Goal: Information Seeking & Learning: Find specific fact

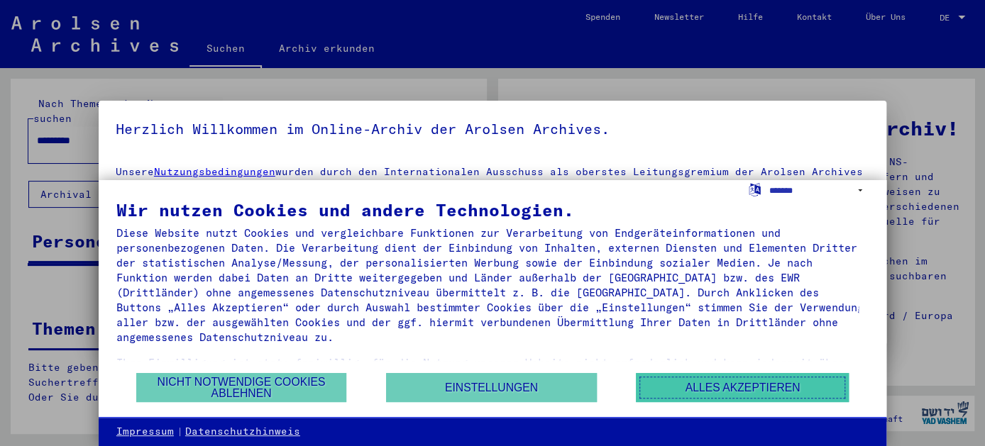
click at [726, 387] on button "Alles akzeptieren" at bounding box center [742, 387] width 213 height 29
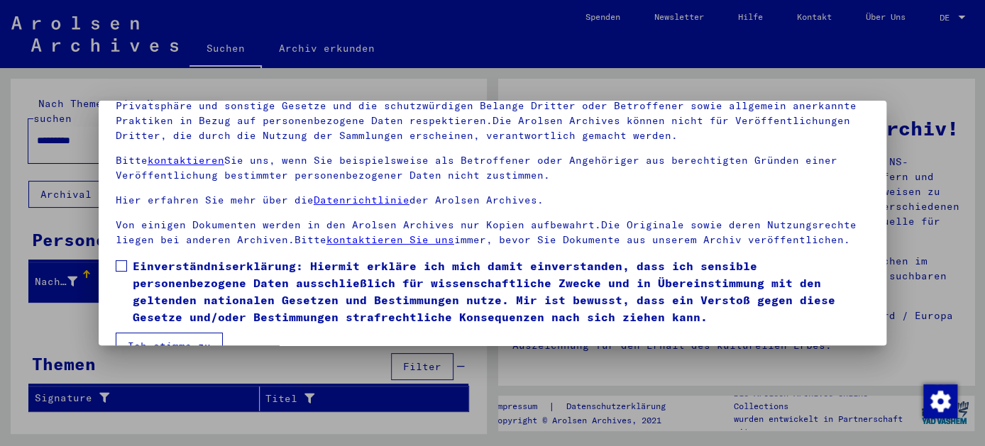
scroll to position [114, 0]
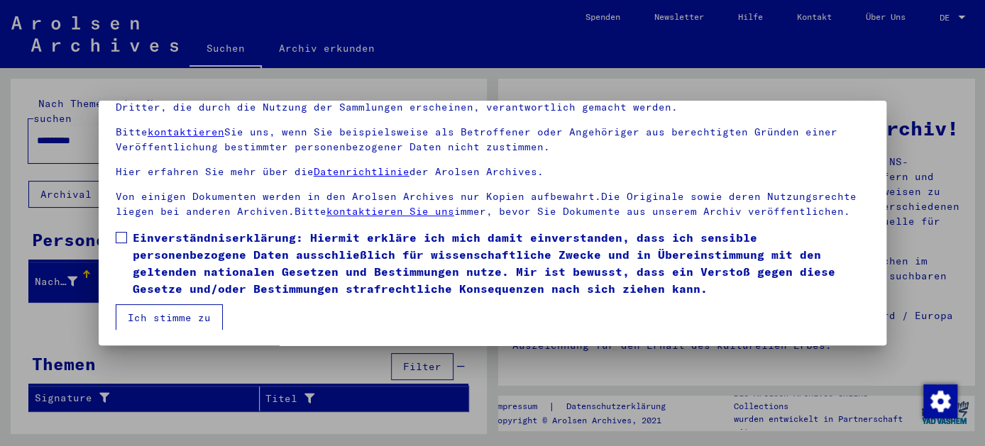
click at [123, 238] on span at bounding box center [121, 237] width 11 height 11
click at [180, 319] on button "Ich stimme zu" at bounding box center [169, 317] width 107 height 27
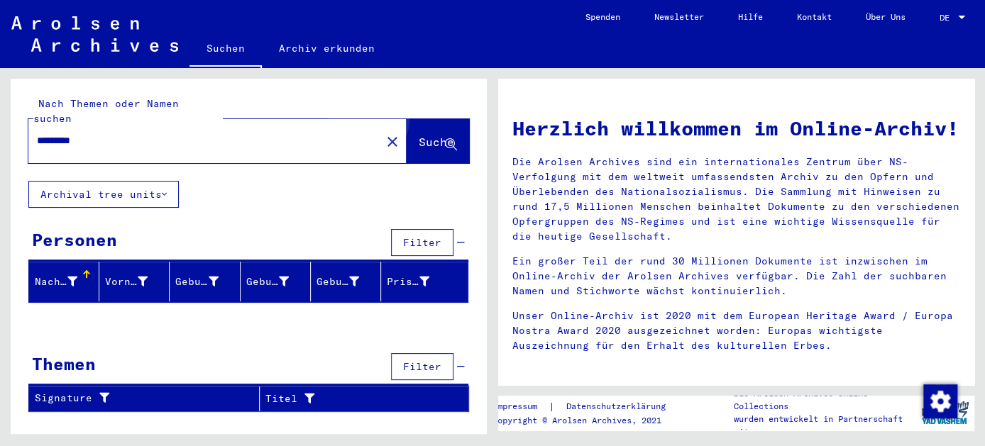
click at [419, 135] on span "Suche" at bounding box center [436, 142] width 35 height 14
click at [946, 13] on span "DE" at bounding box center [947, 18] width 16 height 10
click at [938, 21] on span "English" at bounding box center [925, 24] width 35 height 11
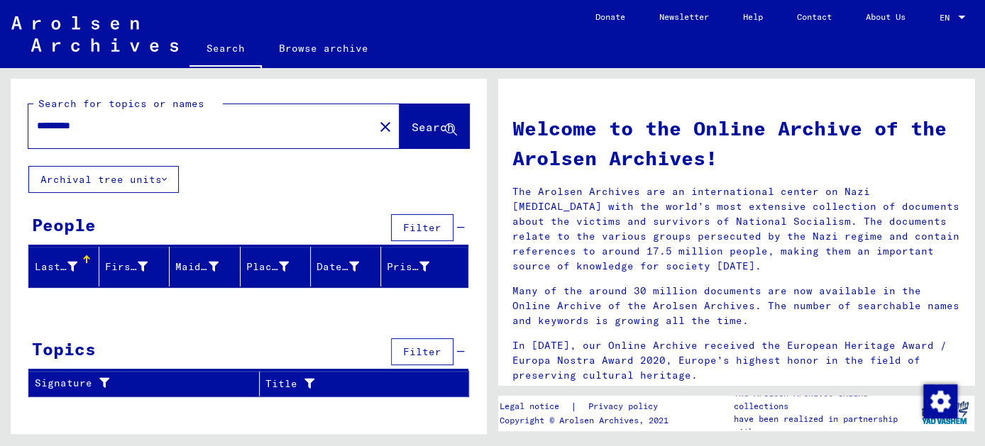
click at [418, 125] on span "Search" at bounding box center [432, 127] width 43 height 14
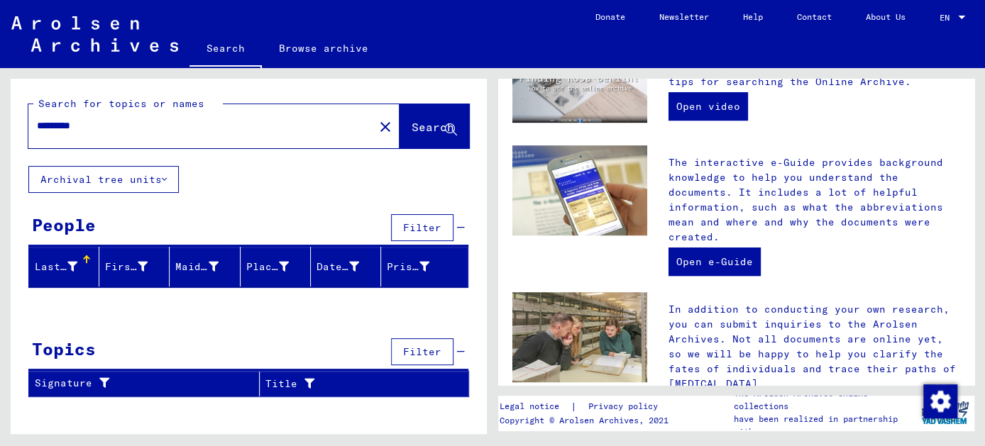
scroll to position [378, 0]
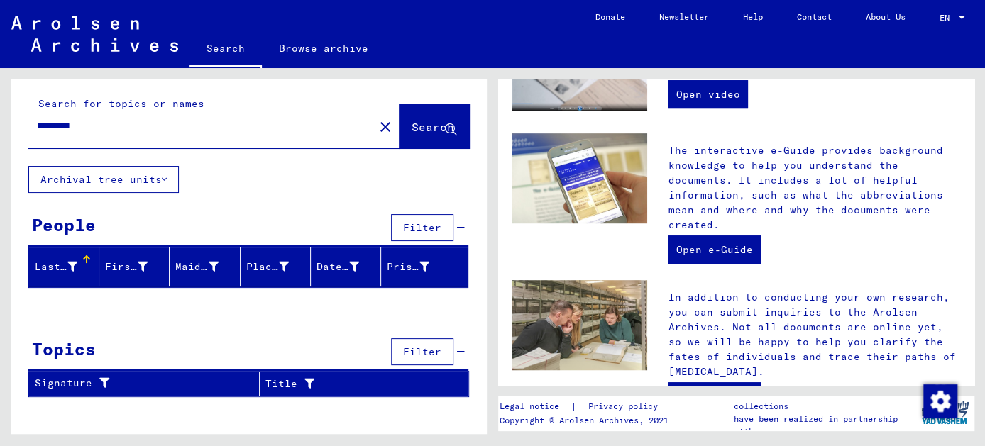
click at [55, 270] on div "Last Name" at bounding box center [56, 267] width 43 height 15
click at [83, 260] on div at bounding box center [85, 262] width 4 height 4
click at [84, 259] on div at bounding box center [86, 259] width 9 height 9
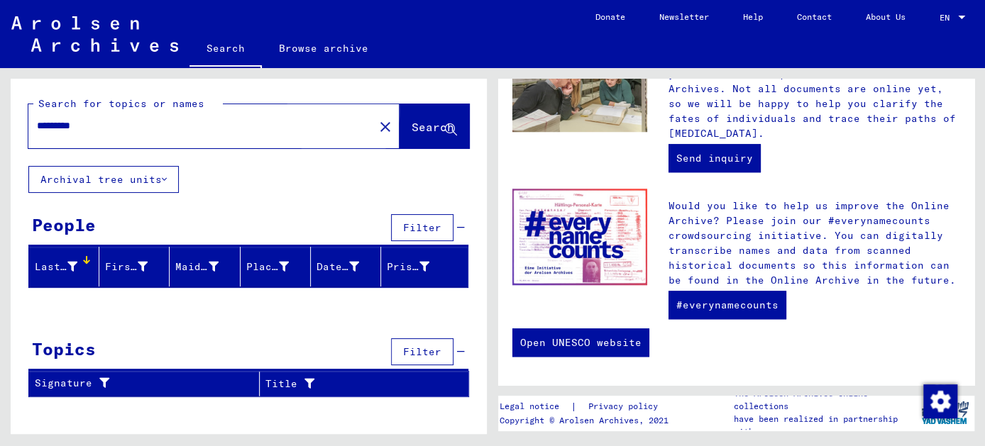
click at [411, 128] on span "Search" at bounding box center [432, 127] width 43 height 14
click at [85, 123] on input "*********" at bounding box center [197, 125] width 320 height 15
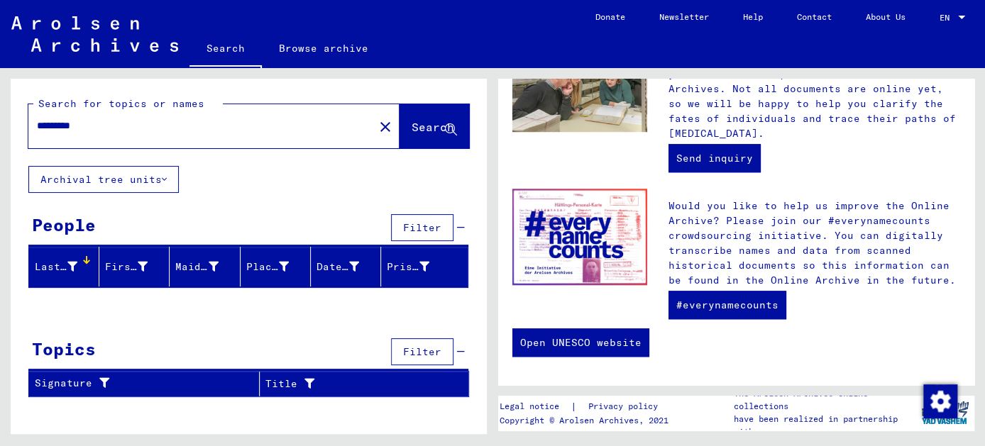
click at [85, 126] on input "*********" at bounding box center [197, 125] width 320 height 15
type input "*********"
click at [412, 126] on span "Search" at bounding box center [432, 127] width 43 height 14
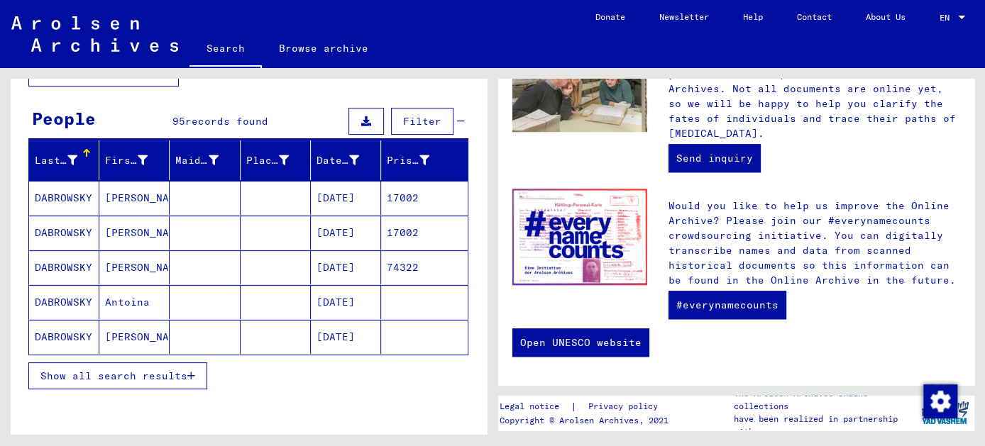
scroll to position [128, 0]
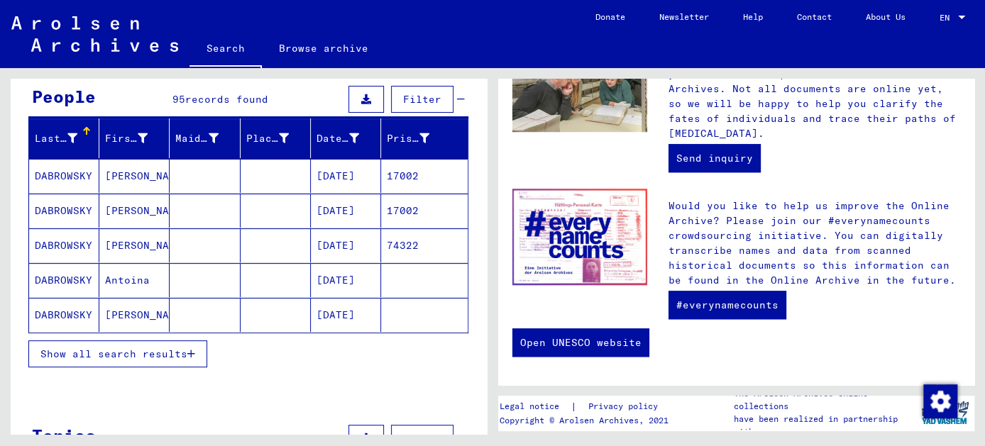
click at [169, 355] on span "Show all search results" at bounding box center [113, 354] width 147 height 13
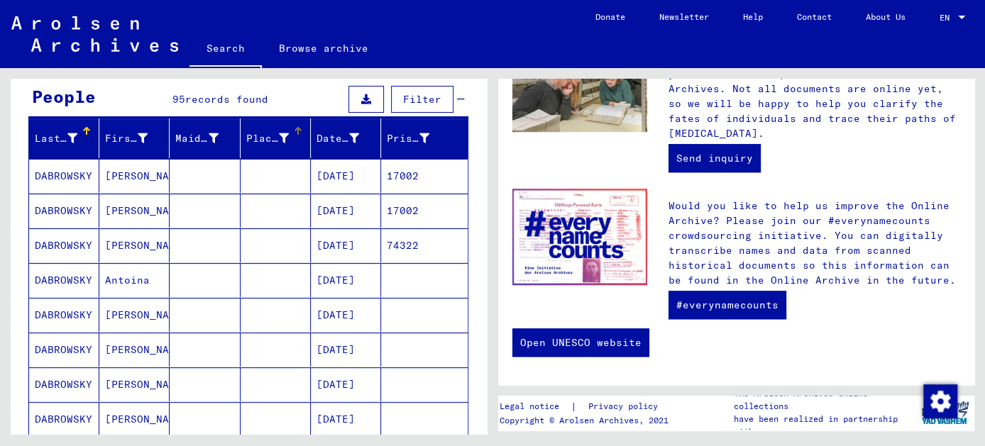
click at [261, 139] on div "Place of Birth" at bounding box center [267, 138] width 43 height 15
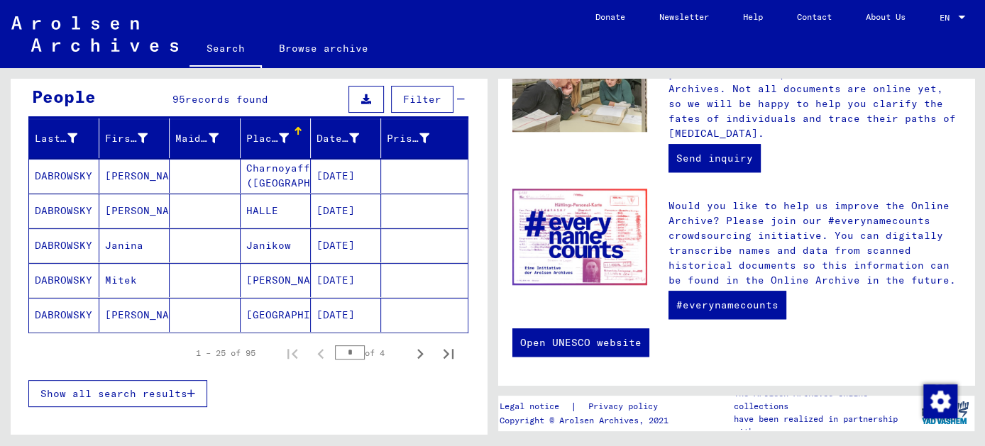
click at [276, 311] on mat-cell "[GEOGRAPHIC_DATA]" at bounding box center [276, 315] width 70 height 34
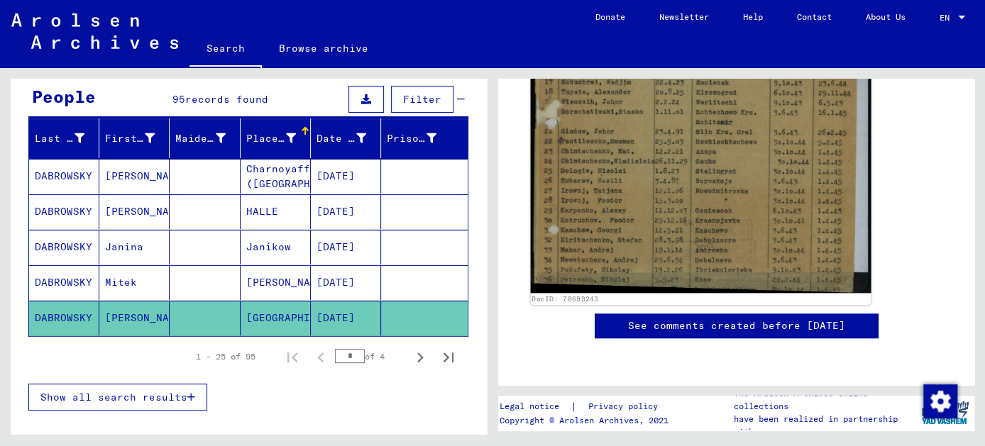
scroll to position [858, 0]
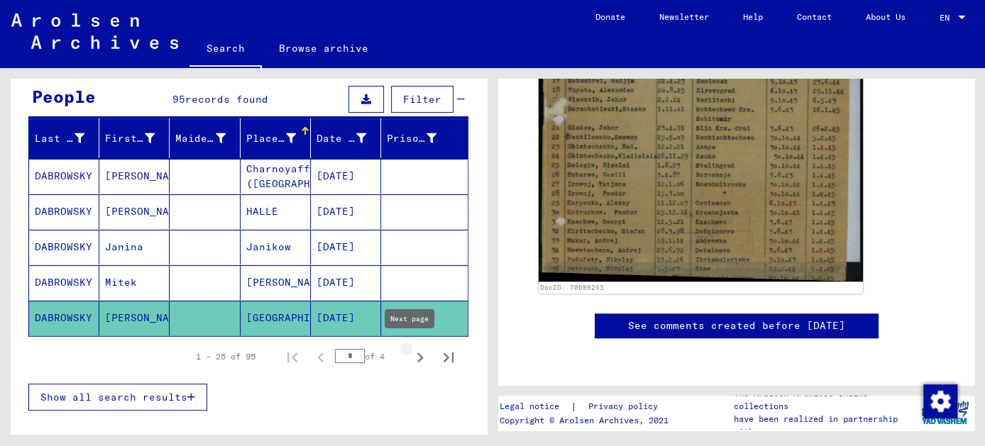
click at [410, 351] on icon "Next page" at bounding box center [420, 358] width 20 height 20
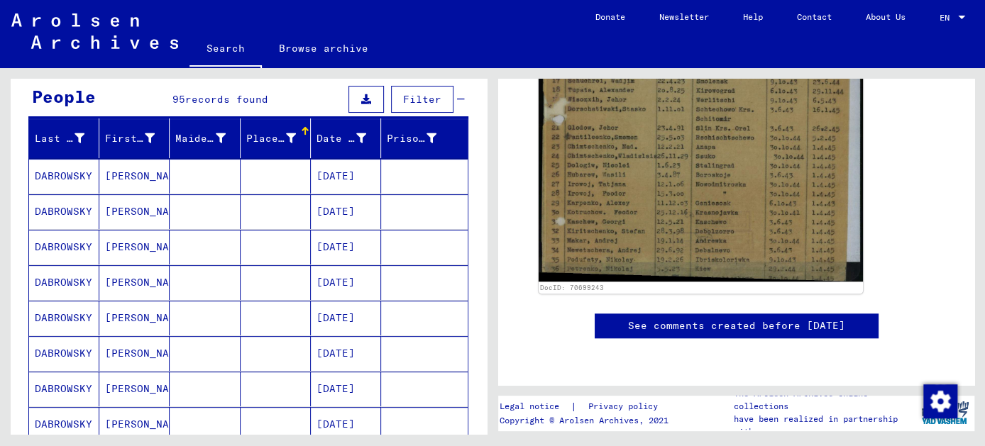
click at [261, 138] on div "Place of Birth" at bounding box center [271, 138] width 50 height 15
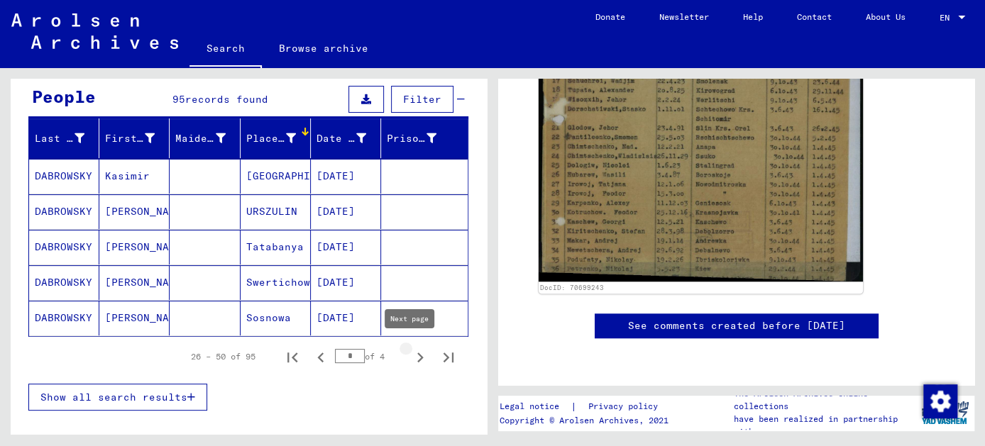
click at [410, 354] on icon "Next page" at bounding box center [420, 358] width 20 height 20
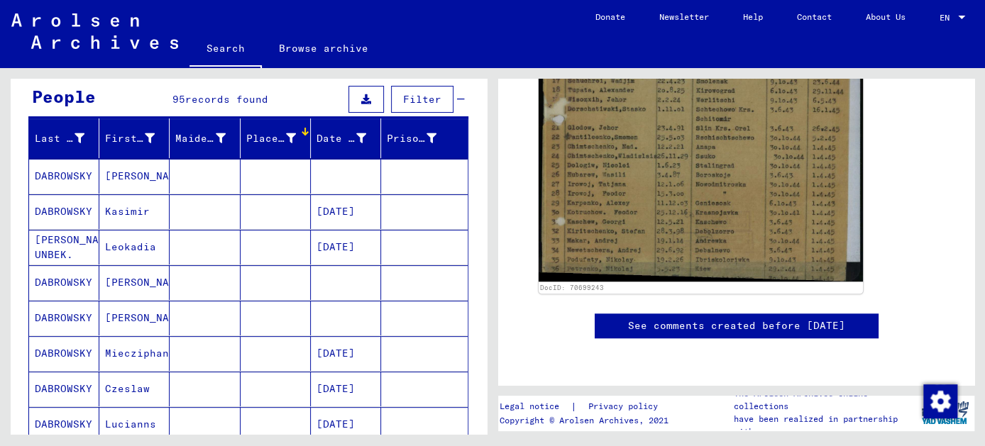
click at [263, 138] on div "Place of Birth" at bounding box center [271, 138] width 50 height 15
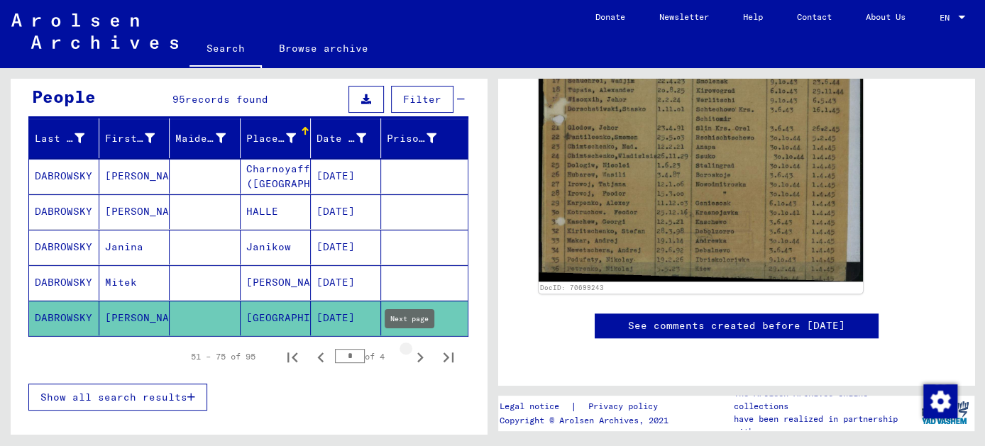
click at [417, 353] on icon "Next page" at bounding box center [420, 358] width 6 height 10
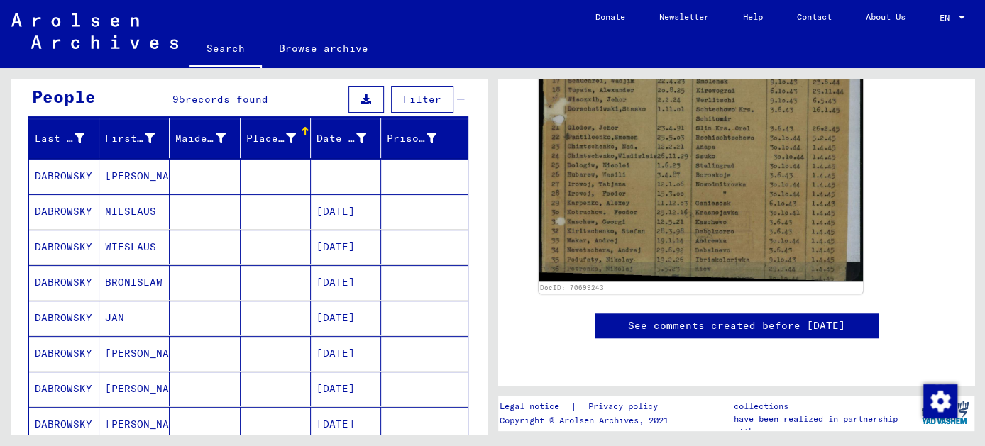
click at [265, 134] on div "Place of Birth" at bounding box center [271, 138] width 50 height 15
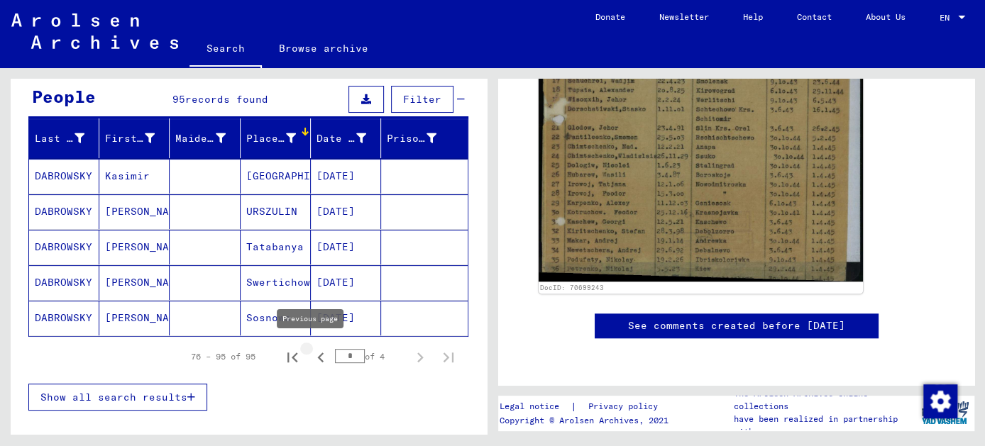
click at [316, 356] on icon "Previous page" at bounding box center [321, 358] width 20 height 20
type input "*"
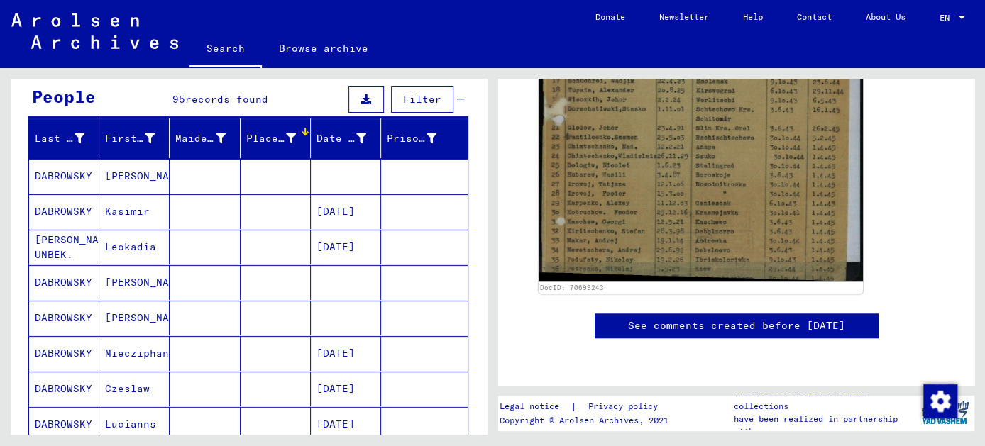
click at [253, 145] on div "Place of Birth" at bounding box center [279, 138] width 67 height 23
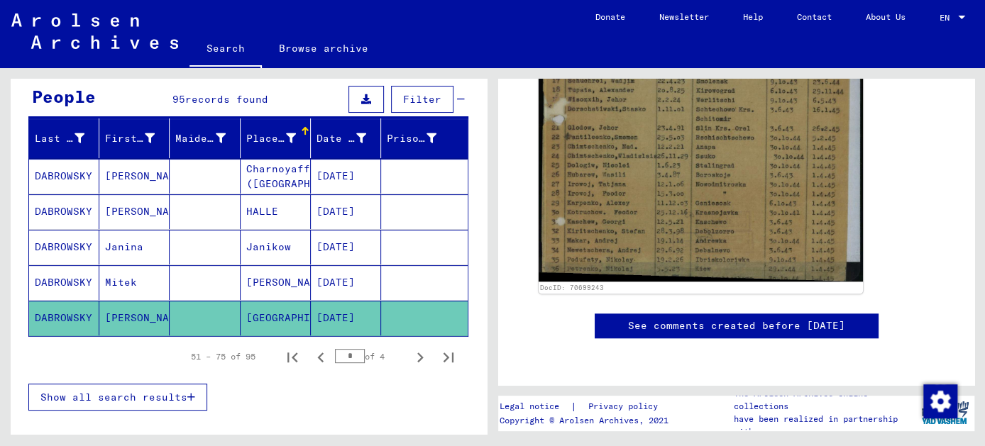
click at [118, 311] on mat-cell "[PERSON_NAME]" at bounding box center [134, 318] width 70 height 35
click at [60, 313] on mat-cell "DABROWSKY" at bounding box center [64, 318] width 70 height 35
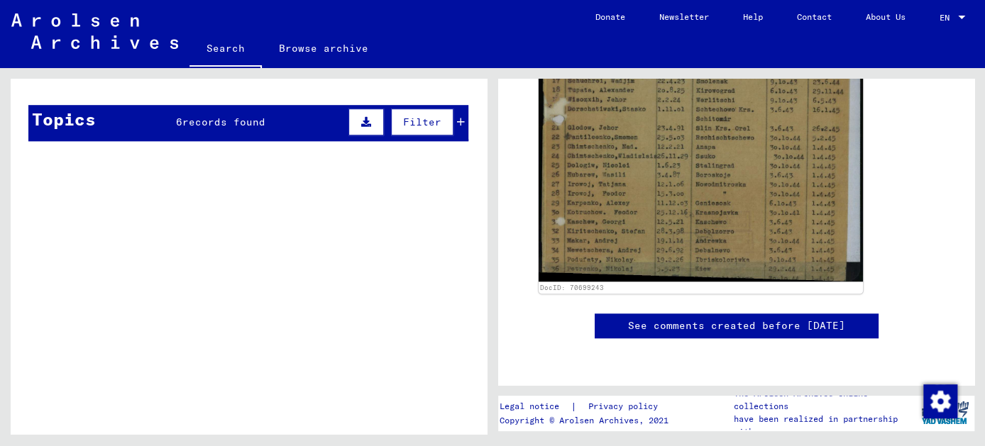
scroll to position [516, 0]
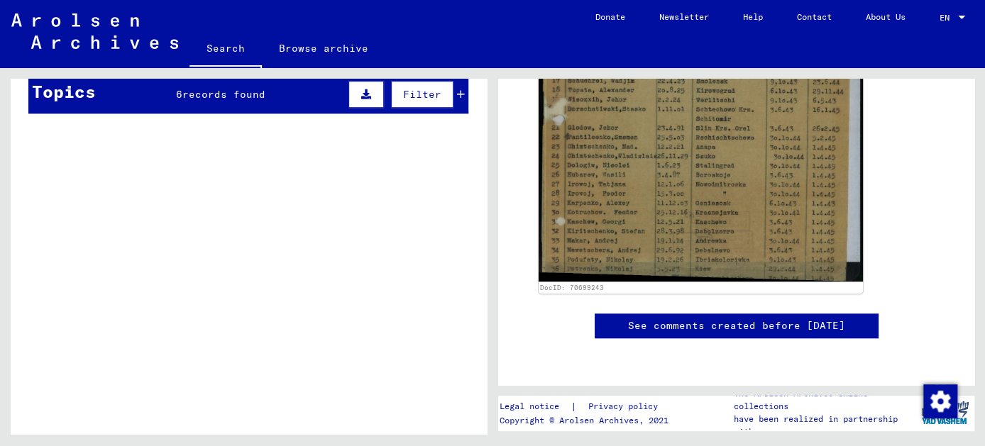
click at [208, 89] on span "records found" at bounding box center [223, 94] width 83 height 13
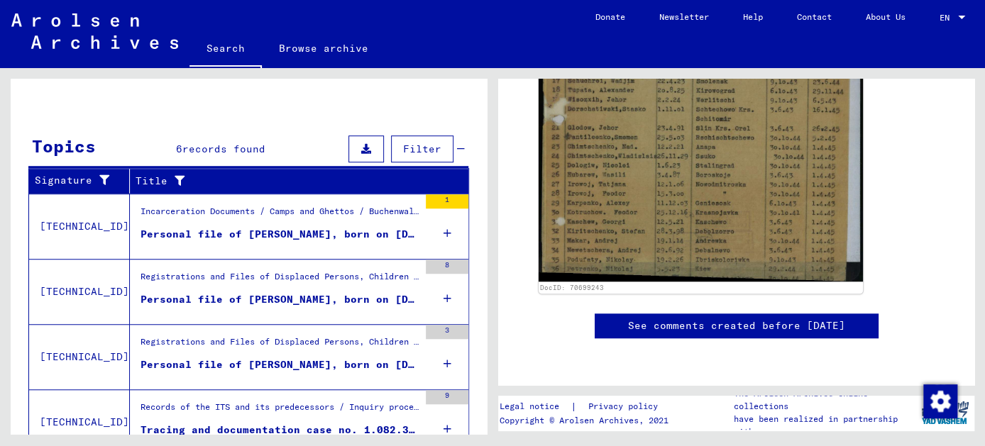
scroll to position [454, 0]
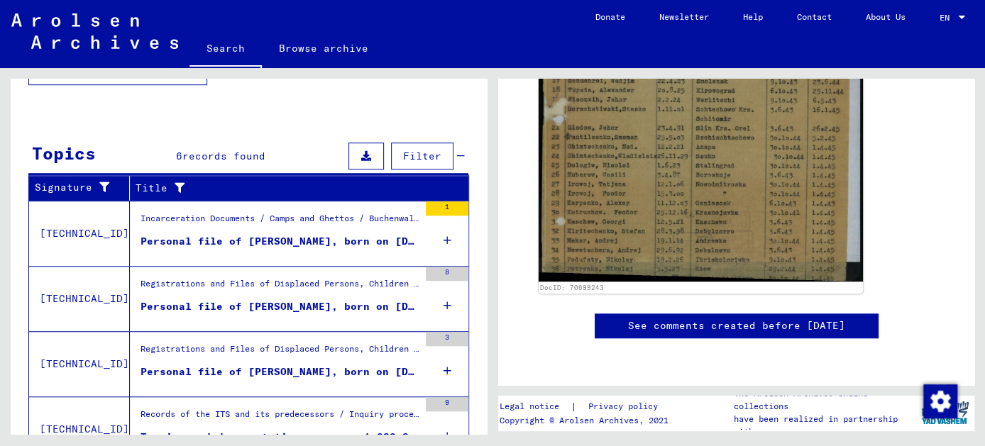
click at [167, 236] on div "Personal file of [PERSON_NAME], born on [DEMOGRAPHIC_DATA]" at bounding box center [279, 241] width 278 height 15
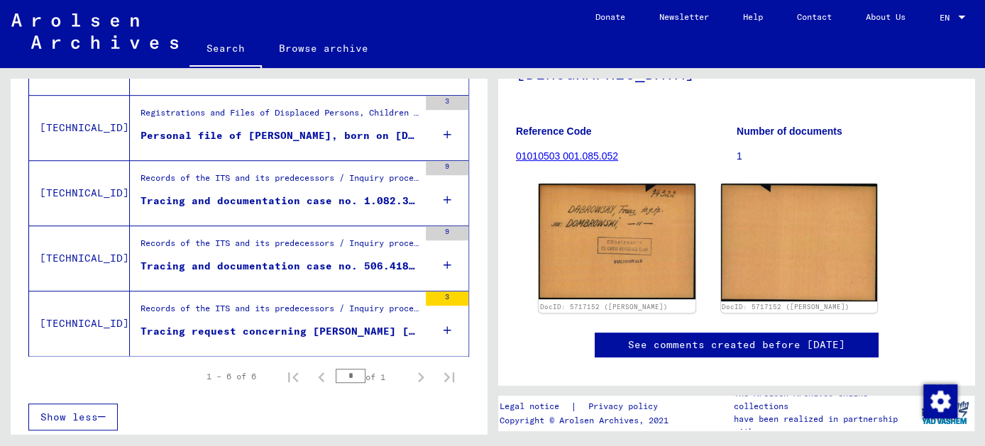
scroll to position [128, 0]
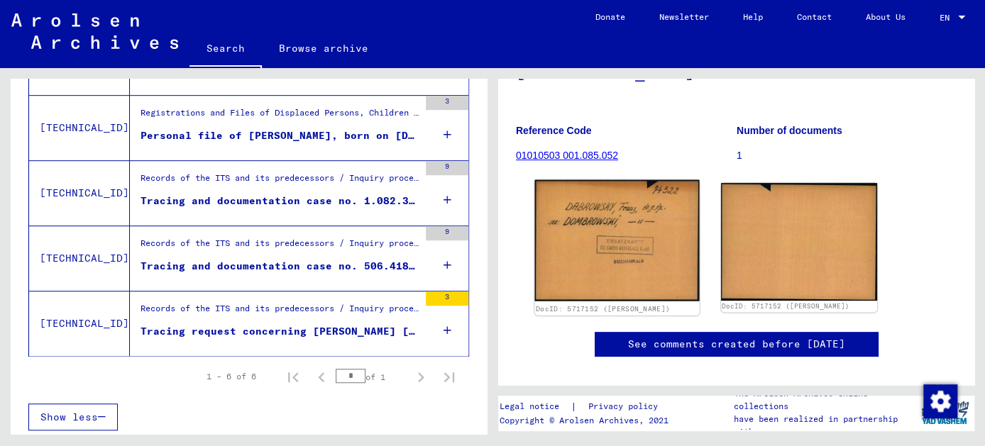
click at [620, 258] on img at bounding box center [616, 240] width 165 height 121
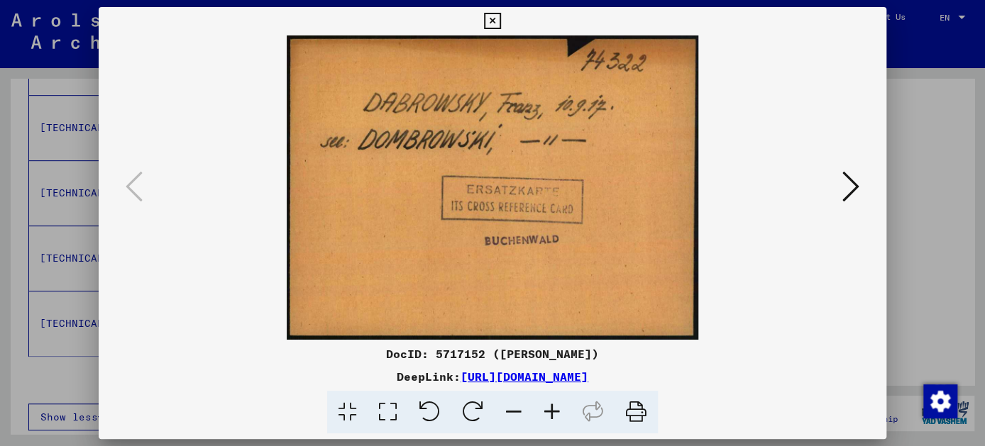
click at [851, 183] on icon at bounding box center [850, 187] width 17 height 34
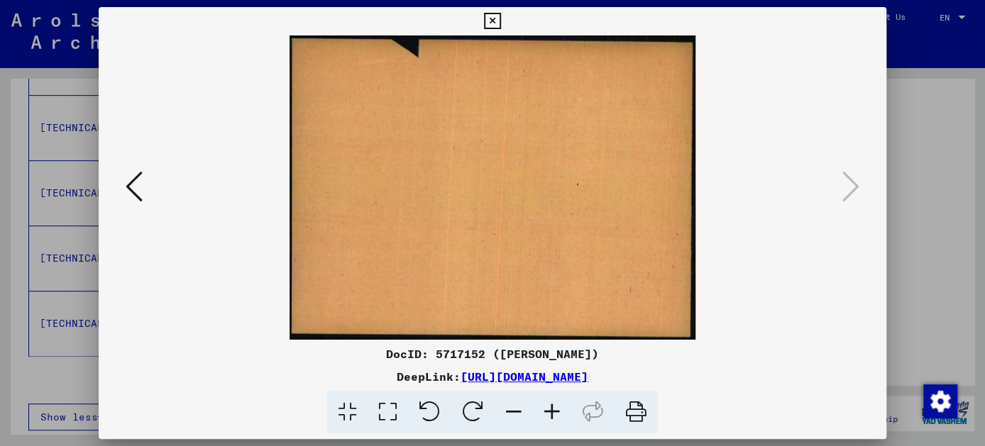
click at [126, 187] on icon at bounding box center [134, 187] width 17 height 34
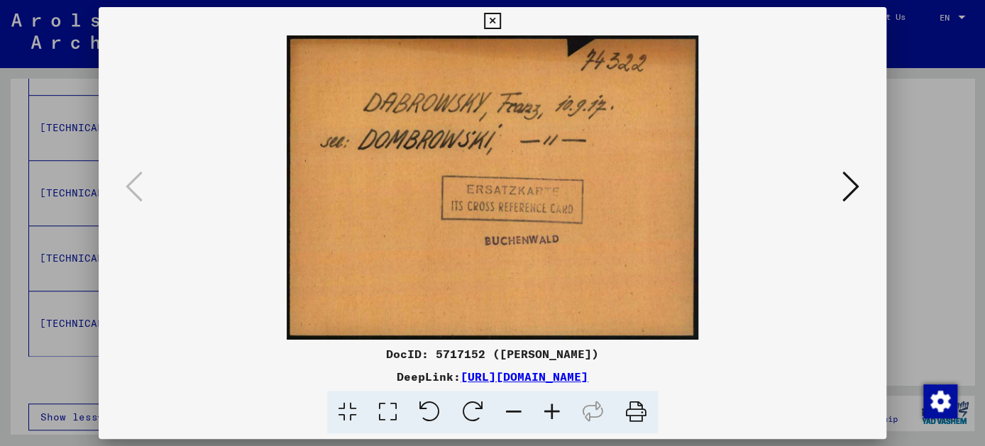
click at [495, 23] on icon at bounding box center [492, 21] width 16 height 17
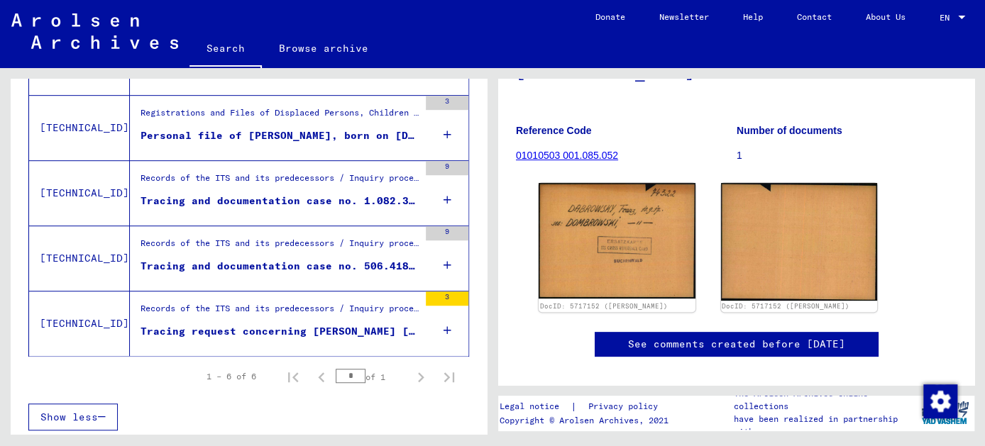
click at [237, 259] on div "Tracing and documentation case no. 506.418 for [PERSON_NAME][DEMOGRAPHIC_DATA] …" at bounding box center [279, 266] width 278 height 15
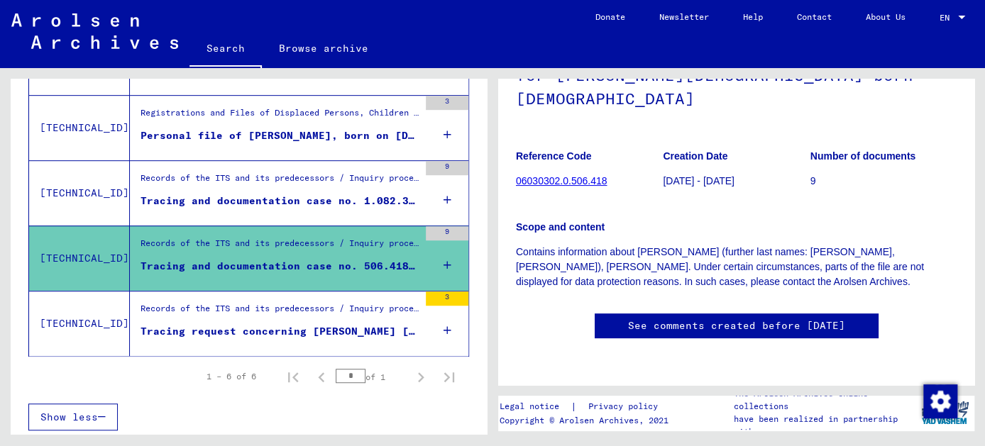
scroll to position [116, 0]
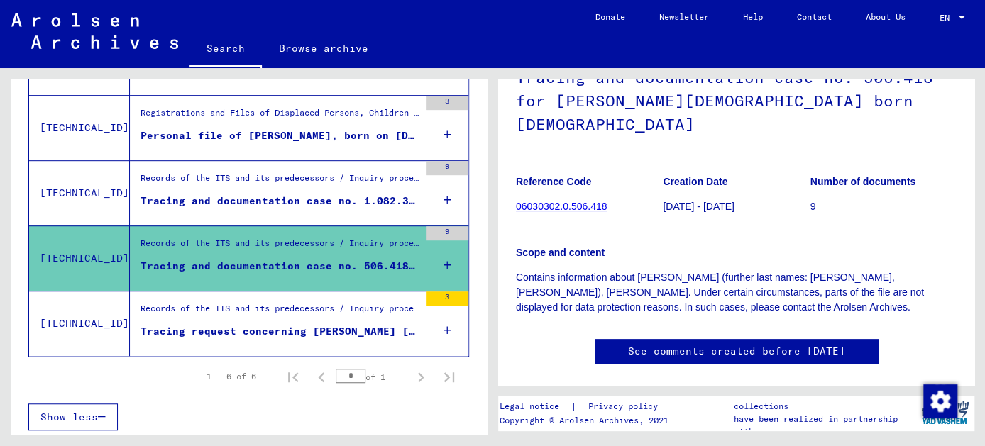
click at [294, 194] on div "Tracing and documentation case no. 1.082.389 for [PERSON_NAME] born [DEMOGRAPHI…" at bounding box center [279, 201] width 278 height 15
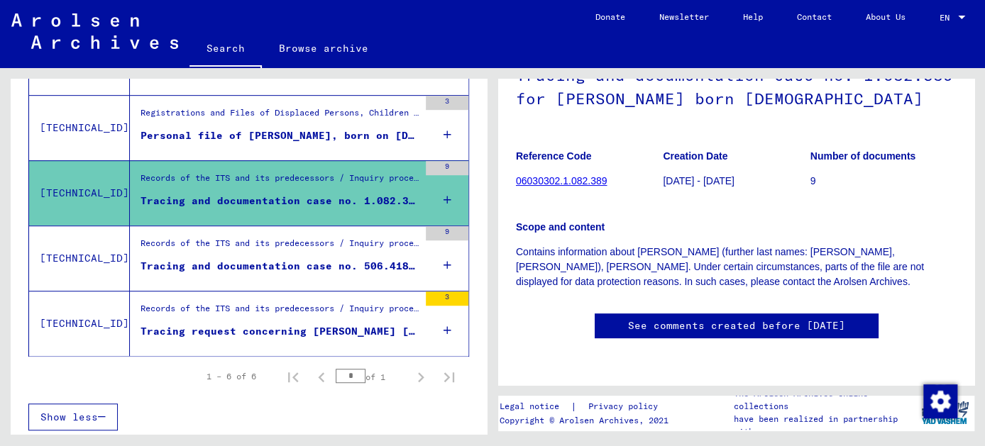
scroll to position [128, 0]
click at [276, 138] on div "Personal file of [PERSON_NAME], born on [DEMOGRAPHIC_DATA]" at bounding box center [279, 135] width 278 height 15
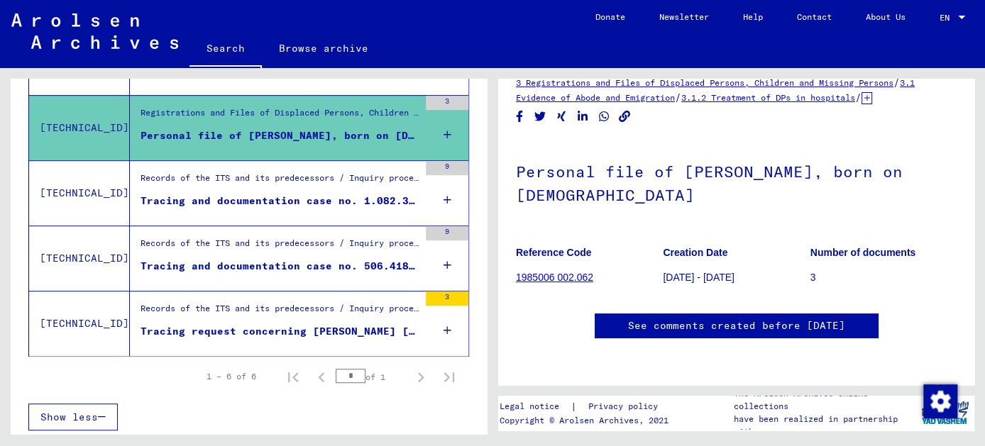
scroll to position [64, 0]
click at [536, 272] on link "1985006 002.062" at bounding box center [554, 277] width 77 height 11
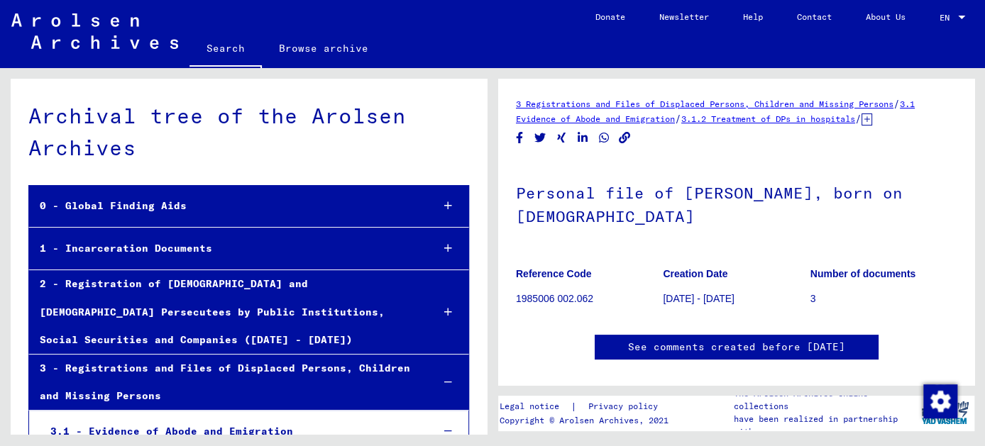
click at [91, 250] on div "1 - Incarceration Documents" at bounding box center [224, 249] width 391 height 28
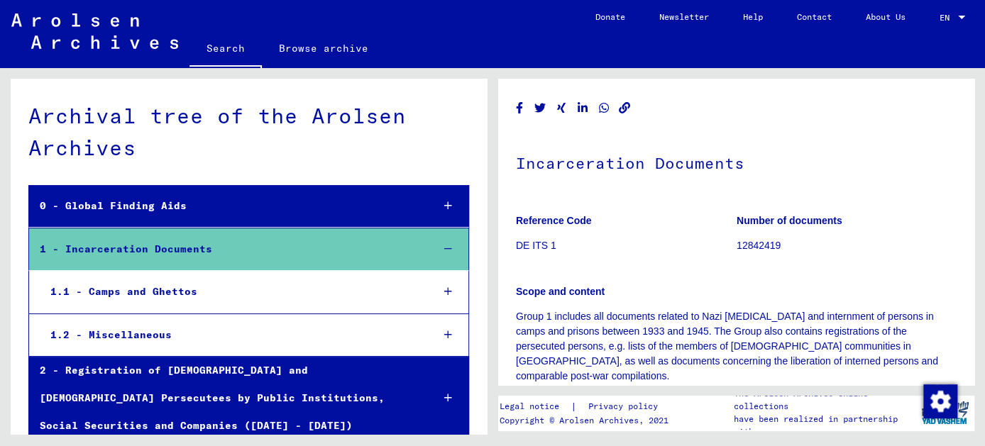
click at [136, 288] on div "1.1 - Camps and Ghettos" at bounding box center [230, 292] width 380 height 28
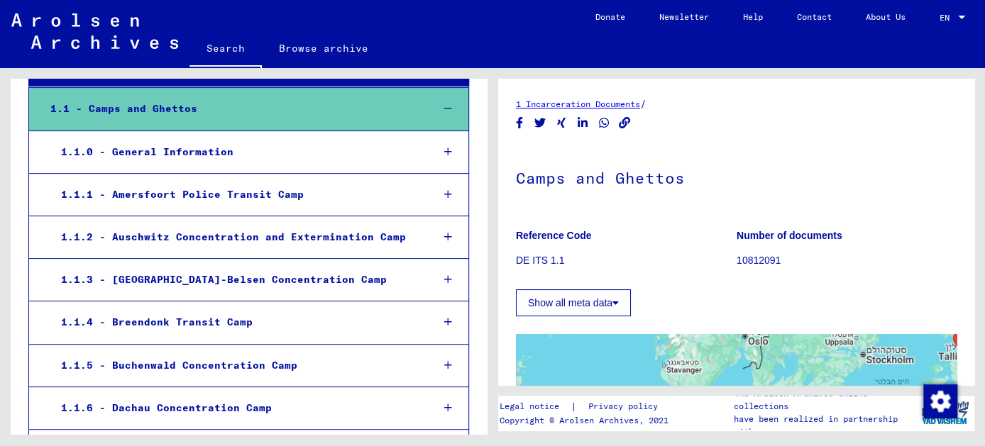
scroll to position [193, 0]
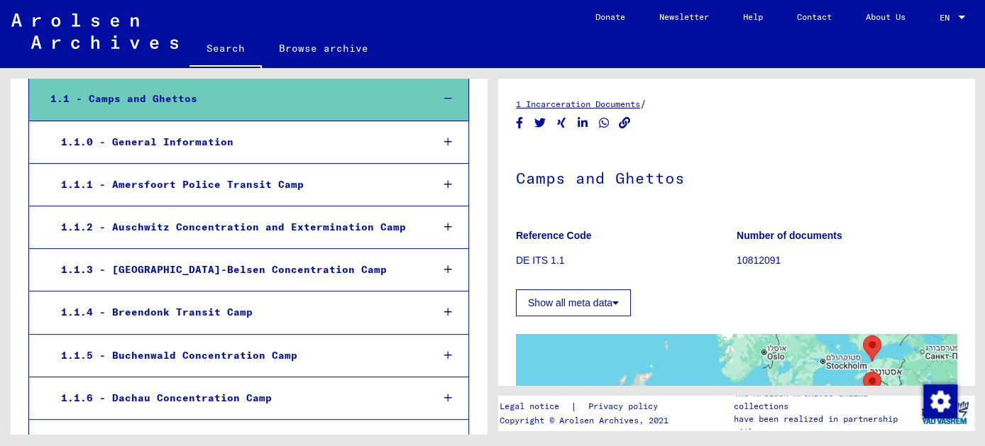
click at [207, 223] on div "1.1.2 - Auschwitz Concentration and Extermination Camp" at bounding box center [235, 228] width 370 height 28
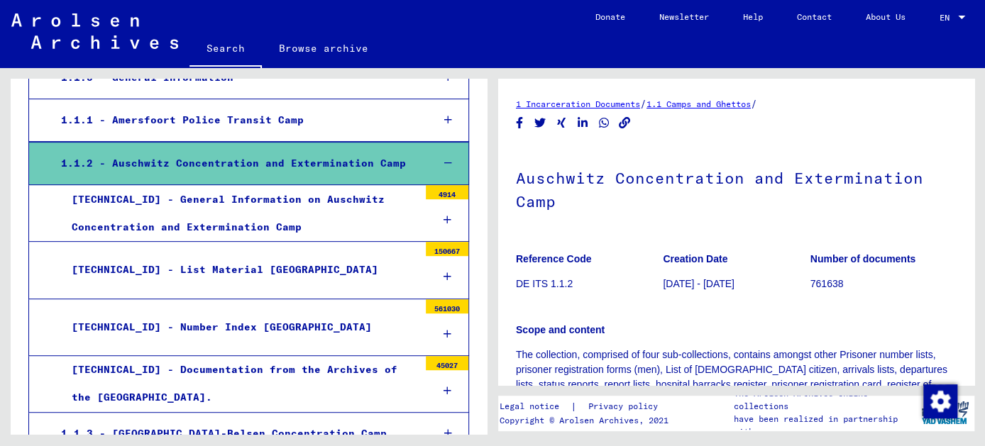
scroll to position [321, 0]
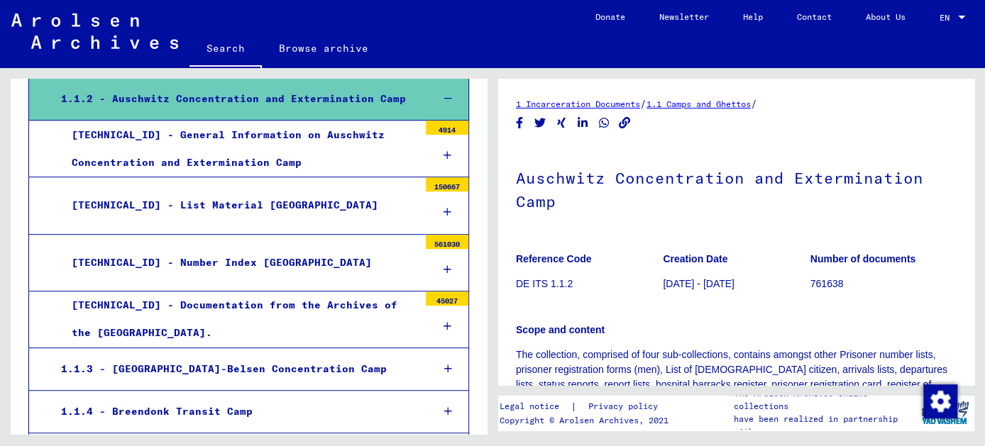
click at [197, 202] on div "[TECHNICAL_ID] - List Material [GEOGRAPHIC_DATA]" at bounding box center [240, 206] width 358 height 28
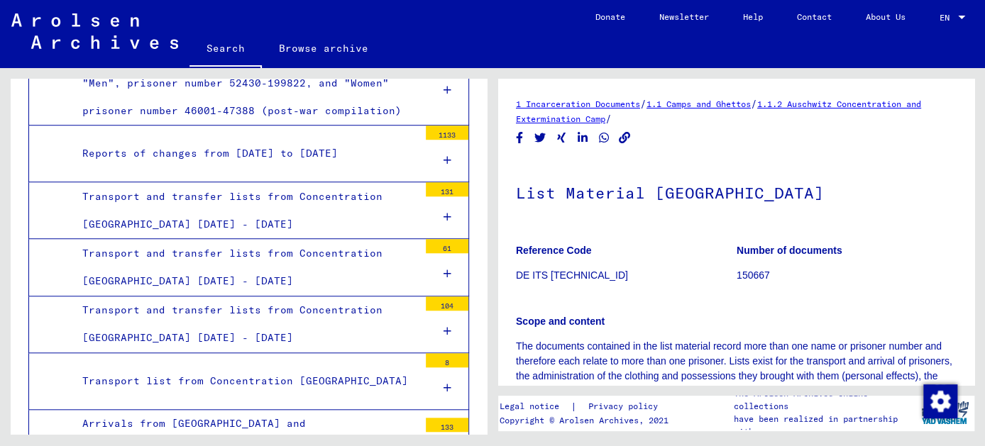
scroll to position [579, 0]
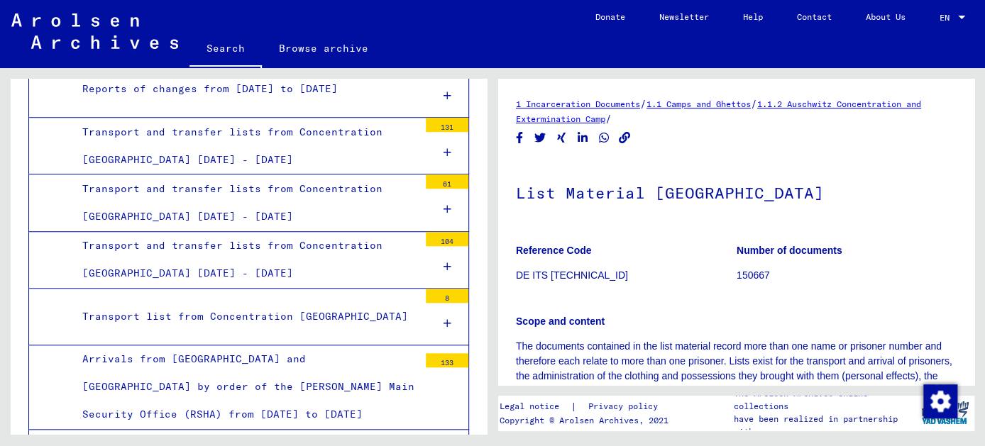
click at [272, 129] on div "Transport and transfer lists from Concentration [GEOGRAPHIC_DATA] [DATE] - [DAT…" at bounding box center [245, 145] width 347 height 55
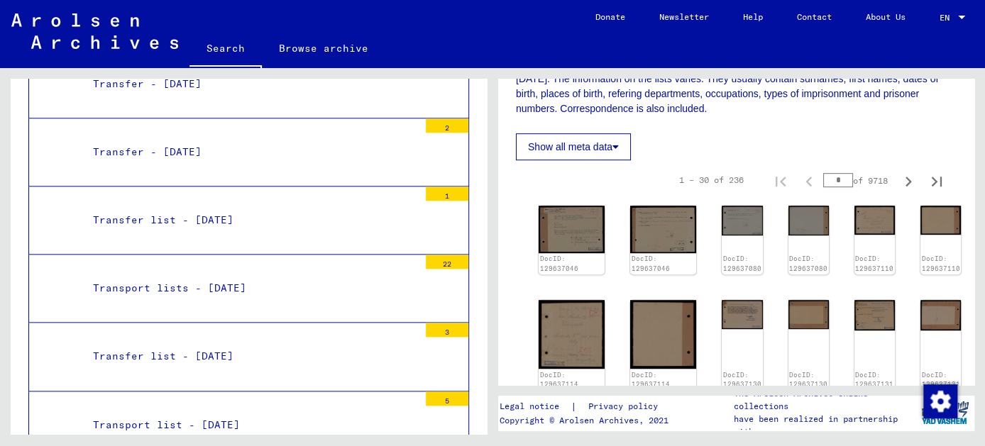
scroll to position [387, 0]
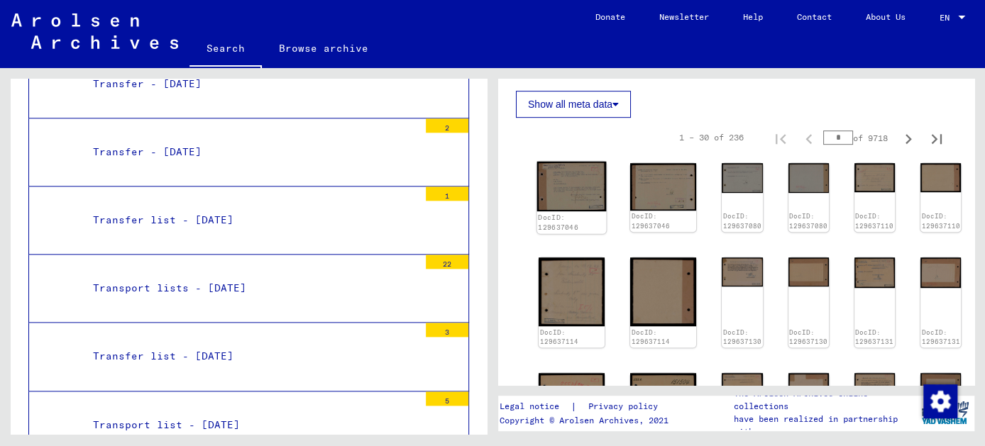
click at [560, 166] on img at bounding box center [572, 187] width 70 height 50
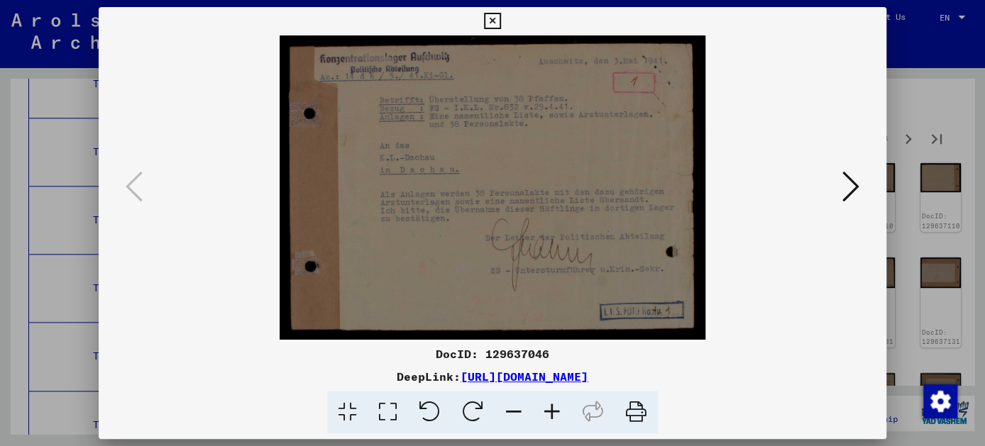
click at [856, 190] on icon at bounding box center [850, 187] width 17 height 34
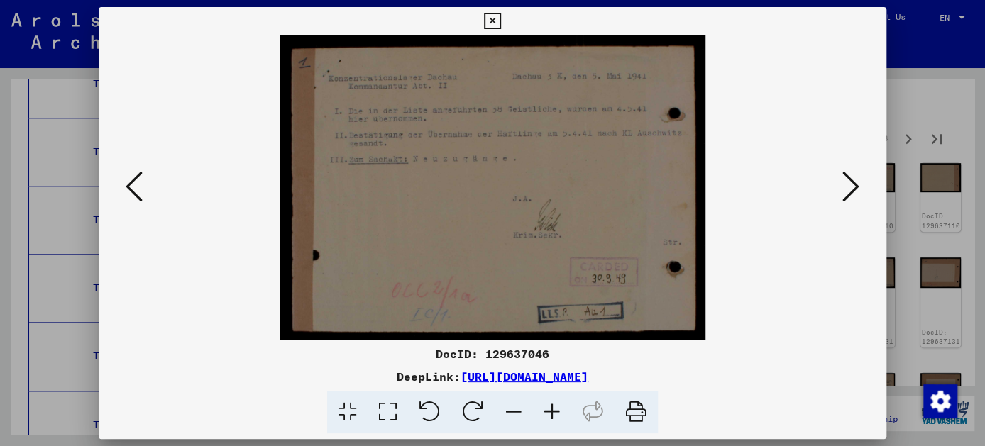
click at [856, 190] on icon at bounding box center [850, 187] width 17 height 34
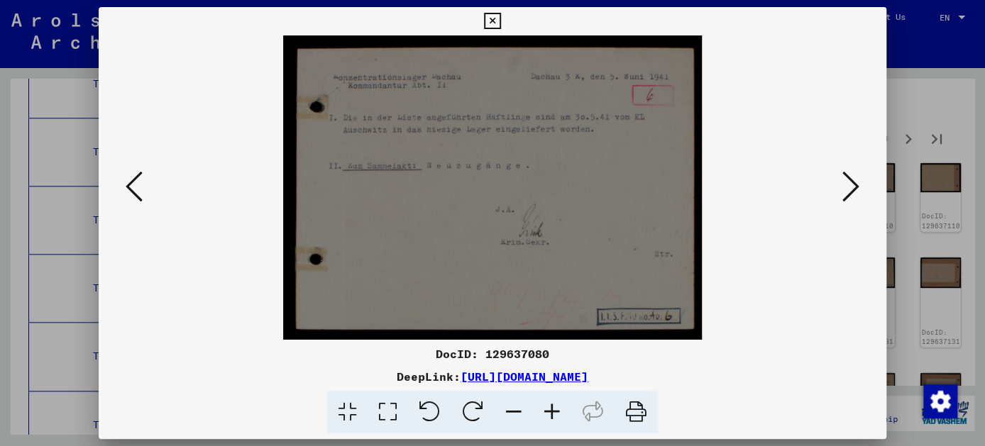
click at [856, 190] on icon at bounding box center [850, 187] width 17 height 34
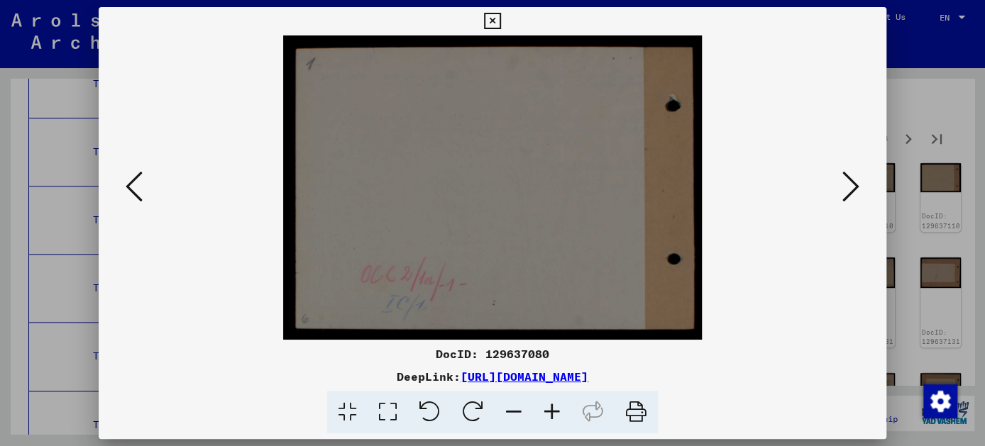
click at [856, 190] on icon at bounding box center [850, 187] width 17 height 34
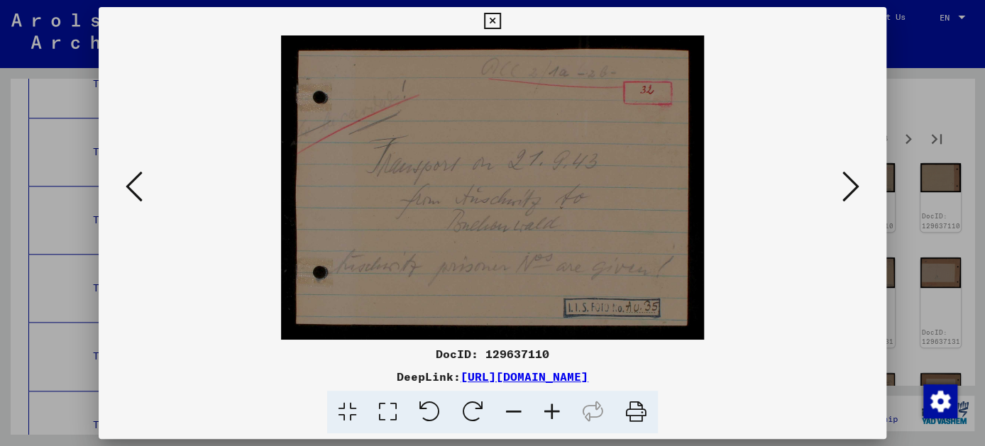
click at [856, 190] on icon at bounding box center [850, 187] width 17 height 34
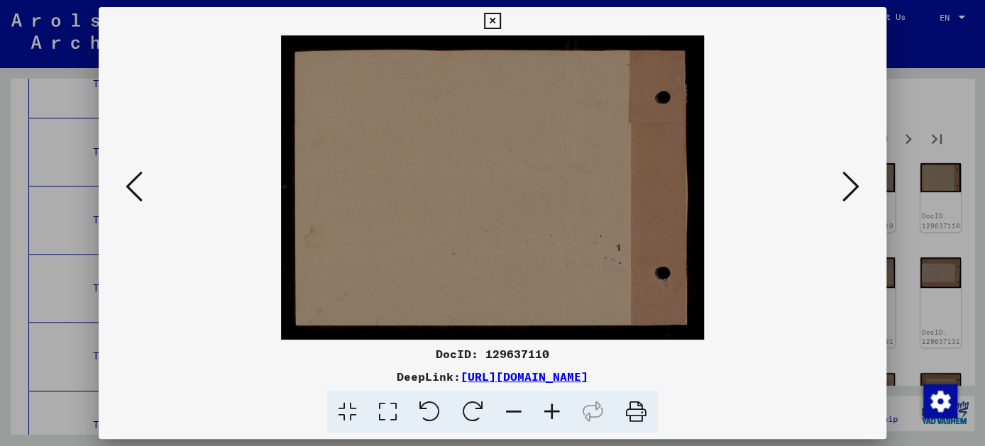
click at [857, 190] on icon at bounding box center [850, 187] width 17 height 34
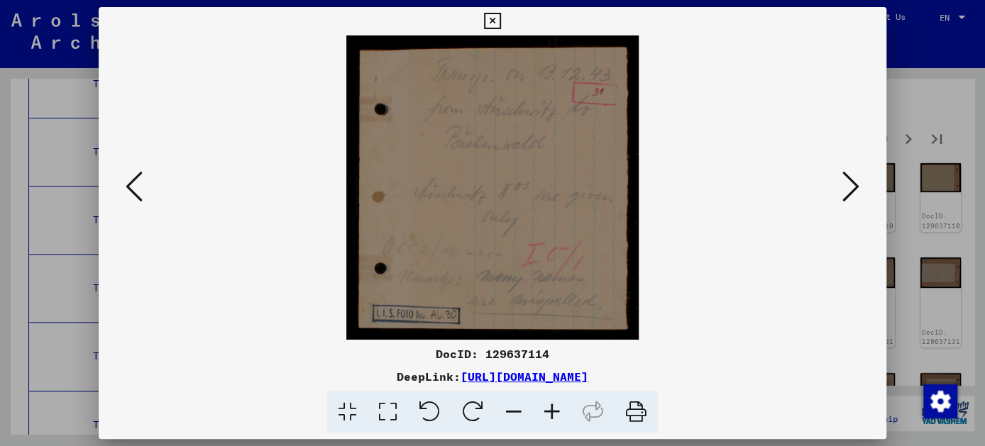
click at [858, 190] on icon at bounding box center [850, 187] width 17 height 34
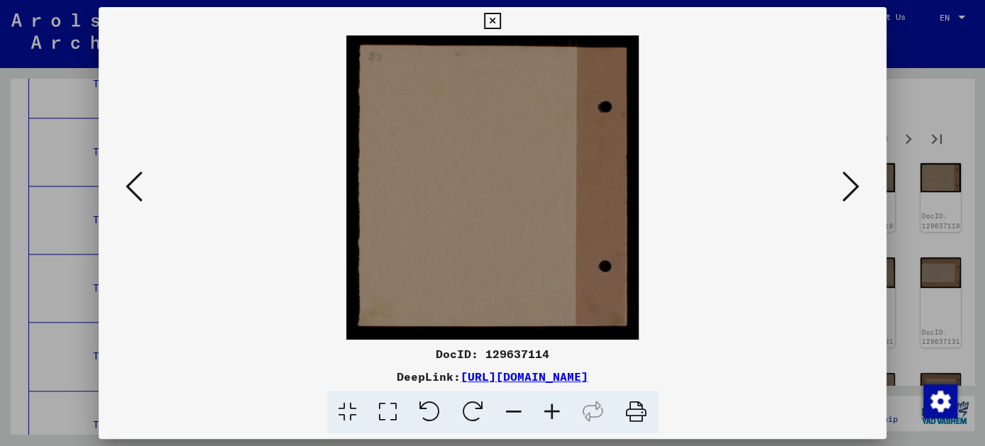
click at [492, 16] on icon at bounding box center [492, 21] width 16 height 17
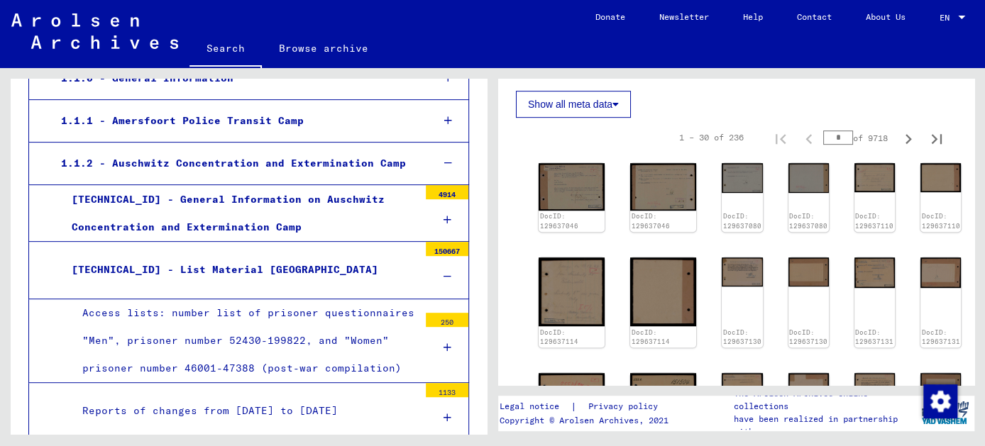
scroll to position [0, 0]
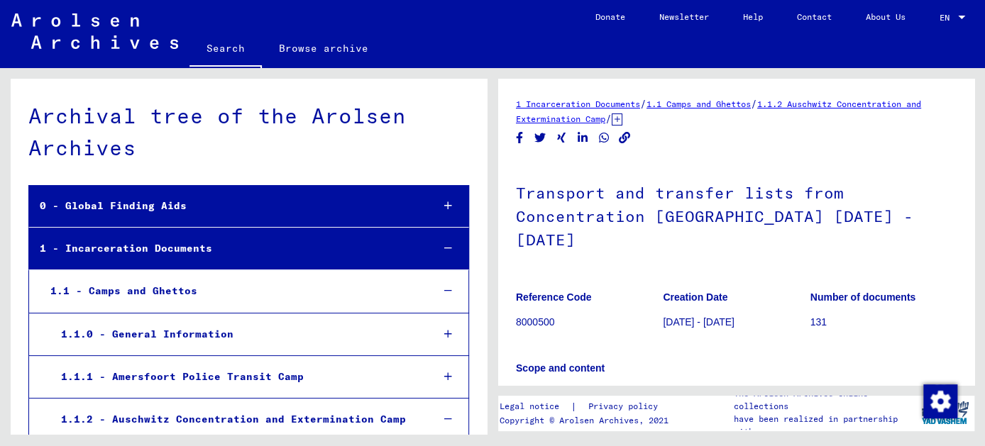
click at [222, 45] on link "Search" at bounding box center [225, 49] width 72 height 37
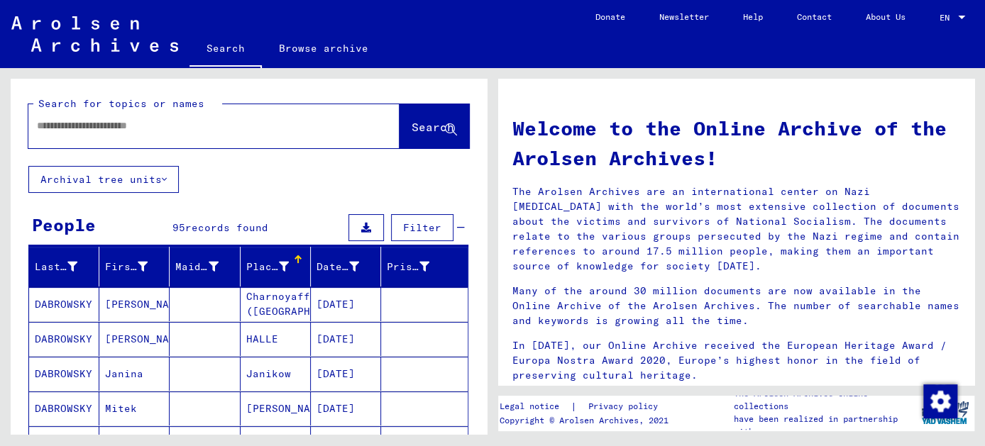
click at [195, 125] on input "text" at bounding box center [197, 125] width 320 height 15
click at [411, 124] on span "Search" at bounding box center [432, 127] width 43 height 14
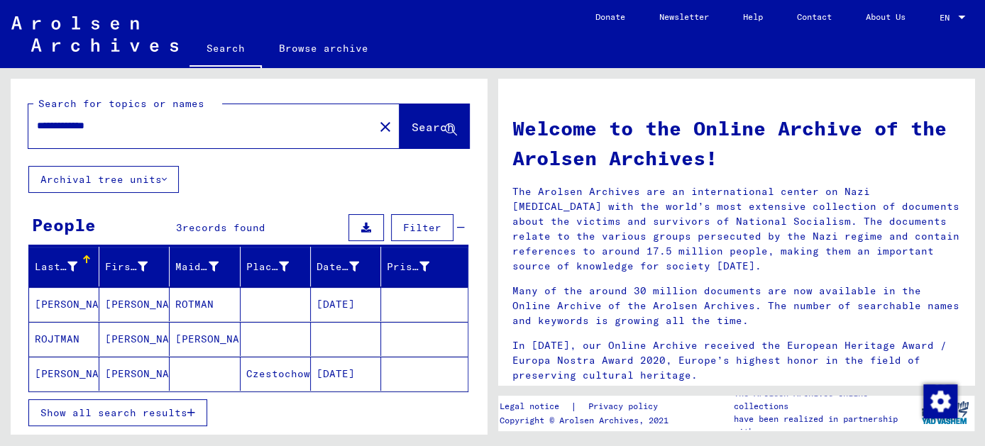
click at [118, 338] on mat-cell "[PERSON_NAME]" at bounding box center [134, 339] width 70 height 34
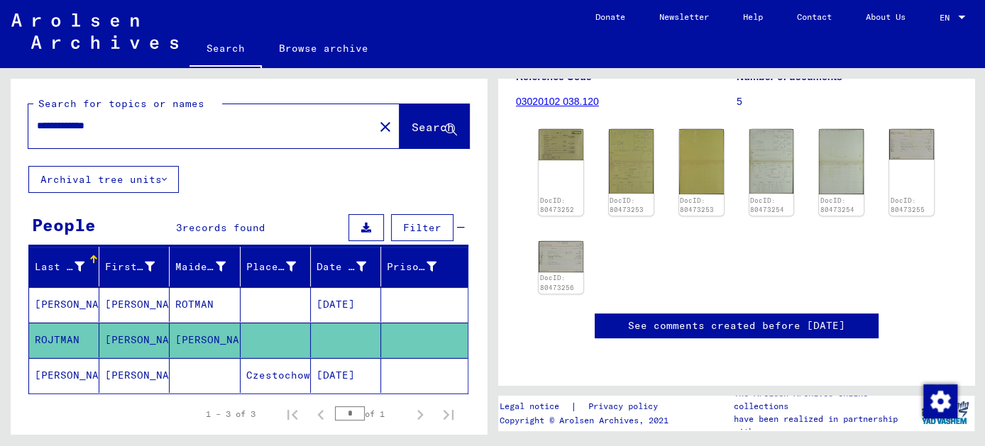
scroll to position [322, 0]
click at [214, 336] on mat-cell "[PERSON_NAME]" at bounding box center [205, 340] width 70 height 35
click at [138, 339] on mat-cell "[PERSON_NAME]" at bounding box center [134, 340] width 70 height 35
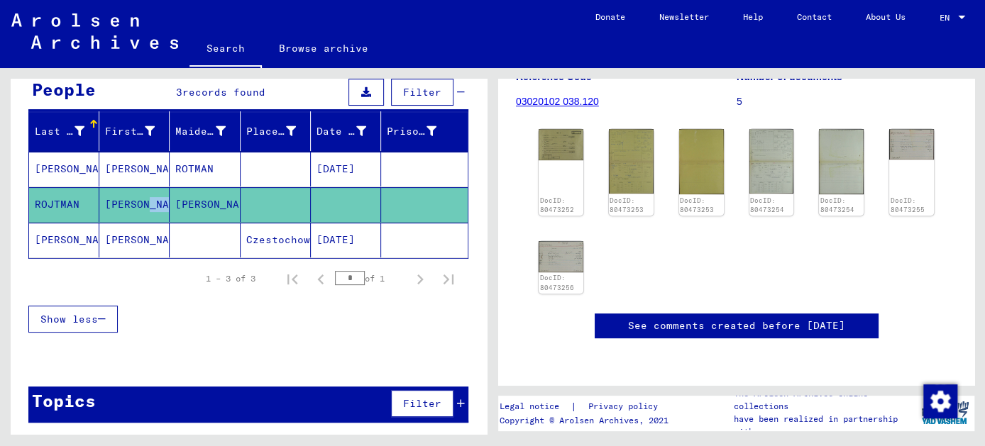
scroll to position [6, 0]
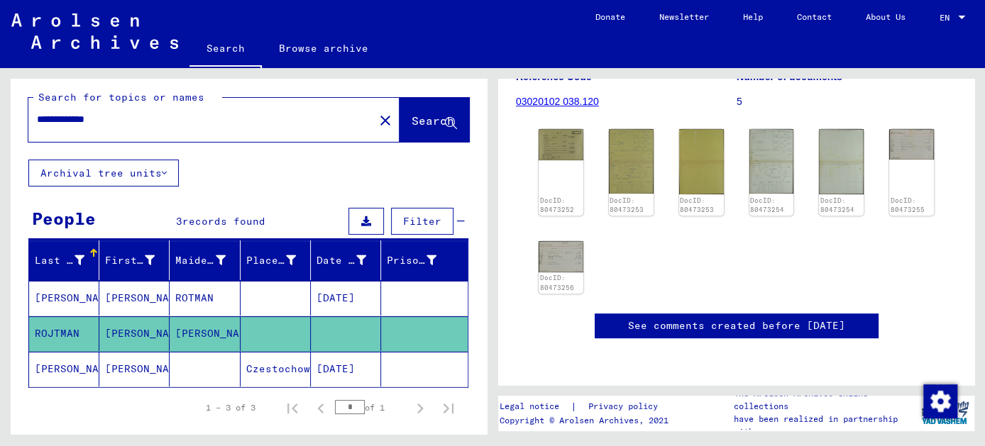
click at [189, 294] on mat-cell "ROTMAN" at bounding box center [205, 298] width 70 height 35
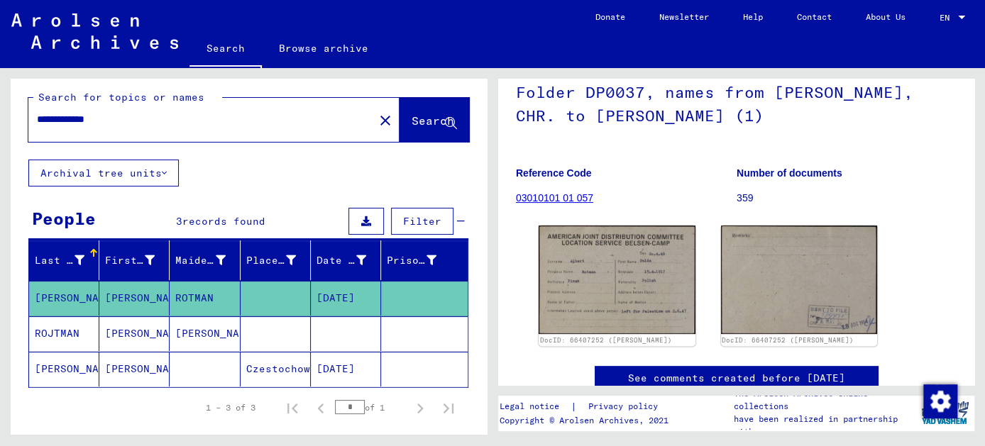
scroll to position [128, 0]
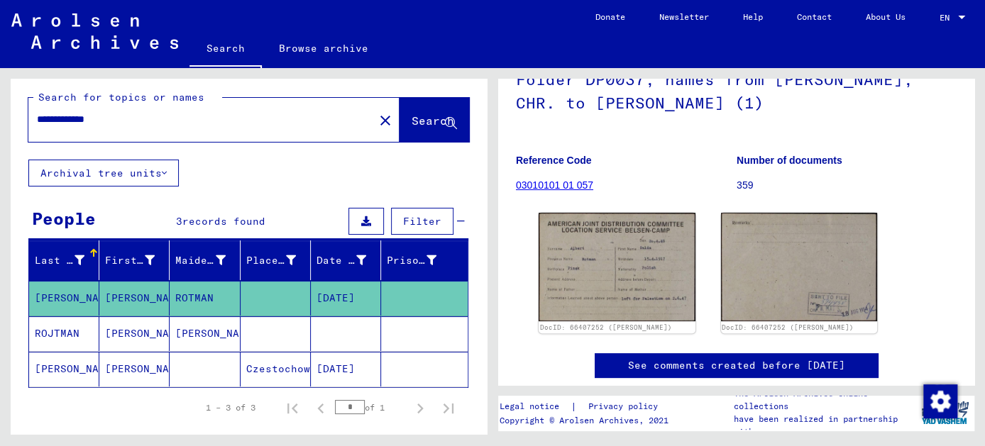
click at [197, 329] on mat-cell "[PERSON_NAME]" at bounding box center [205, 333] width 70 height 35
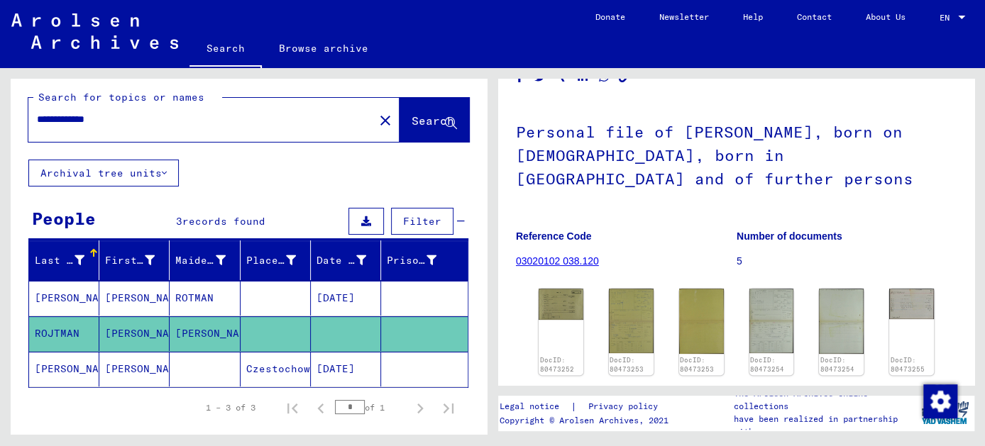
scroll to position [128, 0]
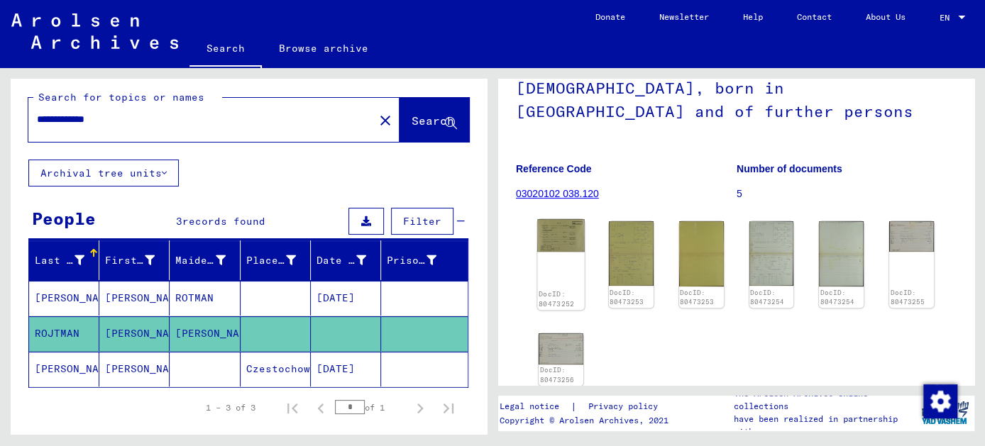
click at [560, 252] on img at bounding box center [560, 235] width 47 height 33
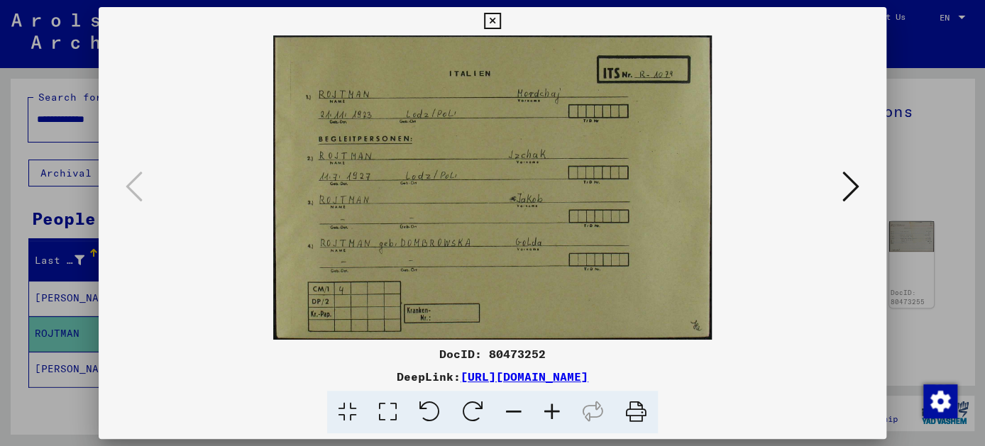
click at [857, 184] on icon at bounding box center [850, 187] width 17 height 34
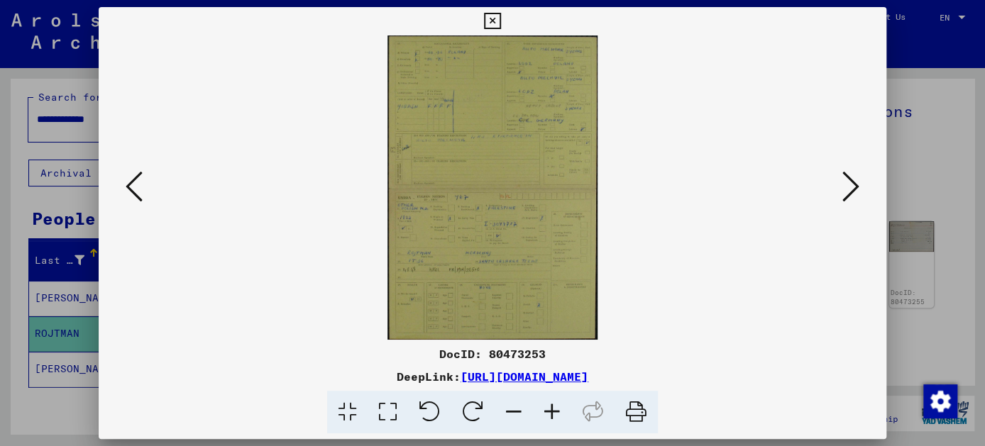
click at [857, 184] on icon at bounding box center [850, 187] width 17 height 34
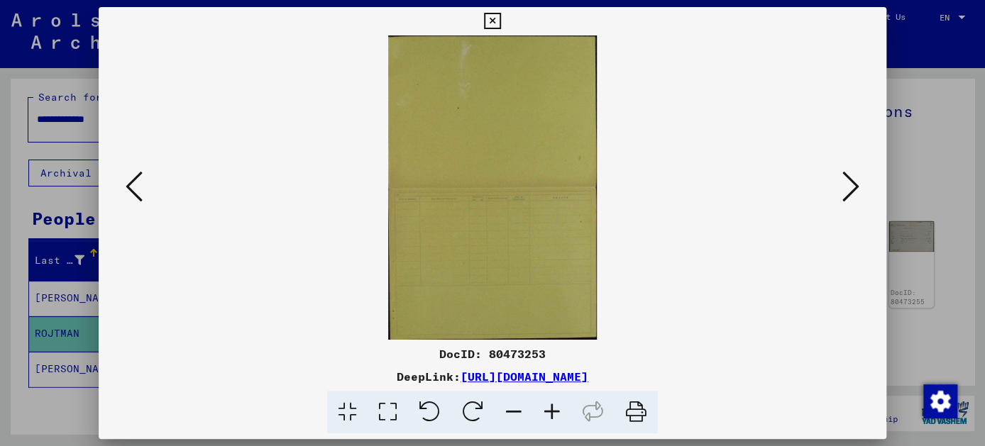
click at [857, 184] on icon at bounding box center [850, 187] width 17 height 34
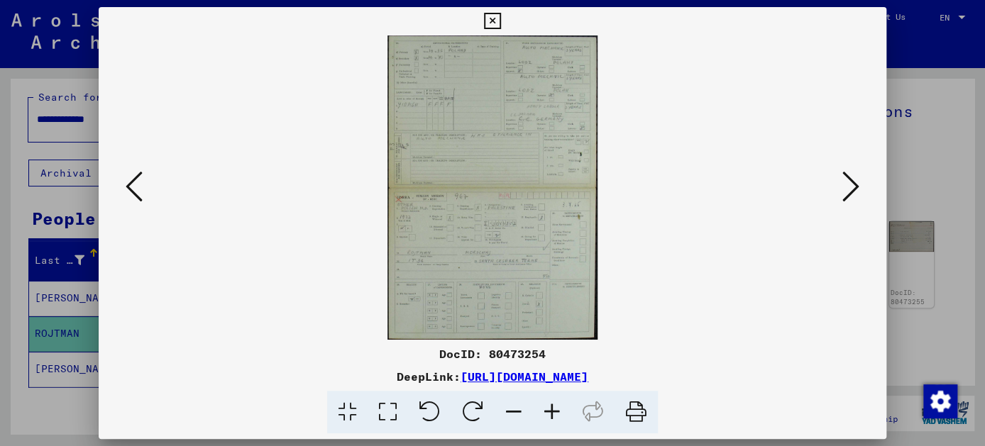
click at [857, 184] on icon at bounding box center [850, 187] width 17 height 34
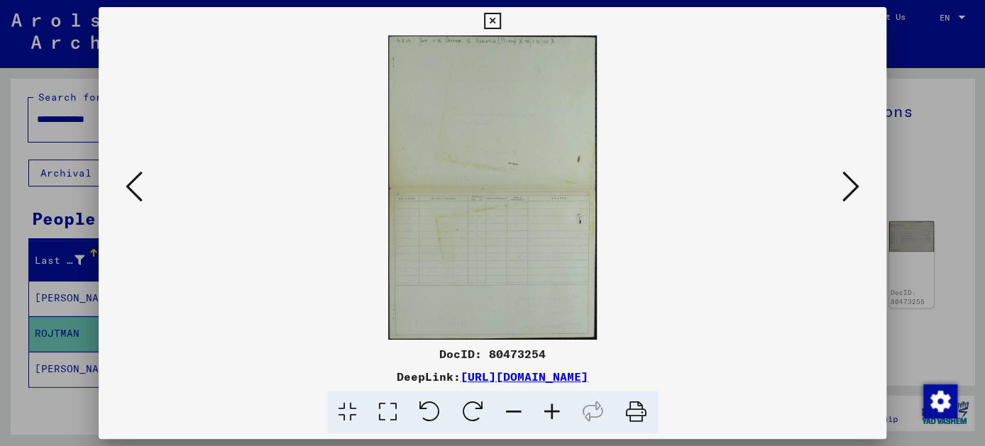
click at [857, 184] on icon at bounding box center [850, 187] width 17 height 34
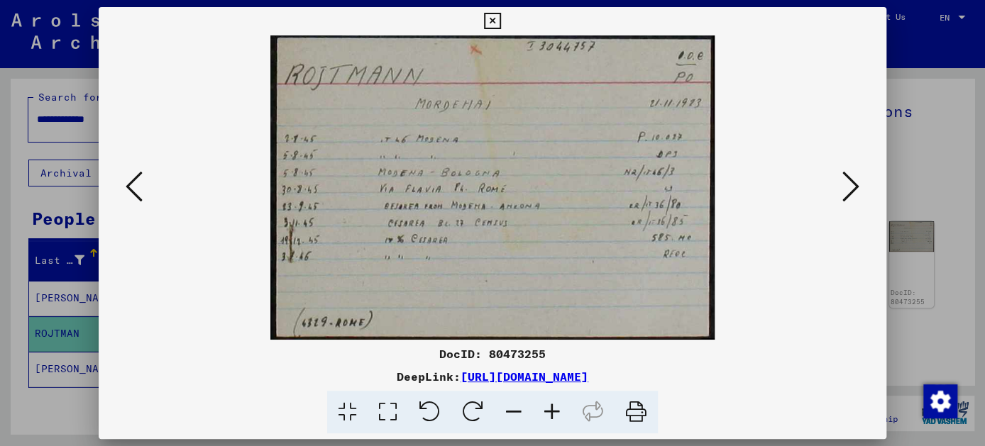
click at [857, 184] on icon at bounding box center [850, 187] width 17 height 34
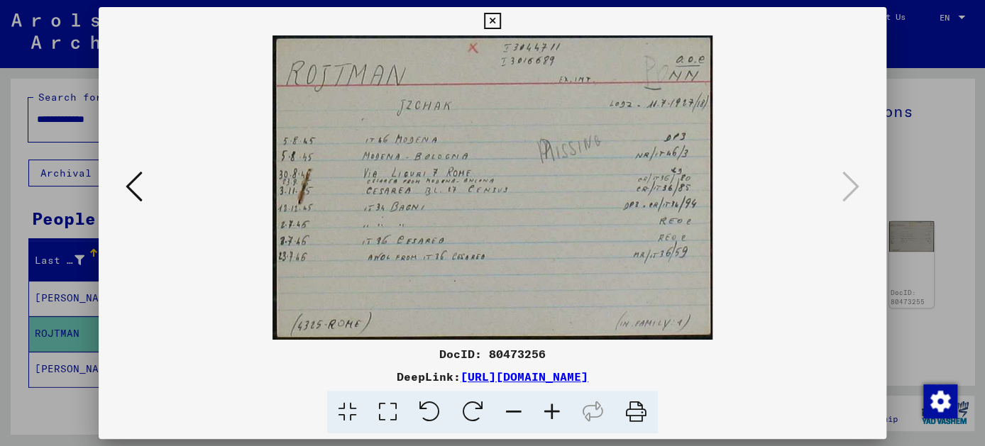
click at [138, 182] on icon at bounding box center [134, 187] width 17 height 34
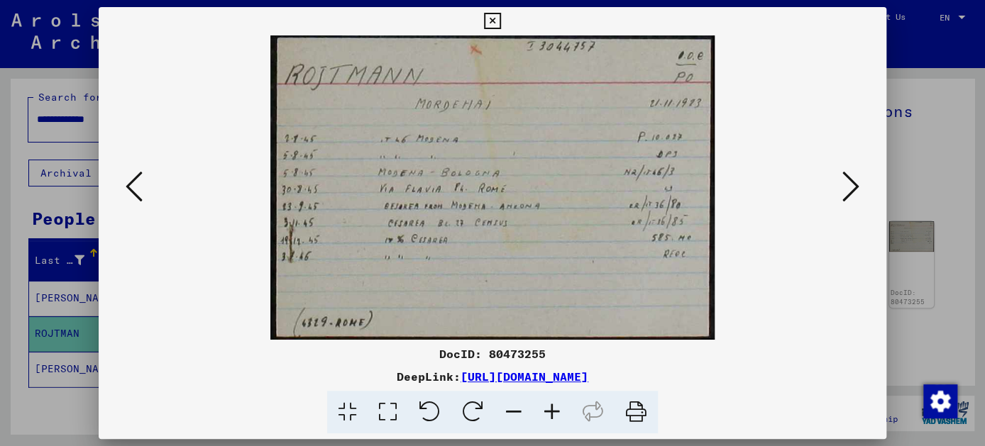
click at [495, 17] on icon at bounding box center [492, 21] width 16 height 17
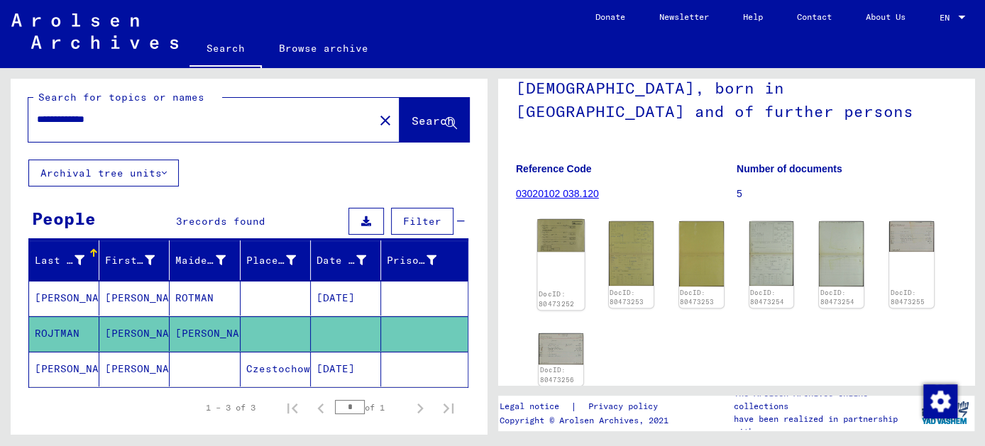
click at [550, 252] on img at bounding box center [560, 235] width 47 height 33
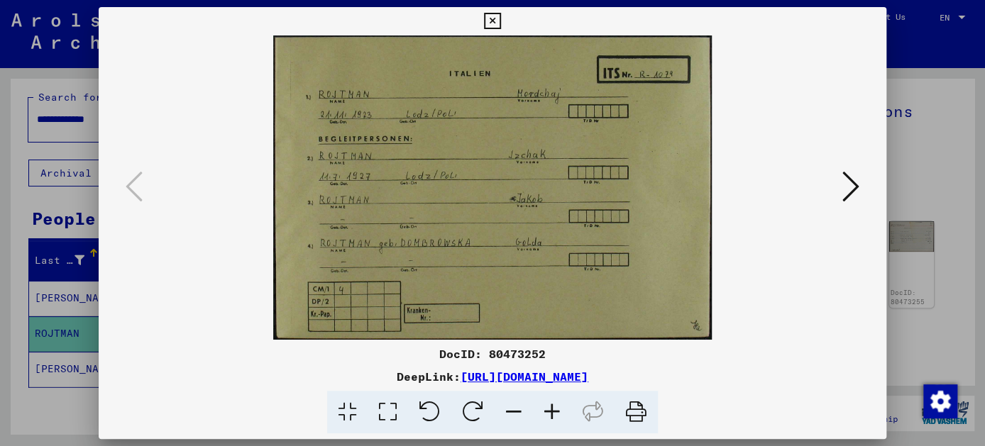
click at [490, 23] on icon at bounding box center [492, 21] width 16 height 17
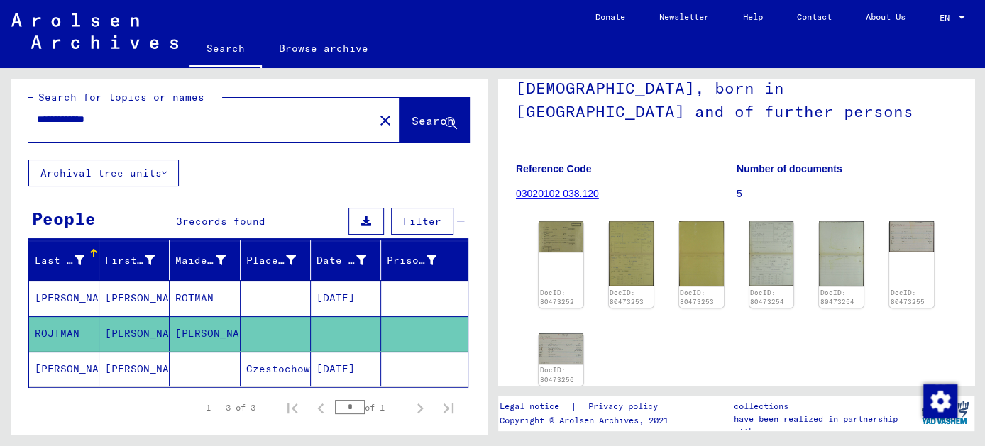
click at [122, 118] on input "**********" at bounding box center [201, 119] width 328 height 15
click at [418, 127] on span "Search" at bounding box center [432, 121] width 43 height 14
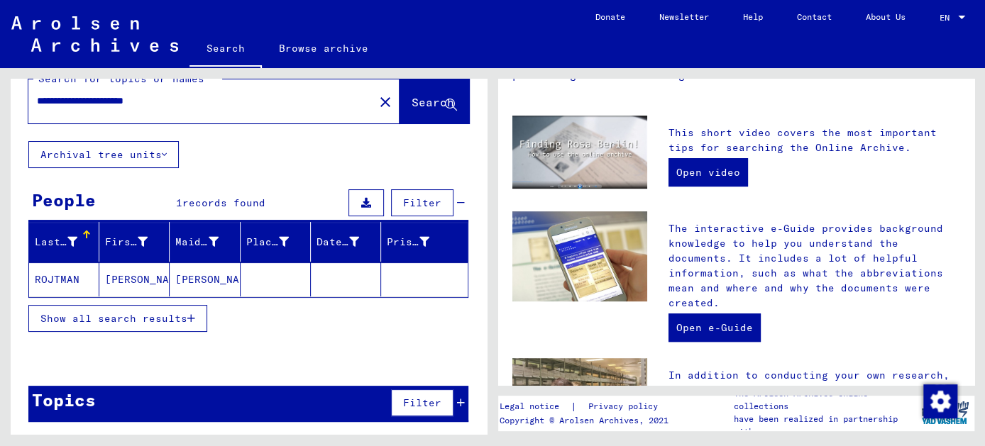
scroll to position [322, 0]
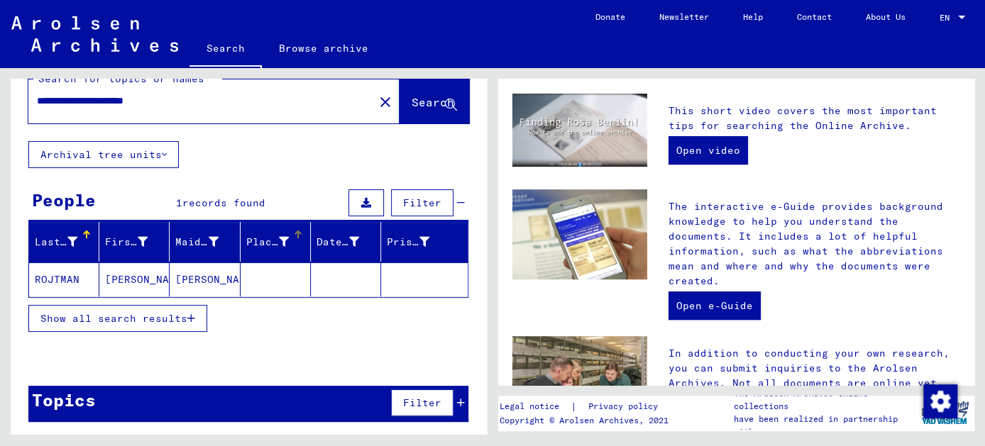
click at [260, 244] on div "Place of Birth" at bounding box center [267, 242] width 43 height 15
click at [282, 238] on div "Place of Birth" at bounding box center [269, 242] width 46 height 15
click at [204, 275] on mat-cell "[PERSON_NAME]" at bounding box center [205, 279] width 70 height 34
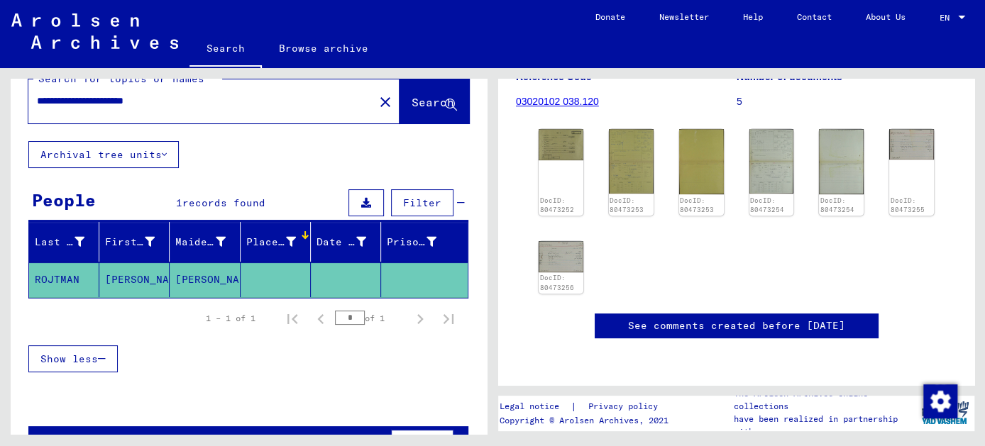
click at [201, 278] on mat-cell "[PERSON_NAME]" at bounding box center [205, 279] width 70 height 35
click at [178, 277] on mat-cell "[PERSON_NAME]" at bounding box center [205, 279] width 70 height 35
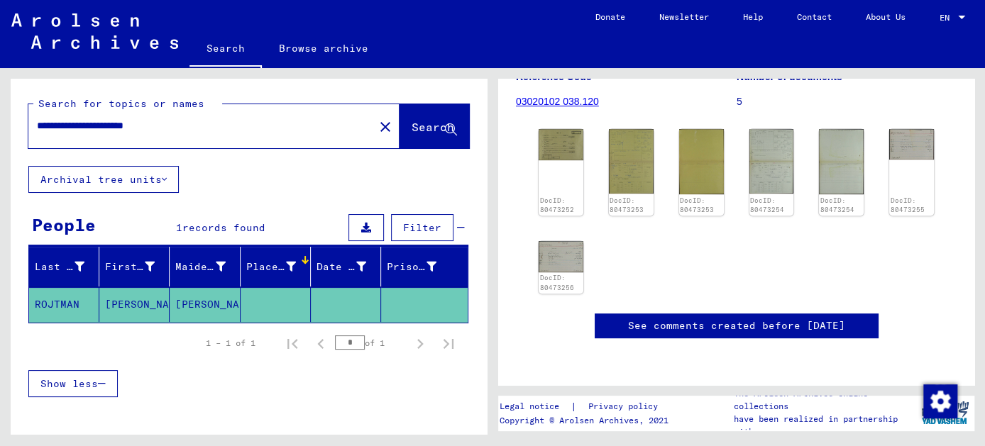
click at [115, 130] on input "**********" at bounding box center [201, 125] width 328 height 15
drag, startPoint x: 79, startPoint y: 124, endPoint x: -6, endPoint y: 128, distance: 84.5
click at [0, 128] on html "**********" at bounding box center [492, 223] width 985 height 446
click at [424, 126] on span "Search" at bounding box center [432, 127] width 43 height 14
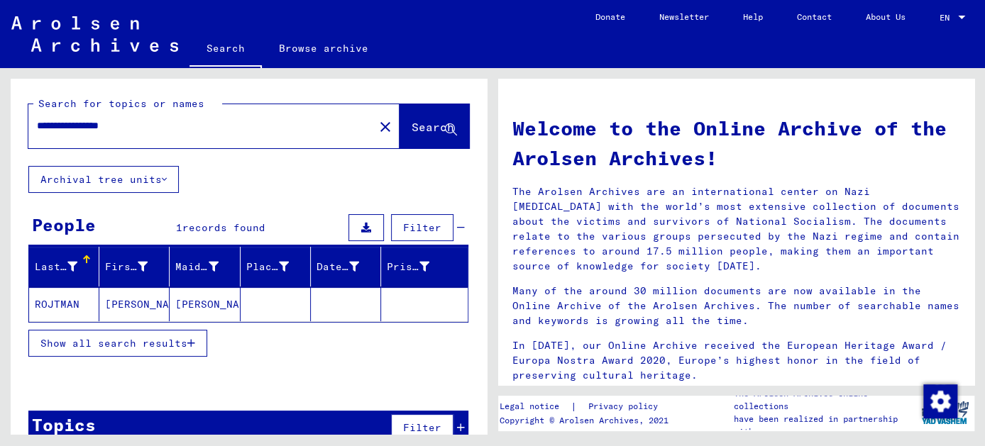
drag, startPoint x: 74, startPoint y: 128, endPoint x: 26, endPoint y: 126, distance: 47.6
click at [26, 126] on div "**********" at bounding box center [249, 122] width 476 height 87
type input "**********"
click at [412, 125] on span "Search" at bounding box center [432, 127] width 43 height 14
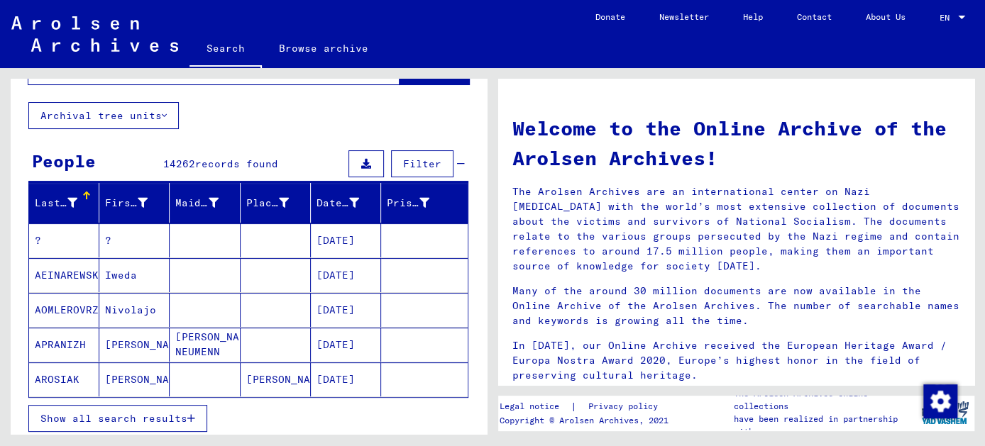
scroll to position [128, 0]
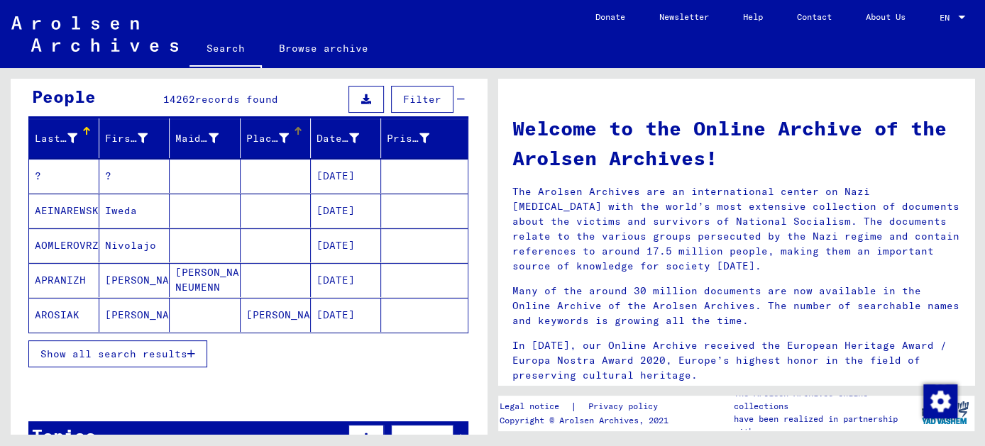
click at [267, 143] on div "Place of Birth" at bounding box center [267, 138] width 43 height 15
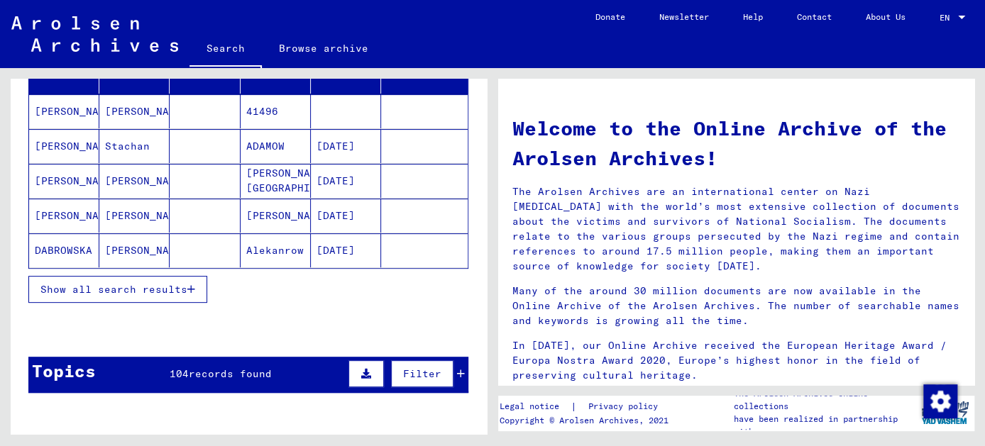
scroll to position [0, 0]
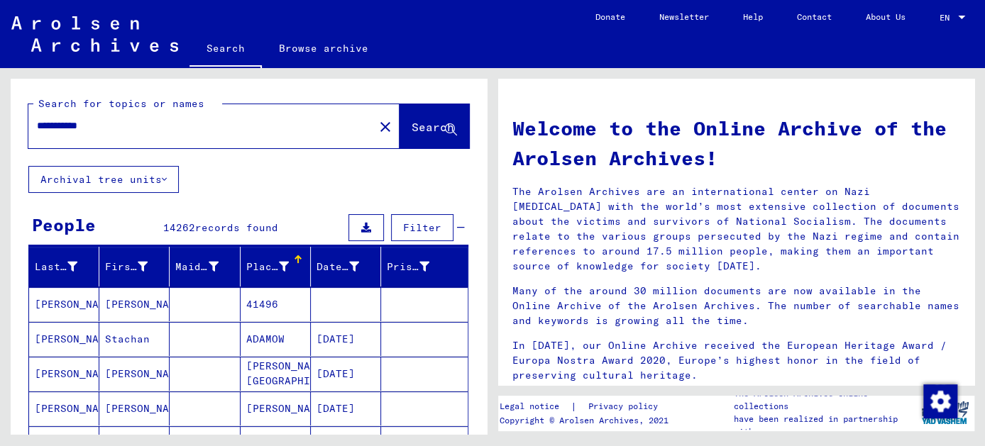
click at [419, 223] on span "Filter" at bounding box center [422, 227] width 38 height 13
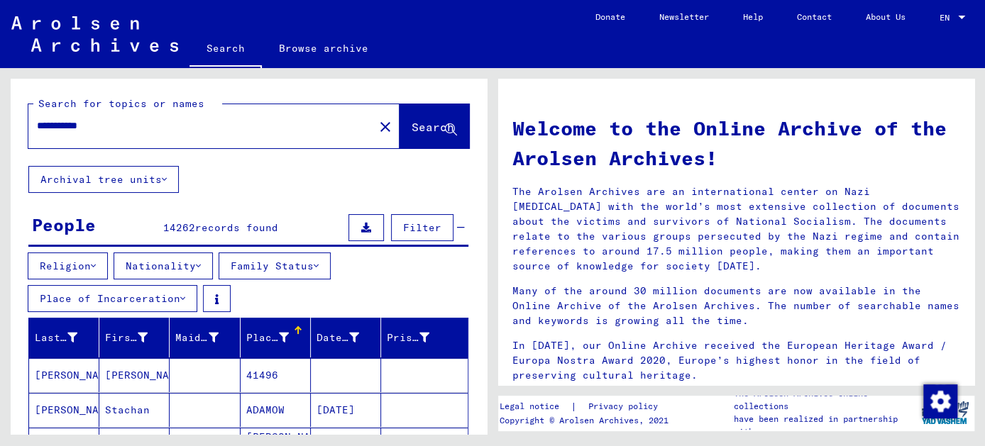
click at [201, 264] on icon at bounding box center [198, 266] width 5 height 10
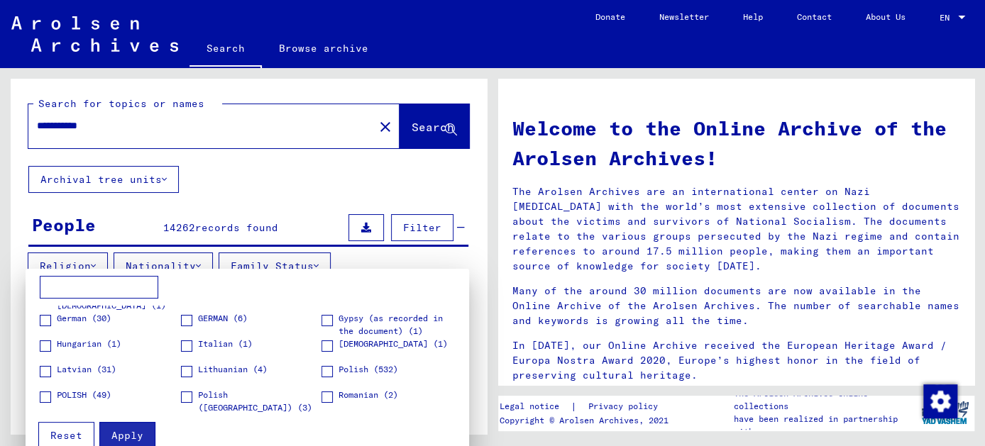
scroll to position [64, 0]
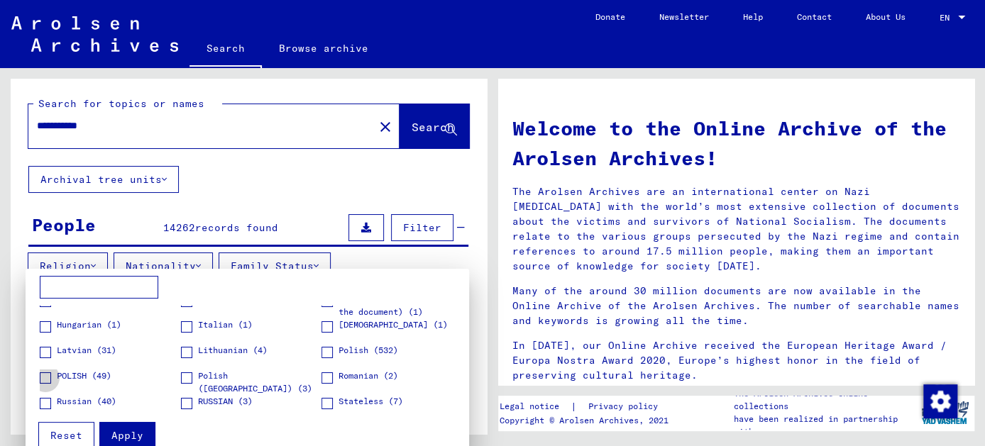
click at [43, 380] on span at bounding box center [45, 377] width 11 height 11
click at [138, 434] on span "Apply" at bounding box center [127, 435] width 32 height 13
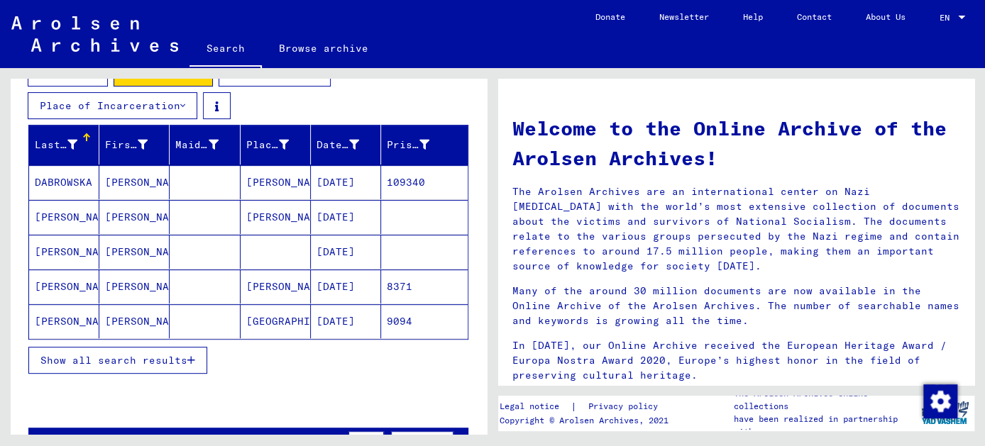
scroll to position [258, 0]
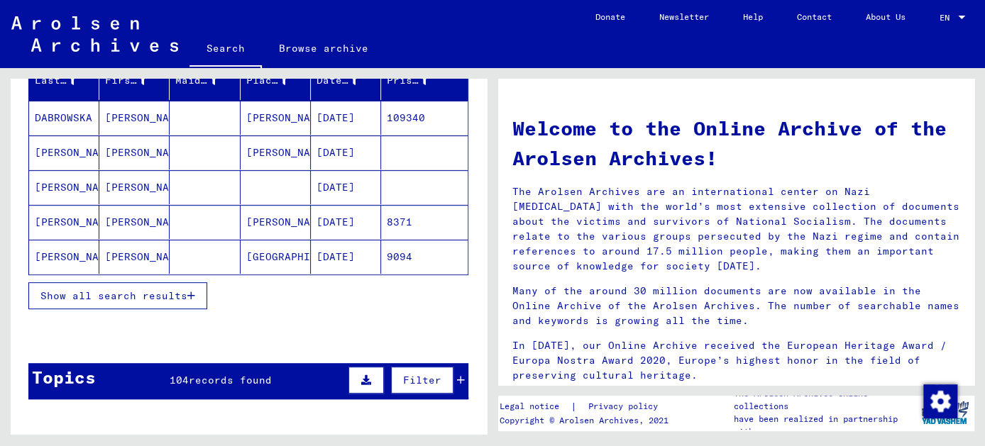
click at [179, 293] on span "Show all search results" at bounding box center [113, 295] width 147 height 13
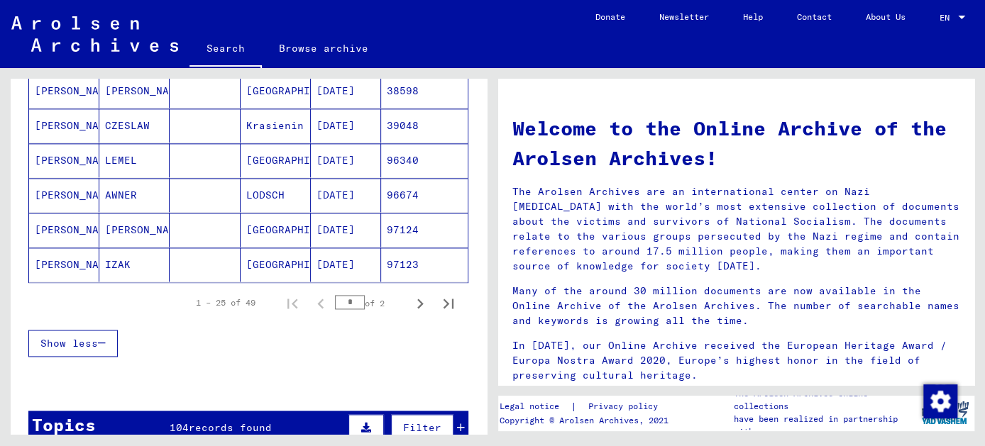
scroll to position [967, 0]
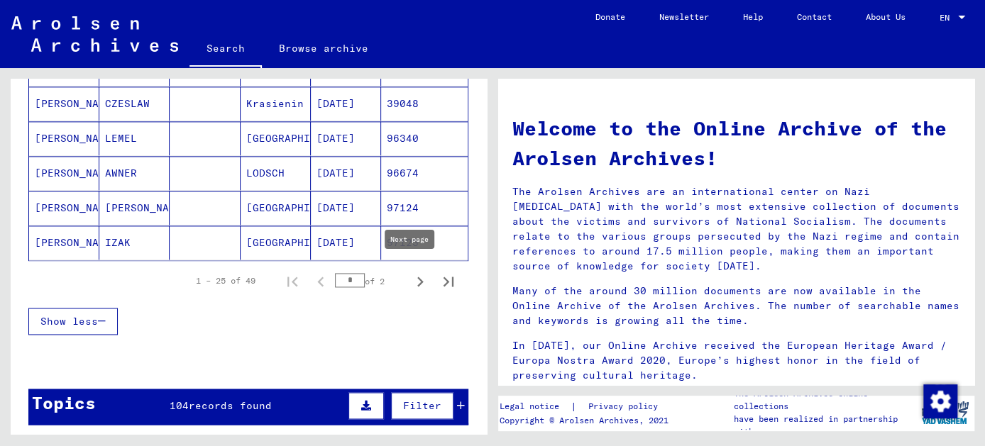
click at [410, 275] on icon "Next page" at bounding box center [420, 282] width 20 height 20
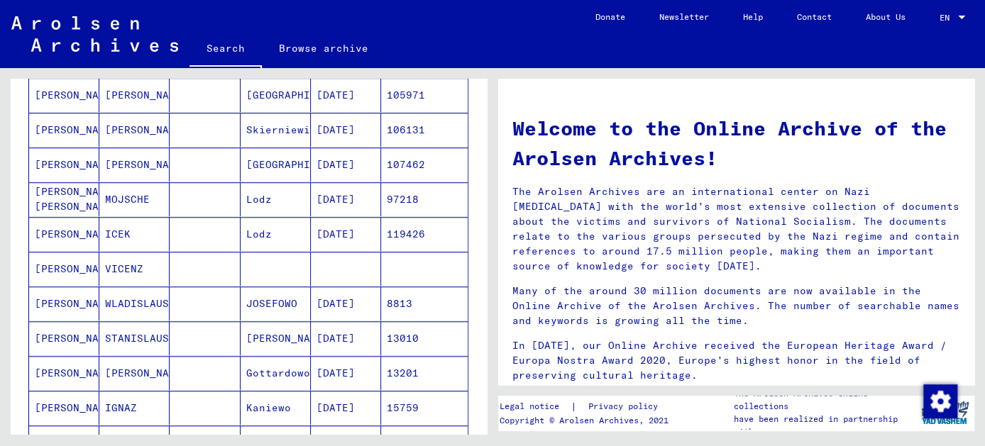
scroll to position [516, 0]
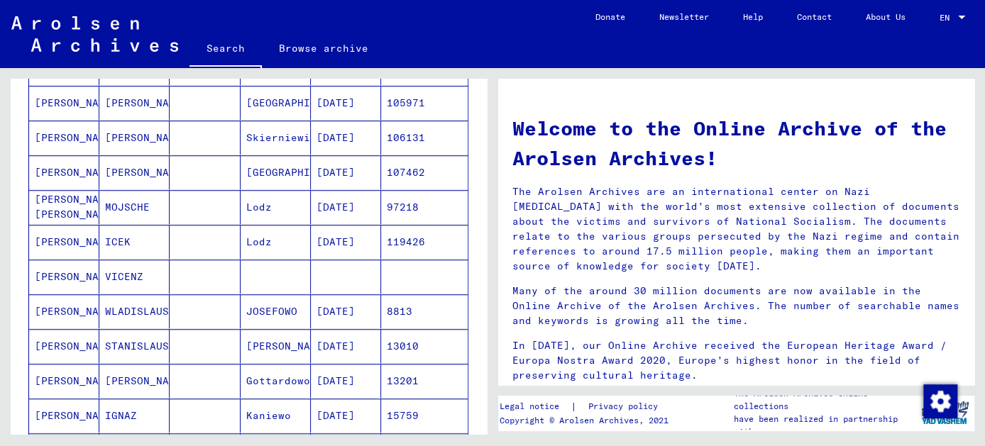
click at [259, 238] on mat-cell "Lodz" at bounding box center [276, 242] width 70 height 34
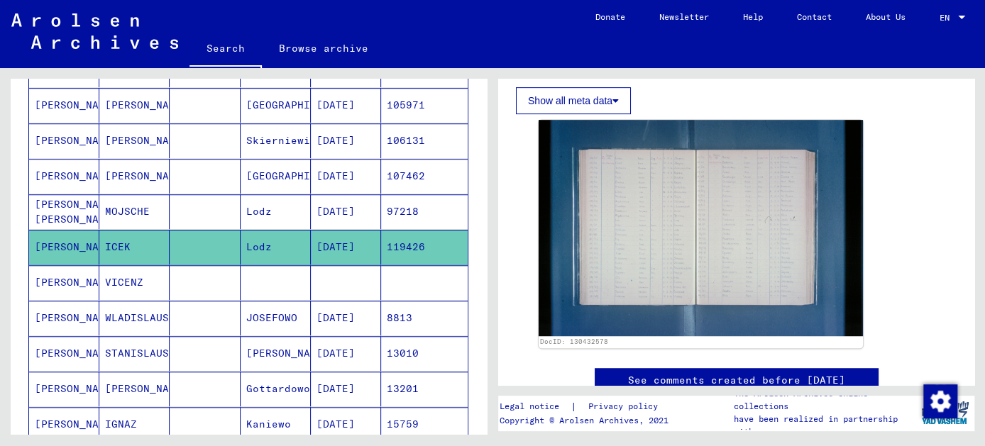
scroll to position [193, 0]
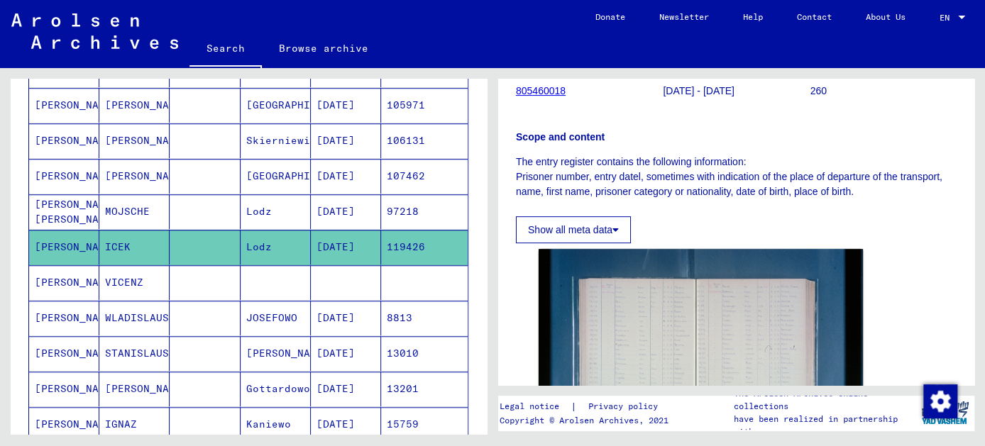
click at [111, 238] on mat-cell "ICEK" at bounding box center [134, 247] width 70 height 35
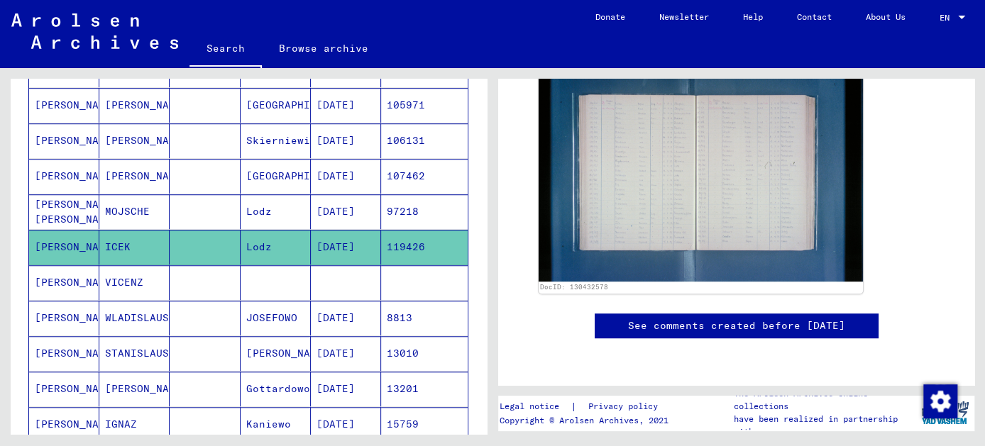
scroll to position [387, 0]
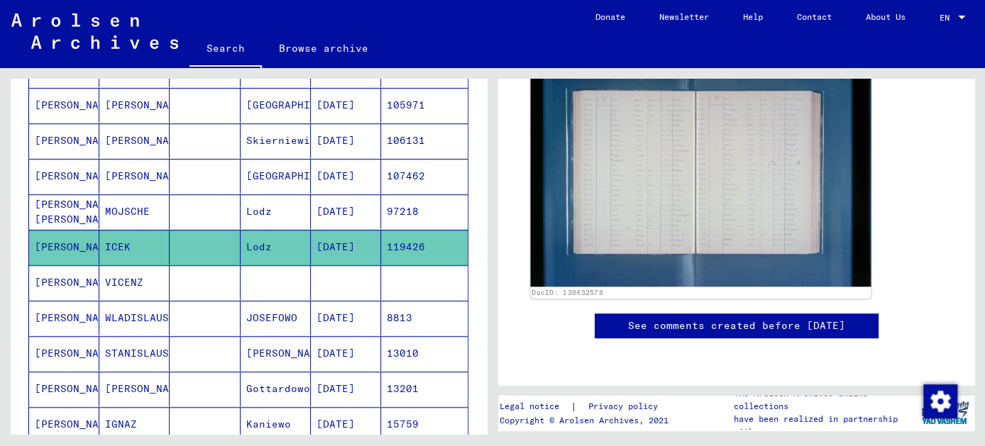
click at [634, 223] on img at bounding box center [701, 173] width 341 height 227
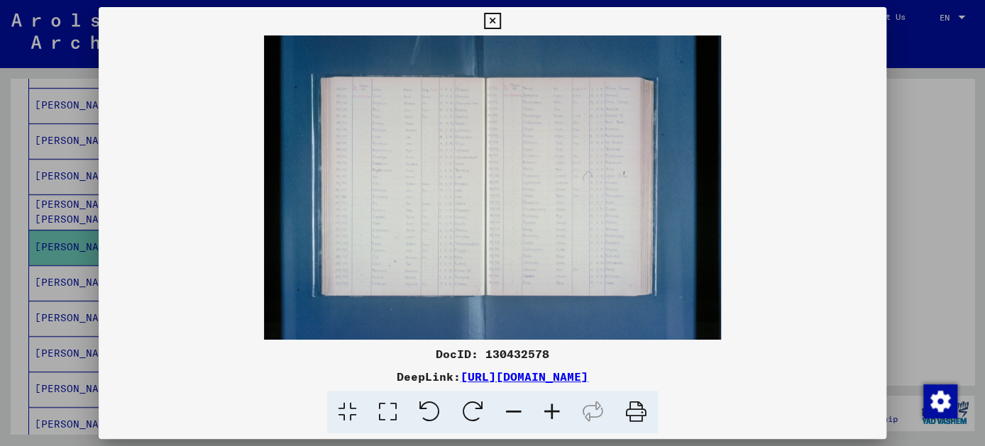
click at [392, 410] on icon at bounding box center [387, 412] width 40 height 43
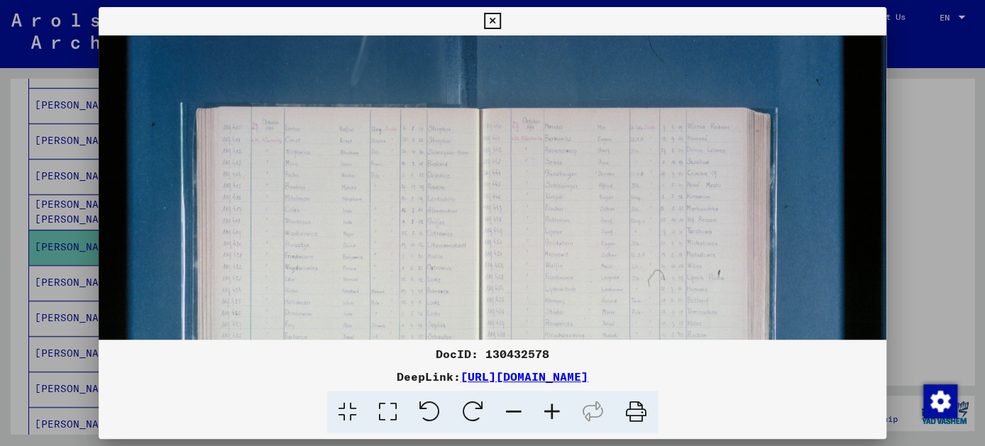
click at [488, 24] on icon at bounding box center [492, 21] width 16 height 17
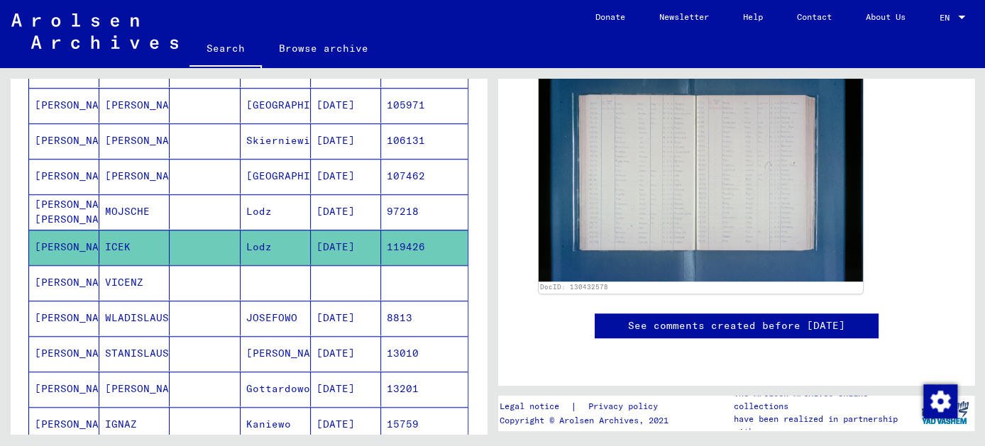
click at [162, 202] on mat-cell "MOJSCHE" at bounding box center [134, 211] width 70 height 35
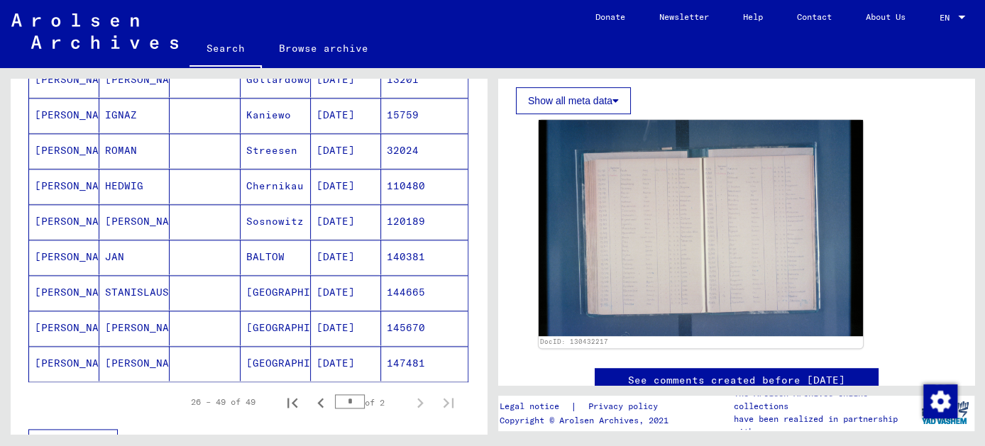
scroll to position [971, 0]
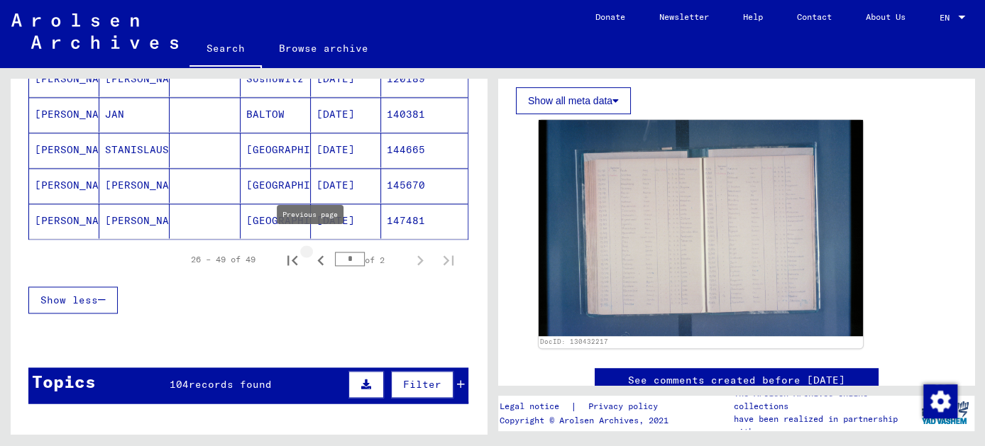
click at [314, 250] on icon "Previous page" at bounding box center [321, 260] width 20 height 20
type input "*"
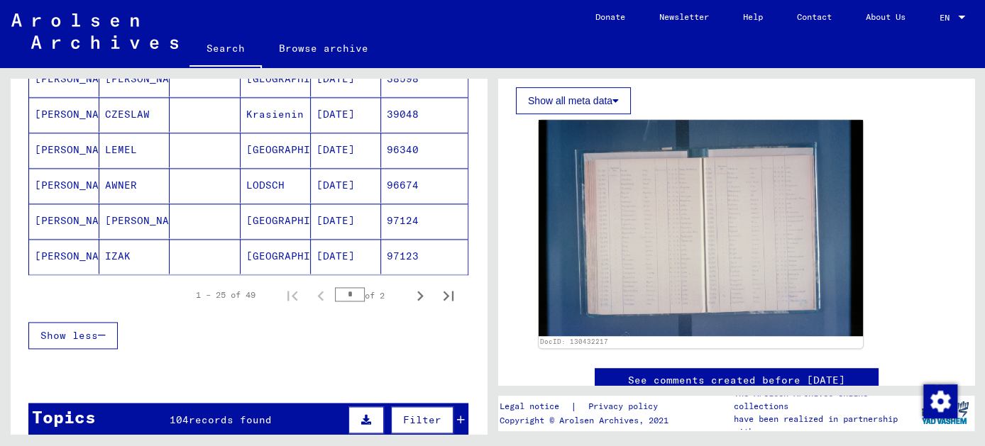
click at [125, 208] on mat-cell "[PERSON_NAME]" at bounding box center [134, 221] width 70 height 35
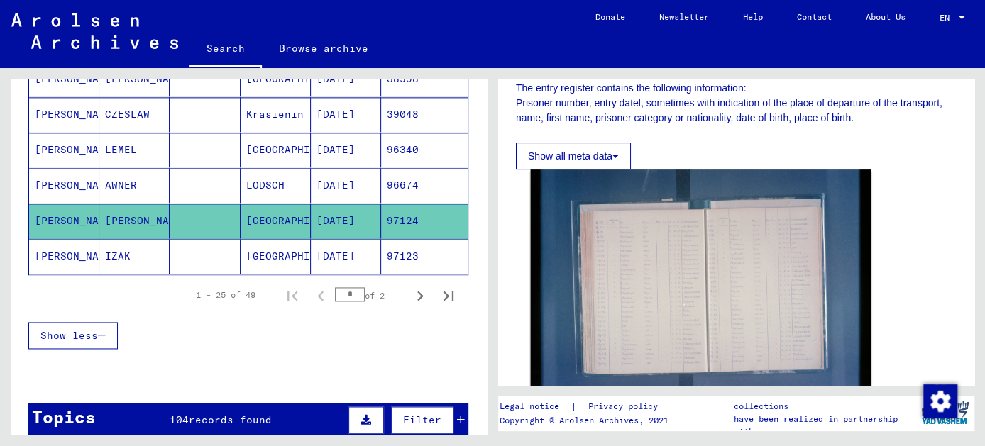
scroll to position [322, 0]
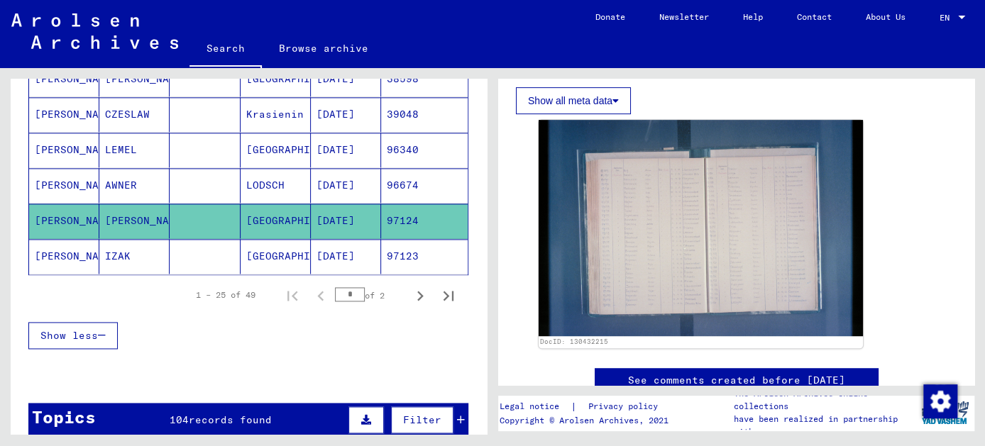
click at [116, 243] on mat-cell "IZAK" at bounding box center [134, 256] width 70 height 35
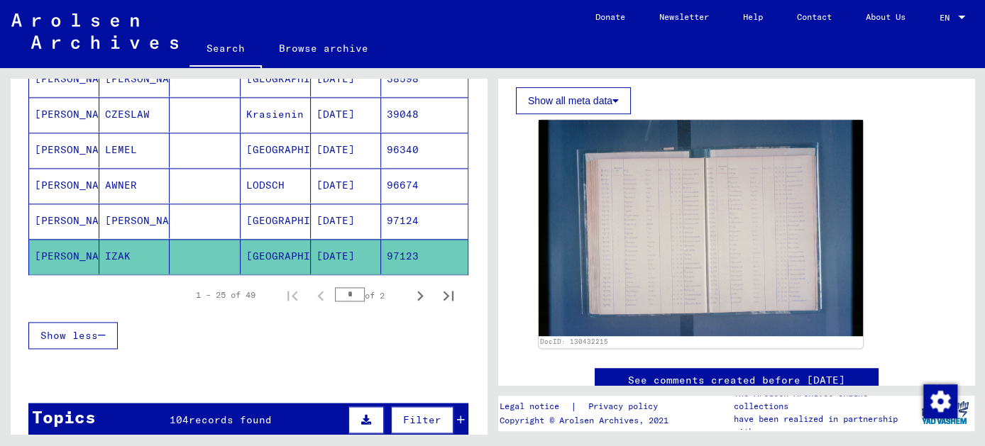
click at [121, 249] on mat-cell "IZAK" at bounding box center [134, 256] width 70 height 35
click at [138, 204] on mat-cell "[PERSON_NAME]" at bounding box center [134, 221] width 70 height 35
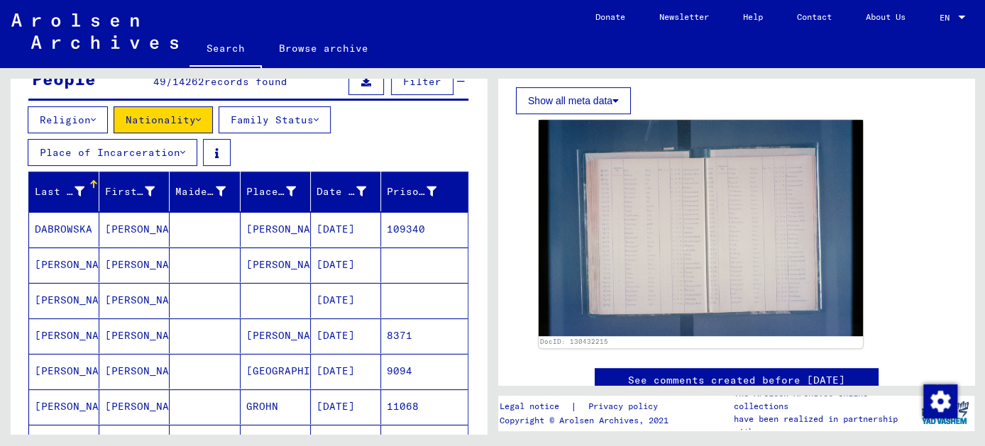
scroll to position [67, 0]
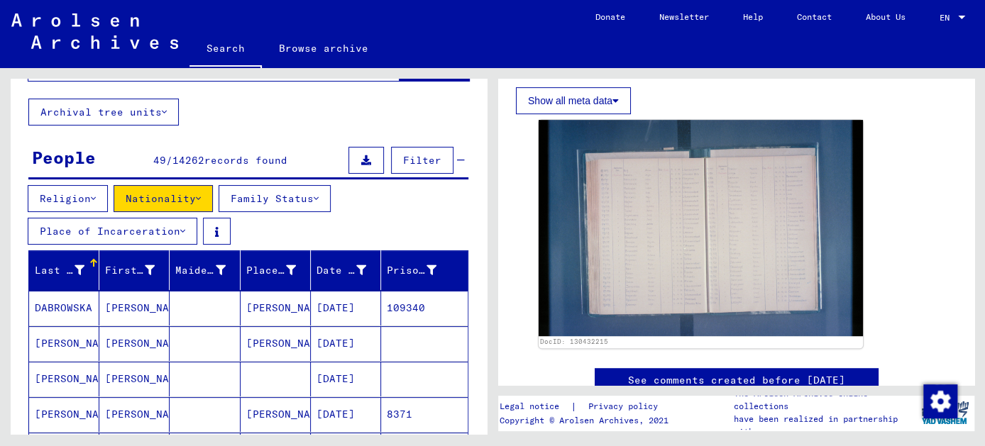
click at [183, 232] on icon at bounding box center [182, 231] width 5 height 10
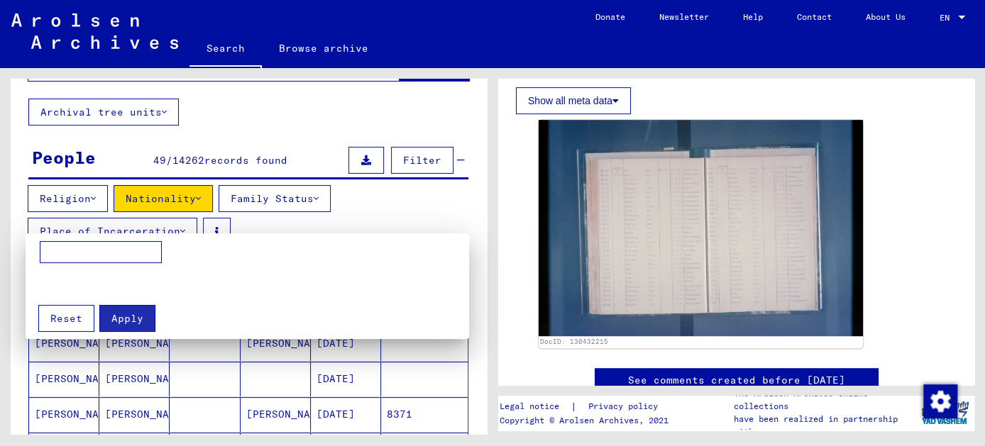
click at [346, 223] on div at bounding box center [492, 223] width 985 height 446
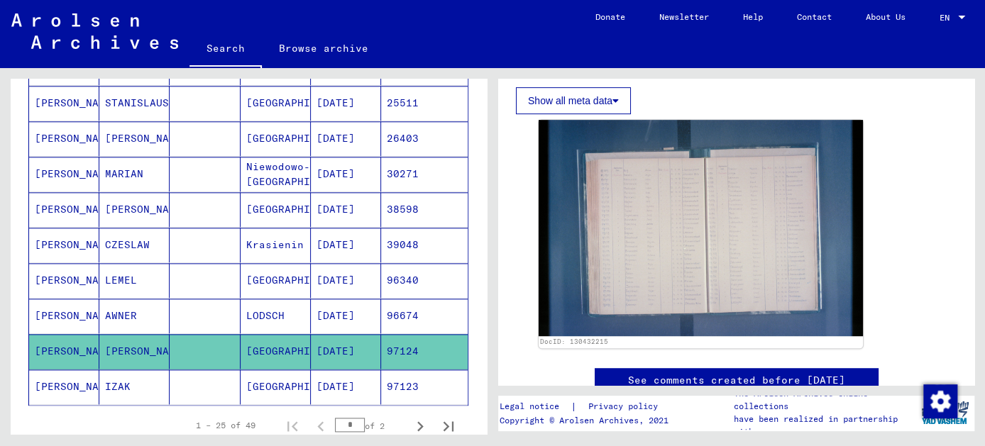
scroll to position [841, 0]
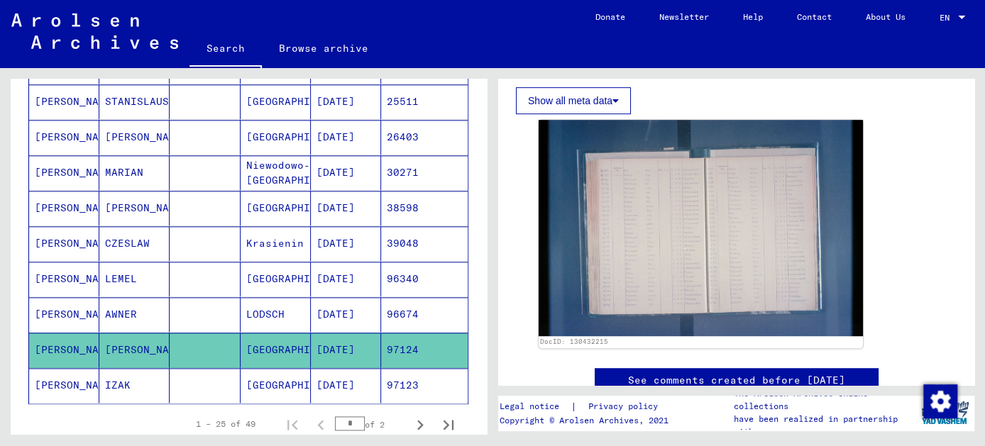
click at [114, 372] on mat-cell "IZAK" at bounding box center [134, 385] width 70 height 35
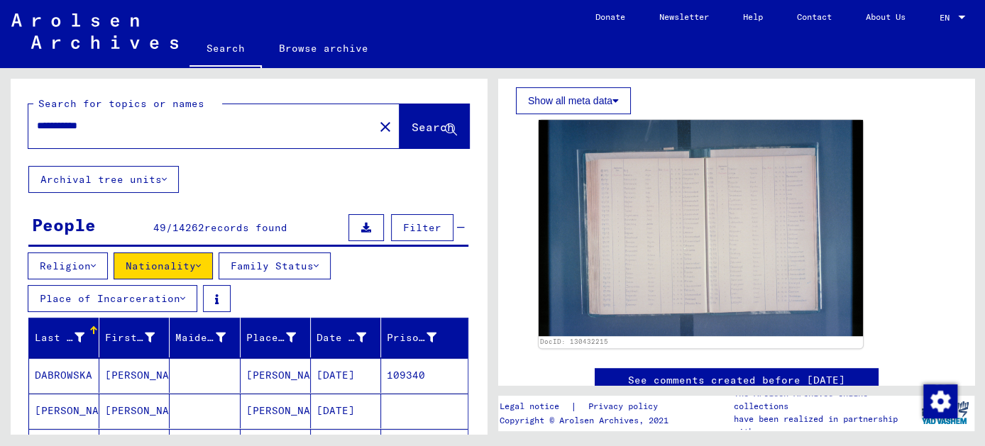
scroll to position [0, 0]
click at [108, 130] on input "**********" at bounding box center [201, 125] width 328 height 15
click at [411, 125] on span "Search" at bounding box center [432, 127] width 43 height 14
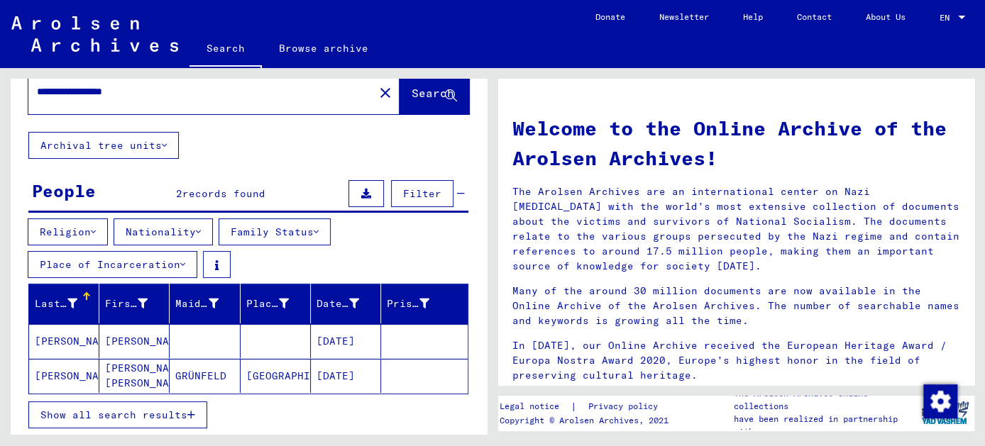
scroll to position [64, 0]
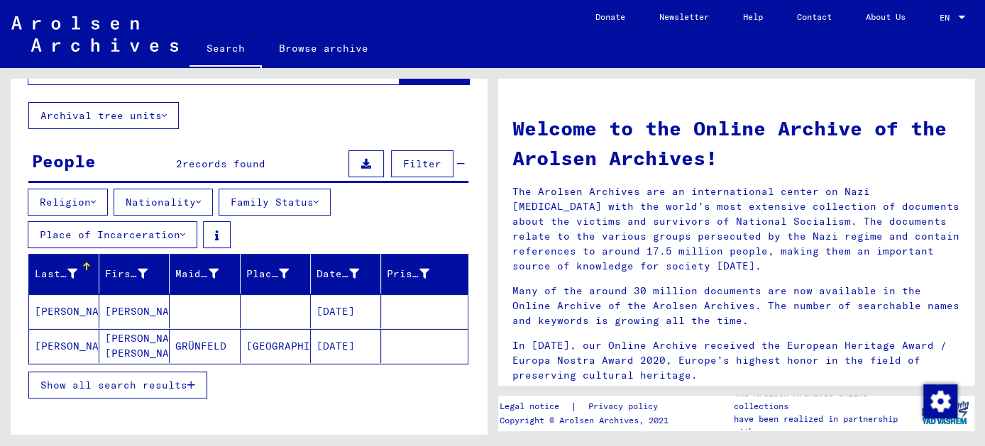
click at [118, 307] on mat-cell "[PERSON_NAME]" at bounding box center [134, 311] width 70 height 34
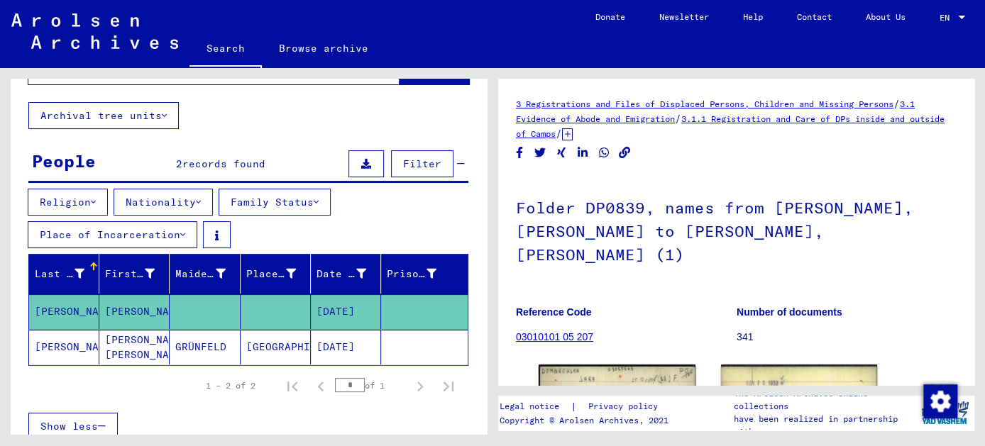
scroll to position [128, 0]
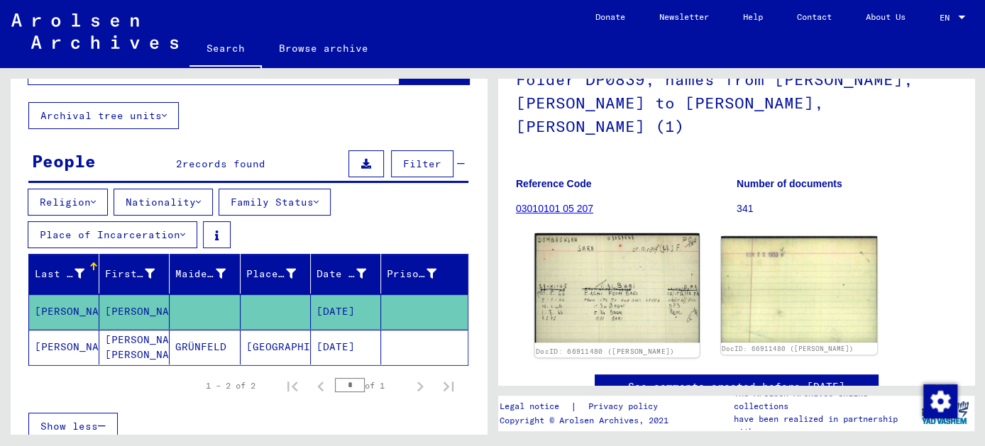
click at [590, 284] on img at bounding box center [616, 287] width 165 height 109
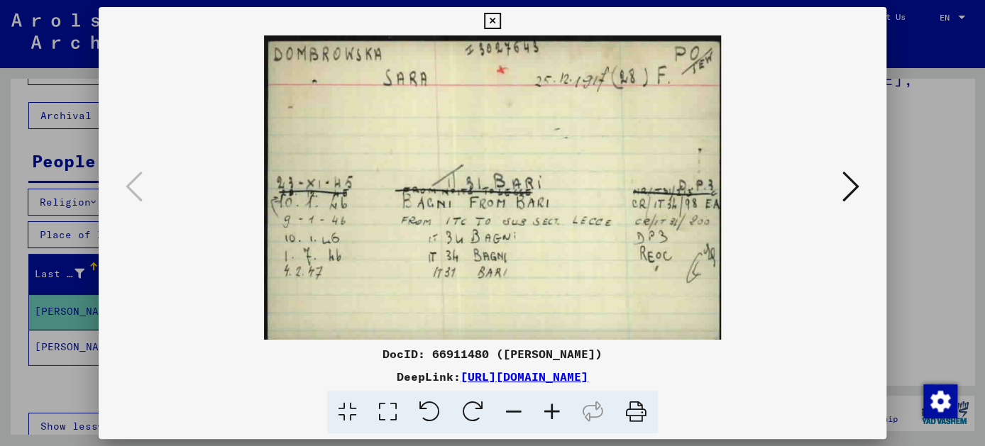
click at [856, 177] on icon at bounding box center [850, 187] width 17 height 34
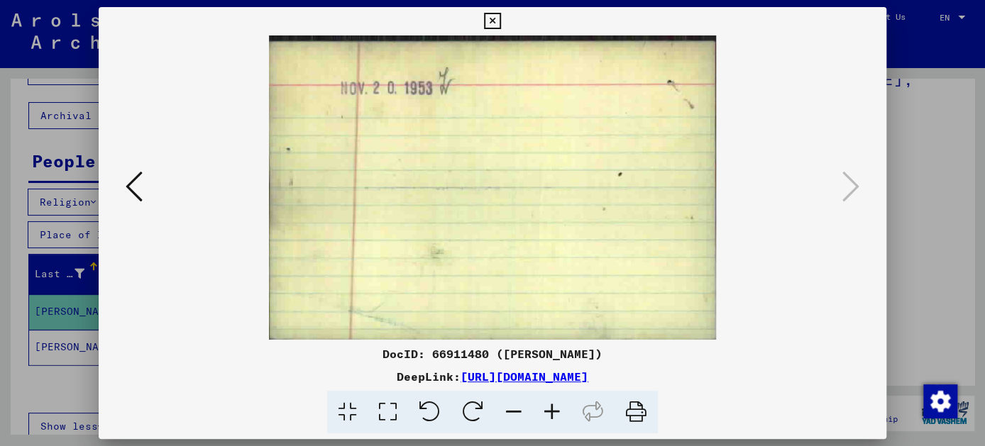
click at [123, 186] on button at bounding box center [134, 187] width 26 height 40
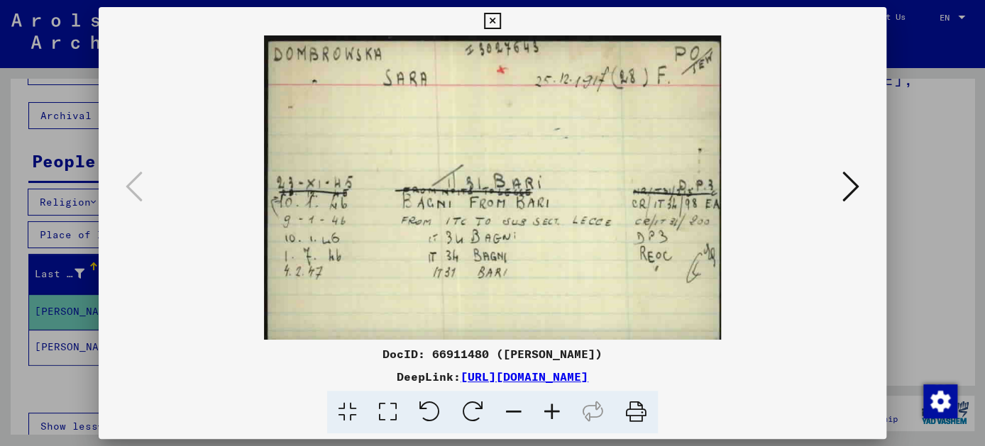
click at [495, 17] on icon at bounding box center [492, 21] width 16 height 17
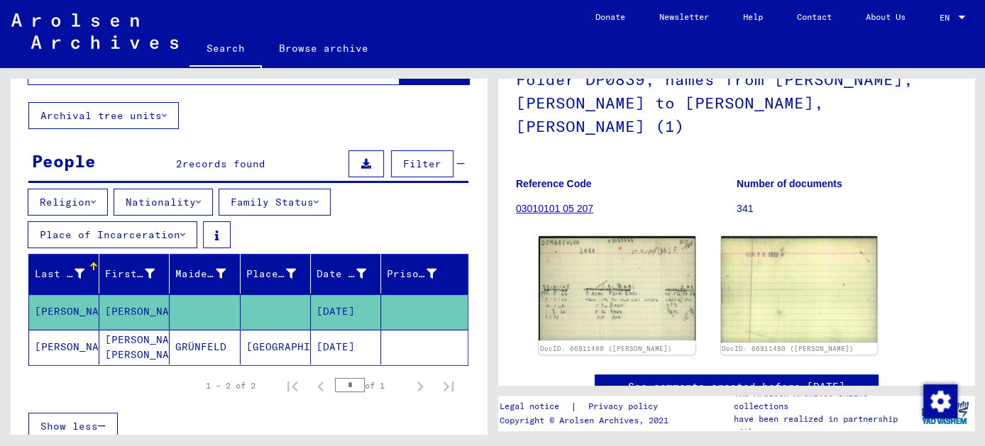
scroll to position [0, 0]
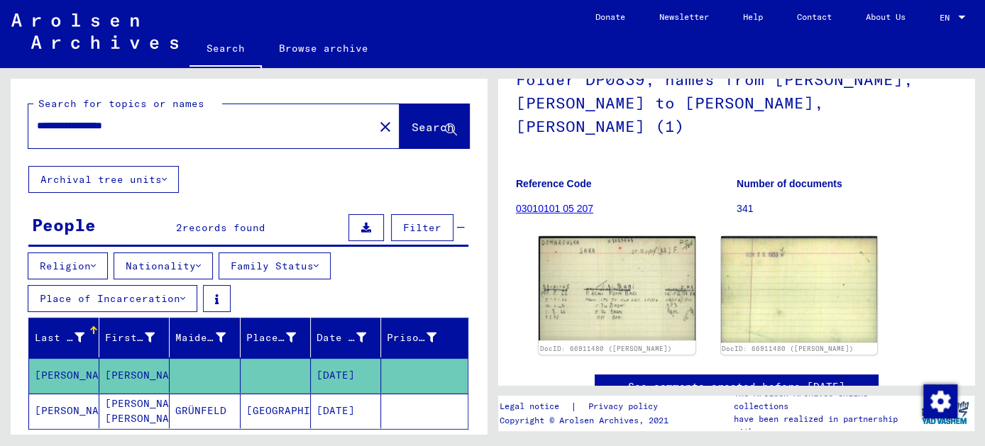
drag, startPoint x: 122, startPoint y: 126, endPoint x: 179, endPoint y: 128, distance: 57.5
click at [179, 126] on input "**********" at bounding box center [201, 125] width 328 height 15
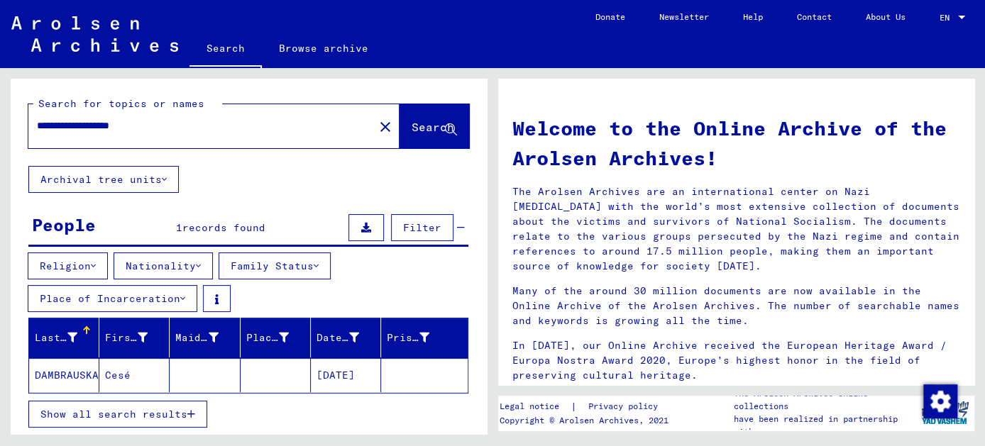
click at [115, 375] on mat-cell "Cesé" at bounding box center [134, 375] width 70 height 34
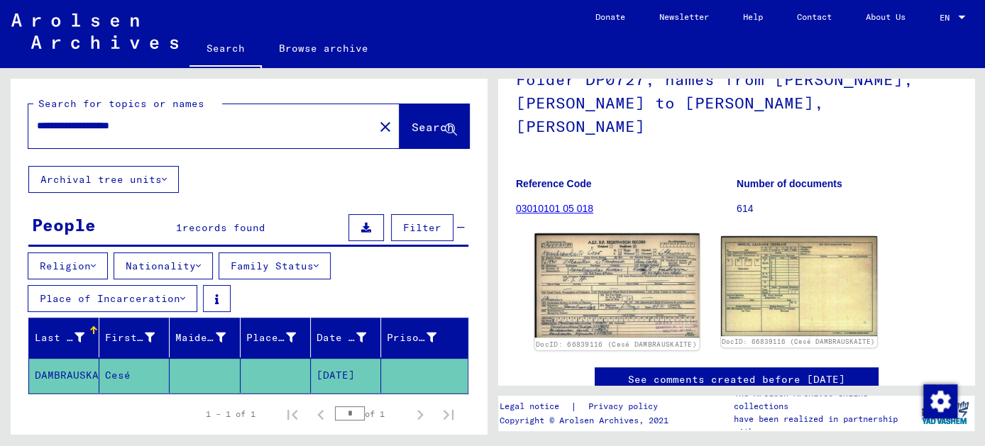
click at [595, 245] on img at bounding box center [616, 285] width 165 height 104
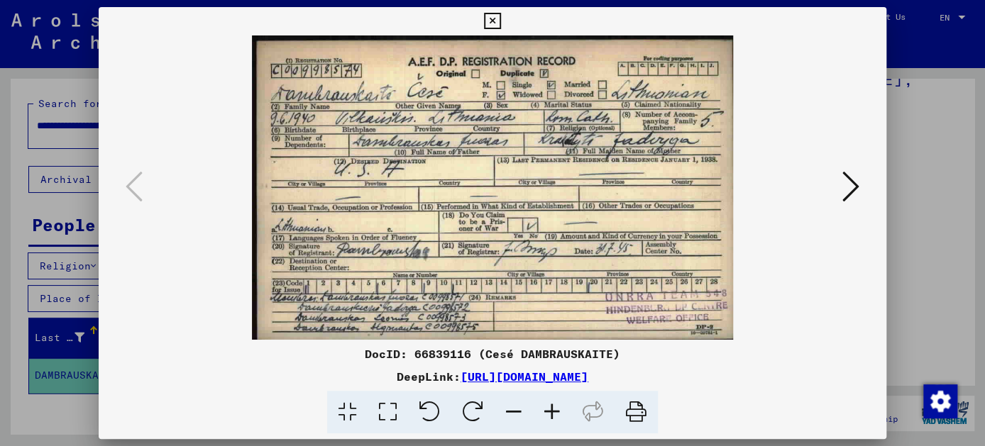
click at [494, 20] on icon at bounding box center [492, 21] width 16 height 17
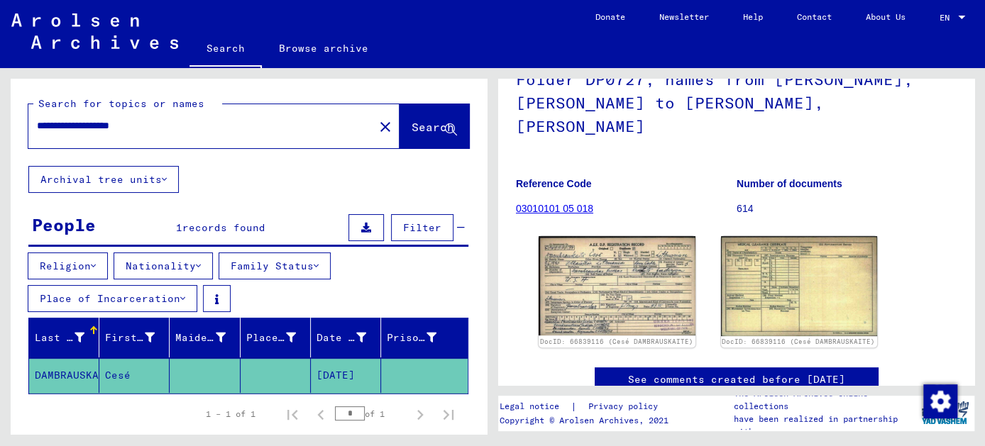
drag, startPoint x: 121, startPoint y: 125, endPoint x: 238, endPoint y: 132, distance: 117.3
click at [238, 132] on input "**********" at bounding box center [201, 125] width 328 height 15
type input "**********"
click at [194, 265] on button "Nationality" at bounding box center [163, 266] width 99 height 27
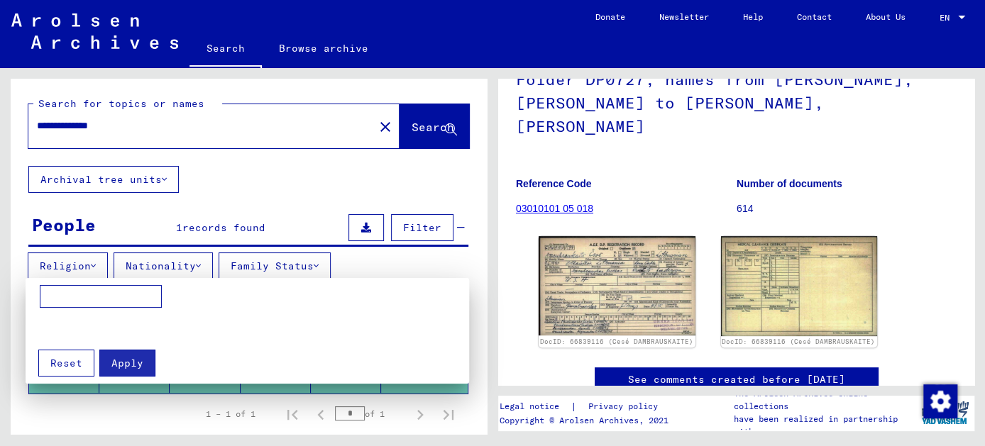
click at [351, 148] on div at bounding box center [492, 223] width 985 height 446
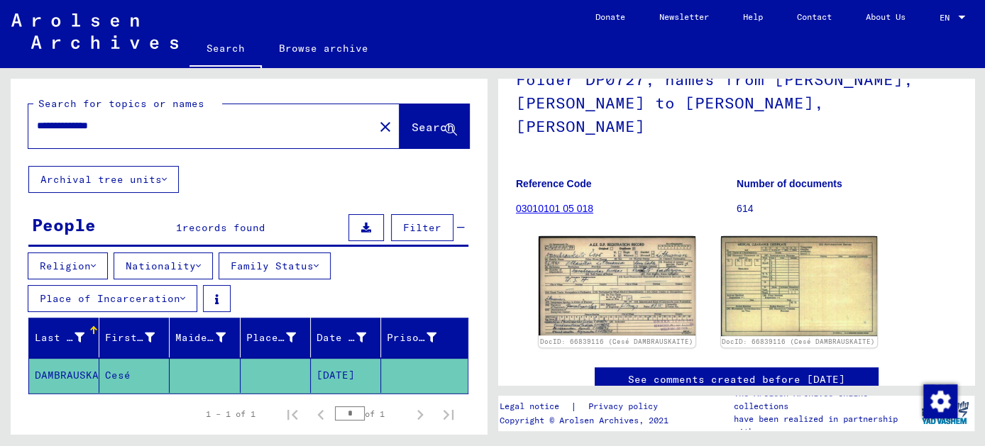
click at [414, 121] on span "Search" at bounding box center [432, 127] width 43 height 14
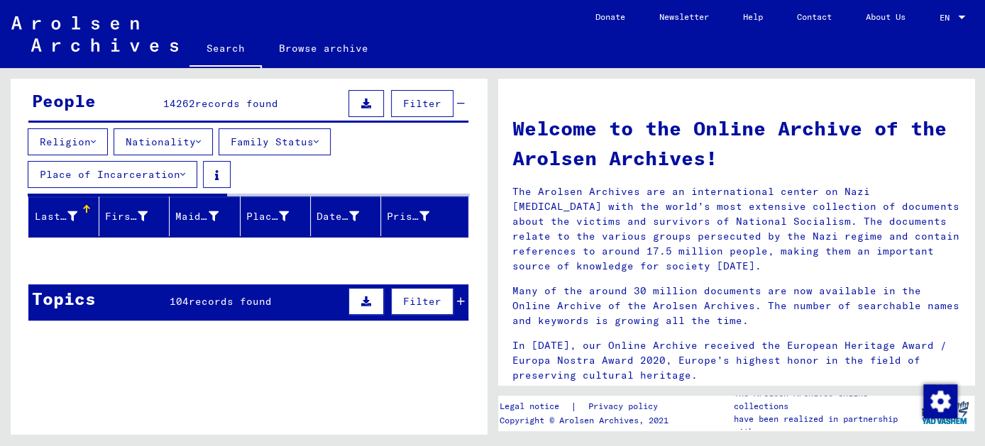
scroll to position [128, 0]
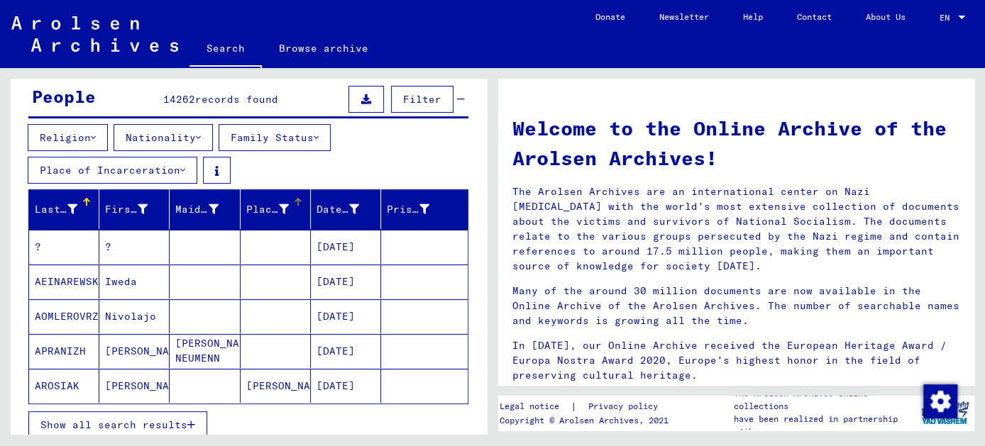
click at [266, 206] on div "Place of Birth" at bounding box center [267, 209] width 43 height 15
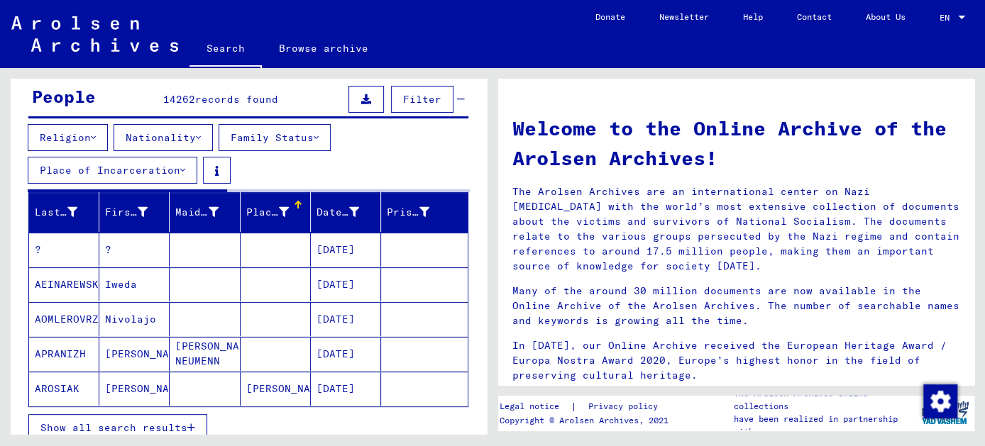
click at [265, 206] on div "Place of Birth" at bounding box center [267, 212] width 43 height 15
click at [280, 205] on div at bounding box center [284, 212] width 10 height 15
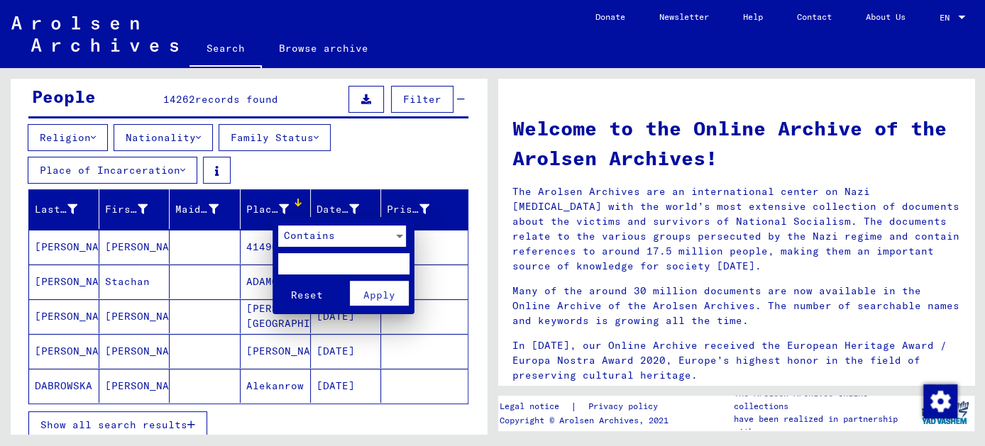
click at [401, 235] on div at bounding box center [399, 237] width 7 height 4
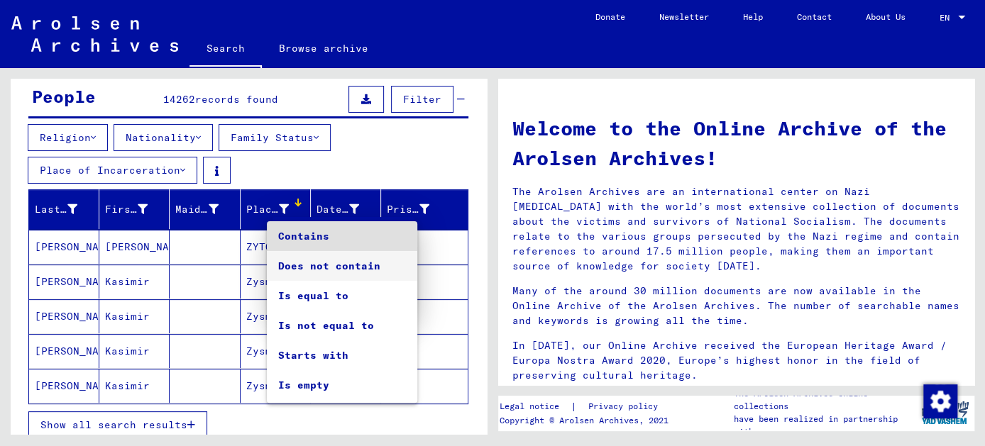
click at [296, 262] on span "Does not contain" at bounding box center [342, 266] width 128 height 30
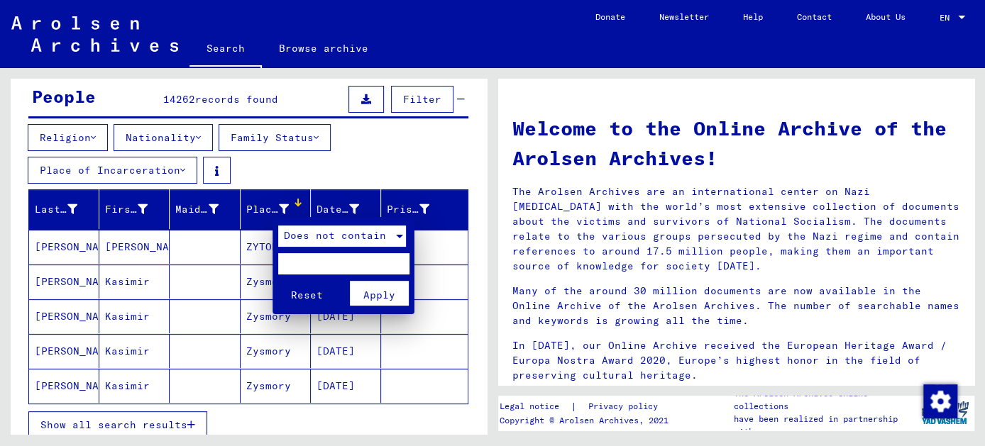
click at [399, 236] on div at bounding box center [399, 237] width 7 height 4
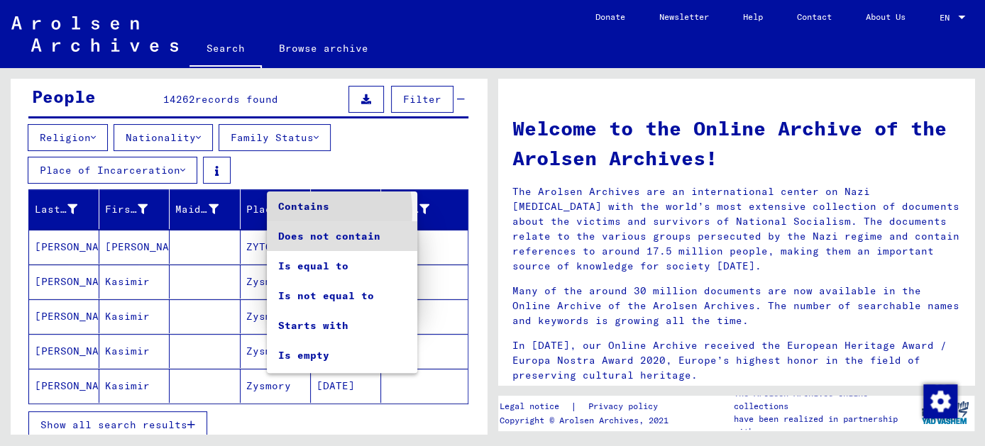
click at [296, 211] on span "Contains" at bounding box center [342, 207] width 128 height 30
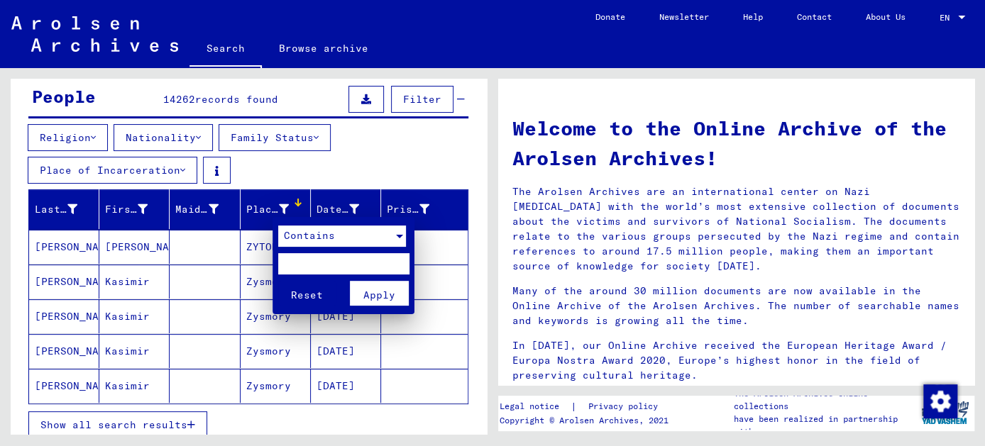
click at [306, 266] on input "text" at bounding box center [343, 263] width 131 height 21
type input "*****"
click at [376, 294] on span "Apply" at bounding box center [379, 295] width 32 height 13
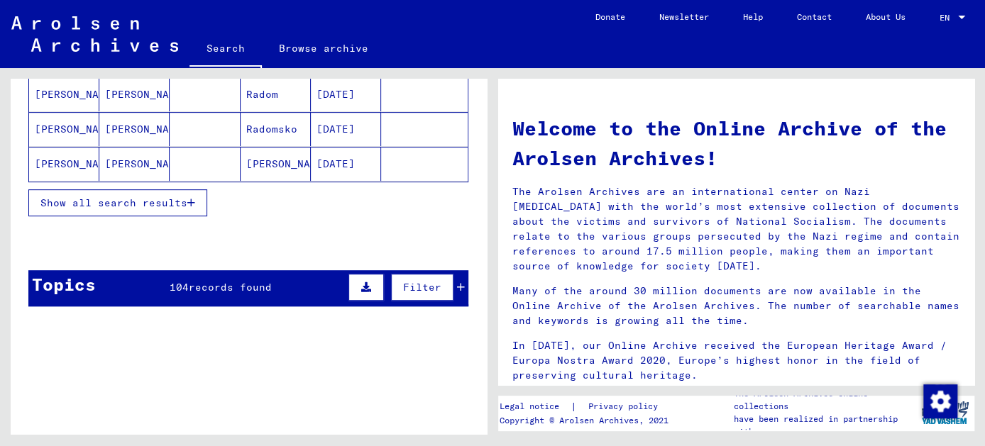
scroll to position [258, 0]
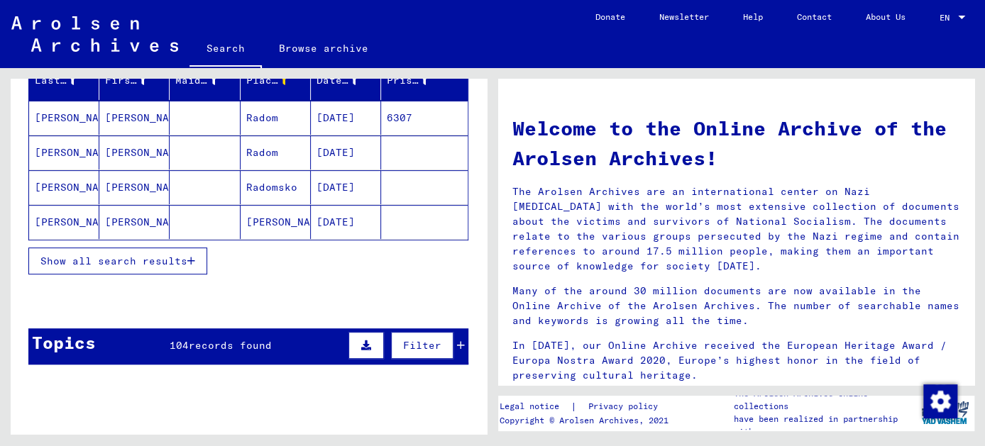
click at [170, 255] on span "Show all search results" at bounding box center [113, 261] width 147 height 13
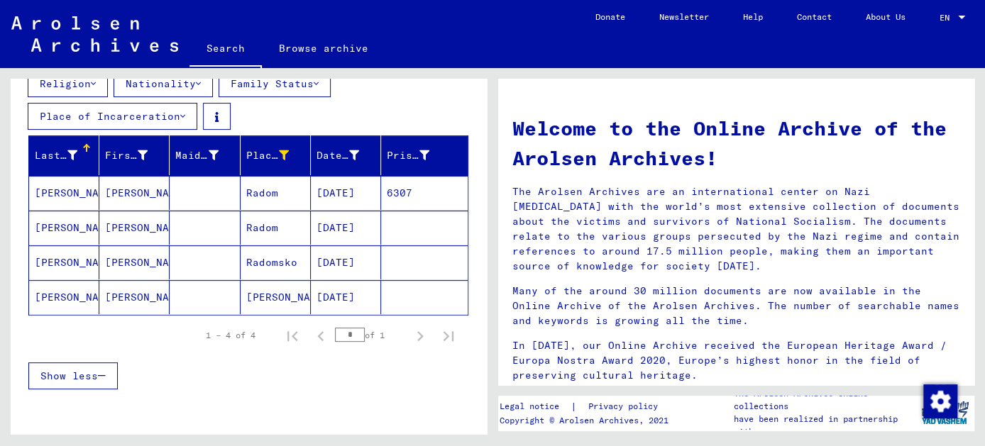
scroll to position [128, 0]
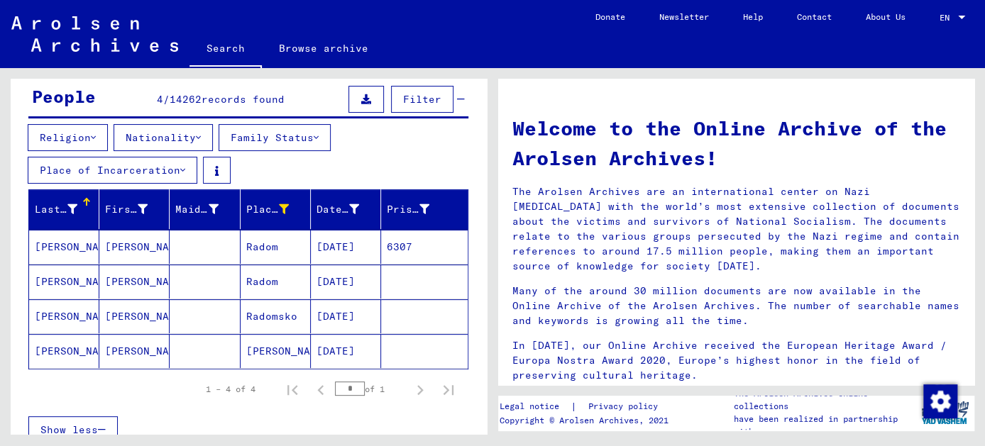
click at [122, 241] on mat-cell "[PERSON_NAME]" at bounding box center [134, 247] width 70 height 34
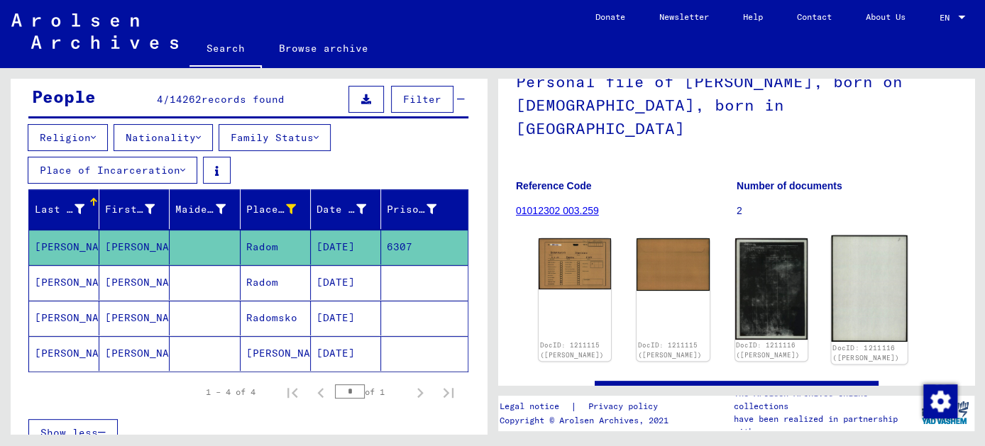
scroll to position [193, 0]
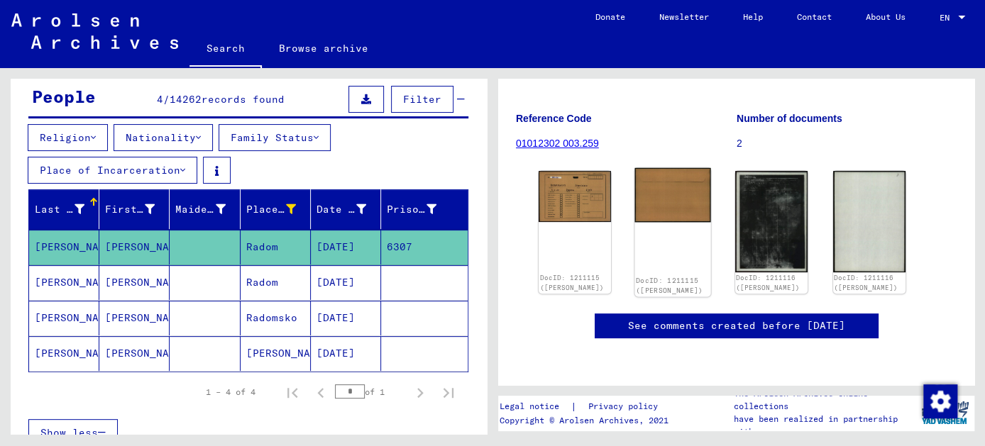
click at [673, 168] on img at bounding box center [673, 195] width 76 height 55
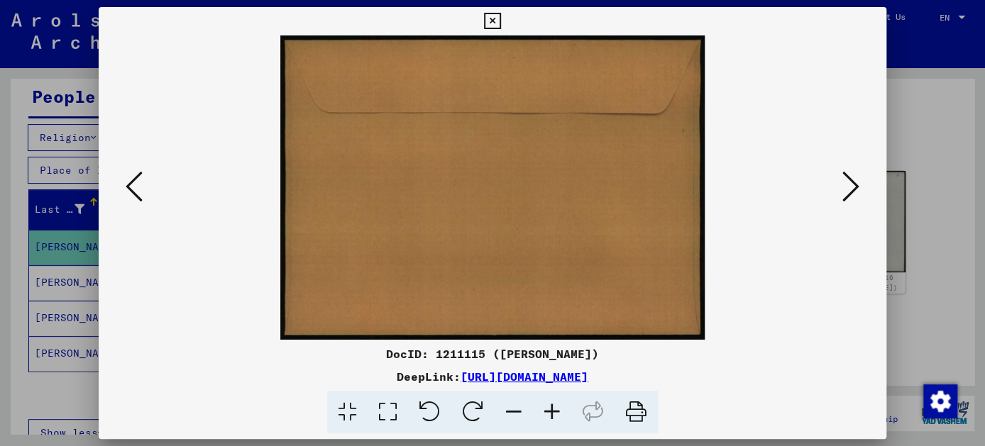
click at [834, 192] on img at bounding box center [492, 187] width 691 height 304
click at [844, 190] on icon at bounding box center [850, 187] width 17 height 34
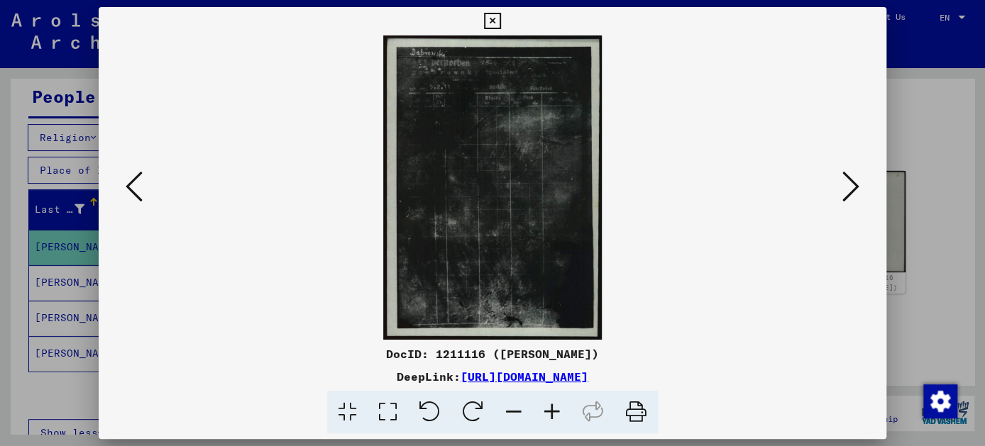
click at [851, 187] on icon at bounding box center [850, 187] width 17 height 34
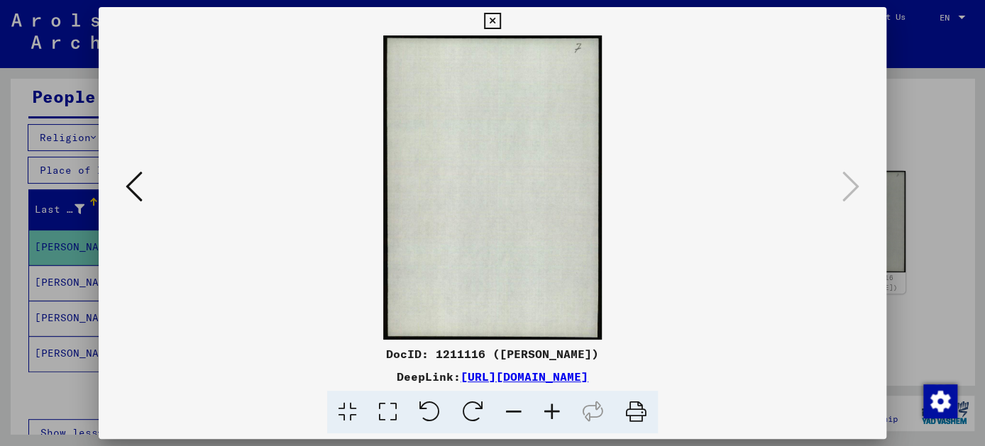
click at [488, 23] on icon at bounding box center [492, 21] width 16 height 17
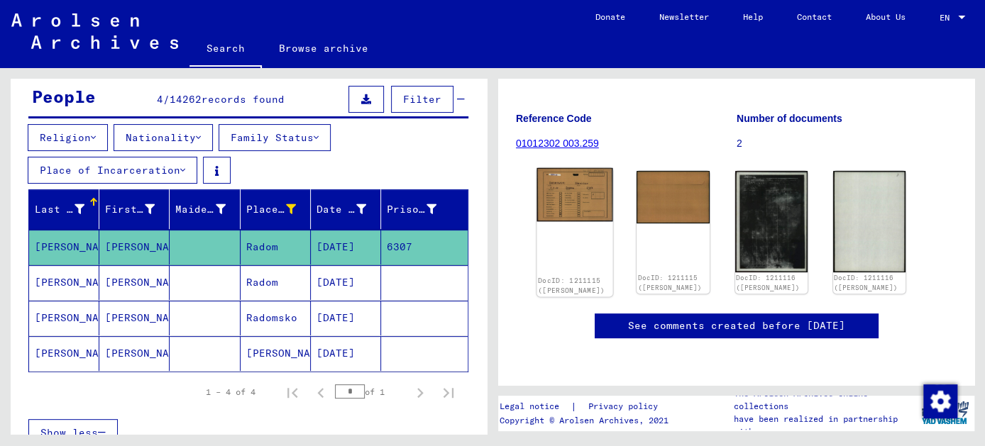
click at [586, 182] on div "DocID: 1211115 ([PERSON_NAME])" at bounding box center [574, 232] width 76 height 128
click at [568, 170] on img at bounding box center [574, 195] width 76 height 54
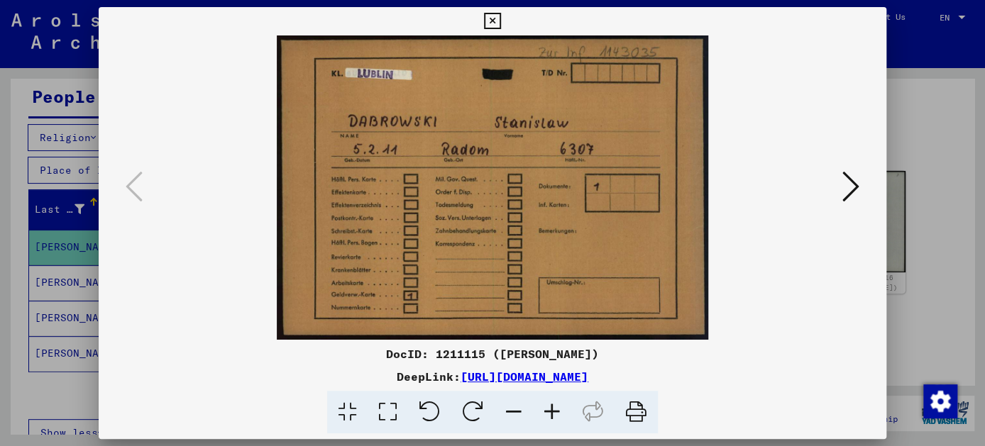
click at [853, 192] on icon at bounding box center [850, 187] width 17 height 34
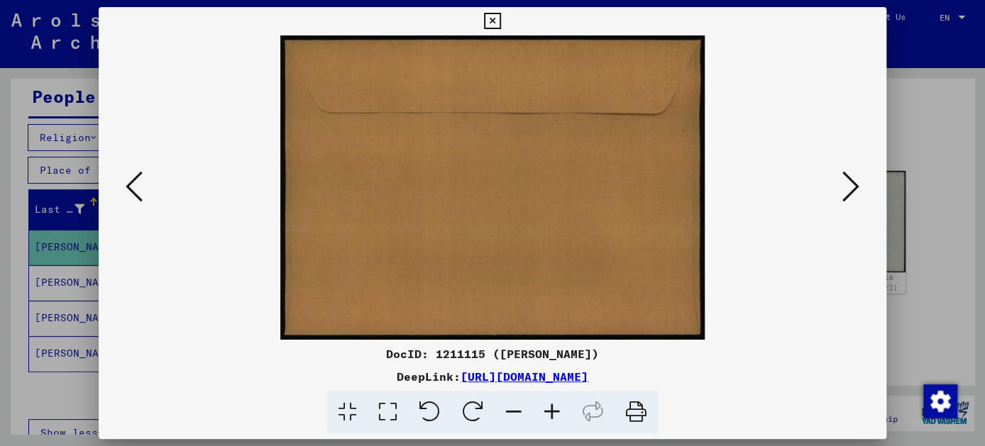
click at [853, 192] on icon at bounding box center [850, 187] width 17 height 34
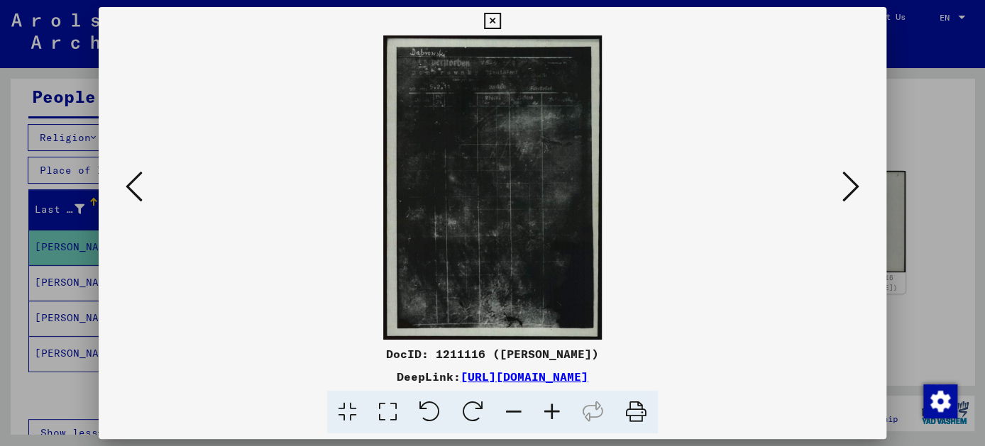
click at [545, 259] on img at bounding box center [492, 187] width 691 height 304
click at [524, 260] on img at bounding box center [492, 187] width 691 height 304
click at [551, 414] on icon at bounding box center [552, 412] width 38 height 43
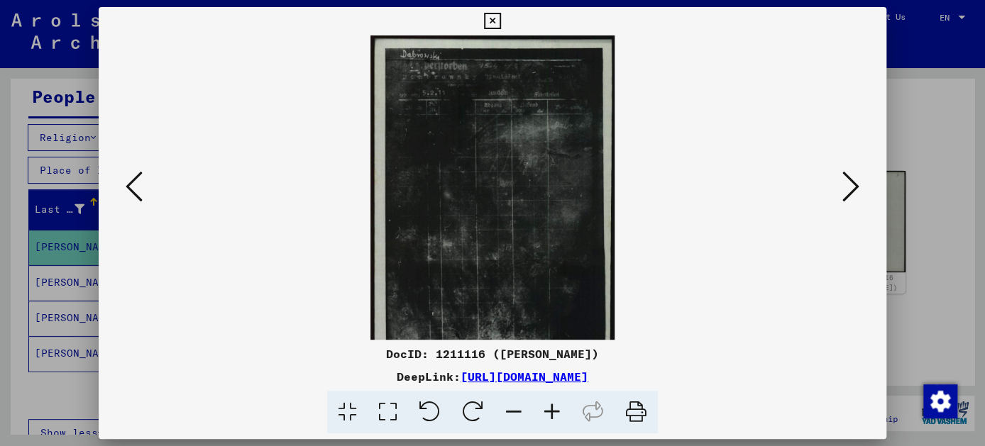
click at [554, 411] on icon at bounding box center [552, 412] width 38 height 43
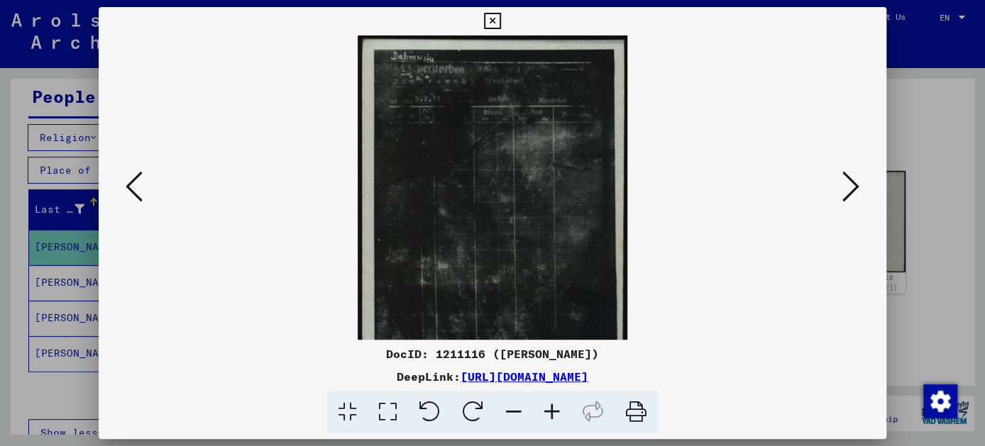
click at [554, 411] on icon at bounding box center [552, 412] width 38 height 43
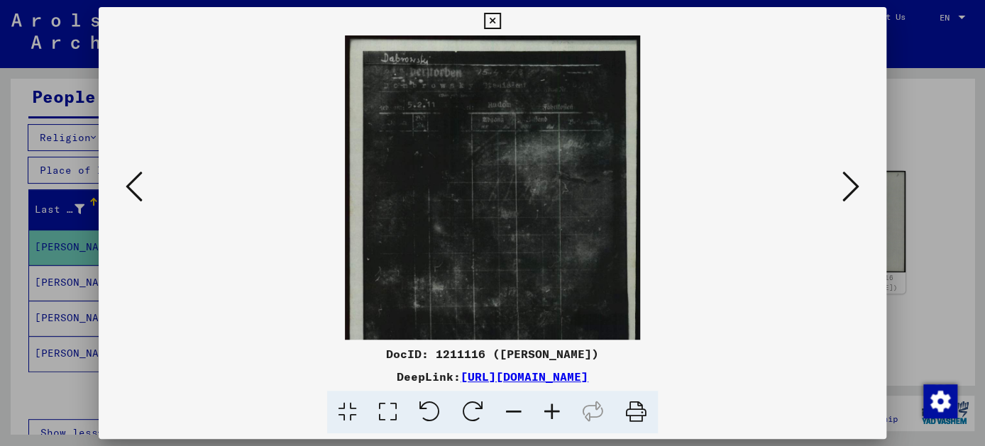
click at [554, 411] on icon at bounding box center [552, 412] width 38 height 43
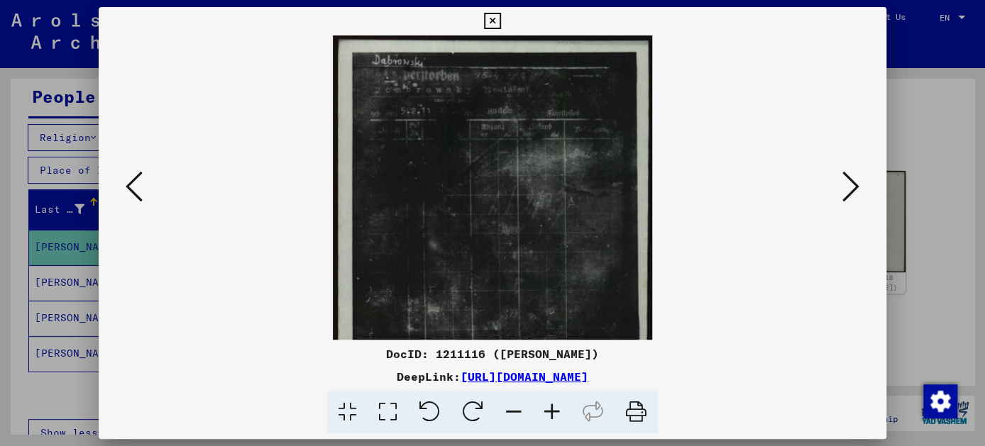
click at [554, 411] on icon at bounding box center [552, 412] width 38 height 43
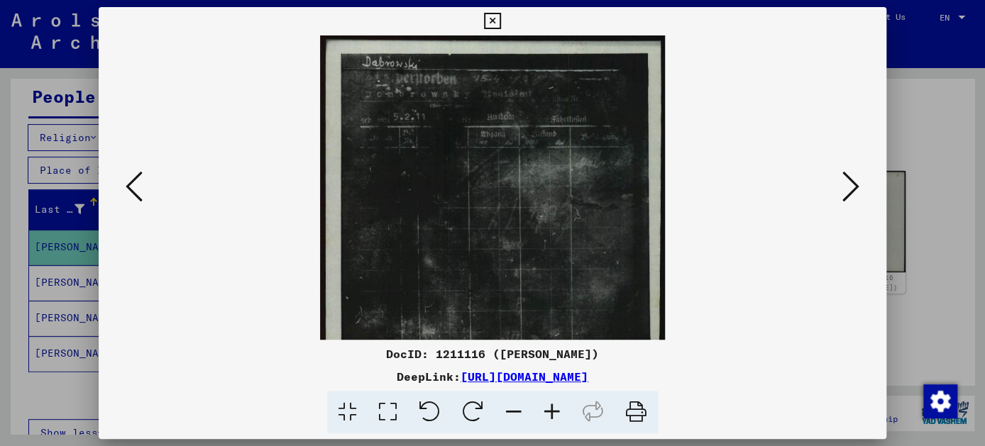
click at [554, 411] on icon at bounding box center [552, 412] width 38 height 43
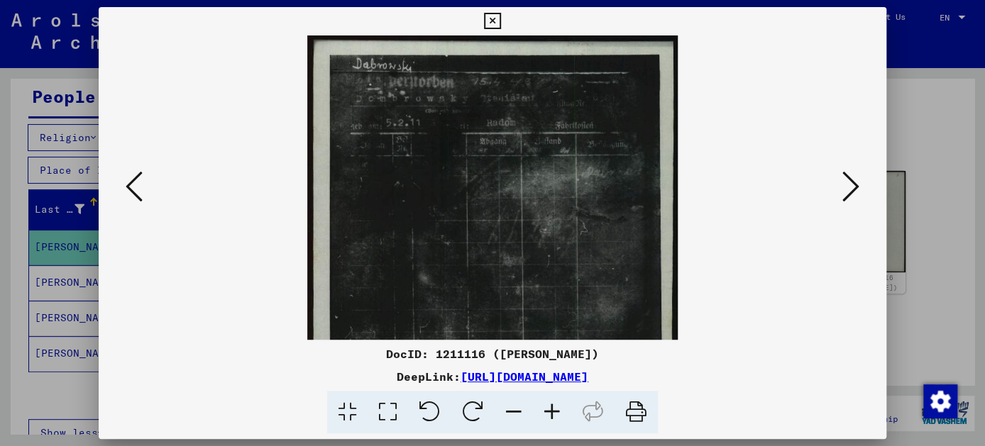
click at [554, 411] on icon at bounding box center [552, 412] width 38 height 43
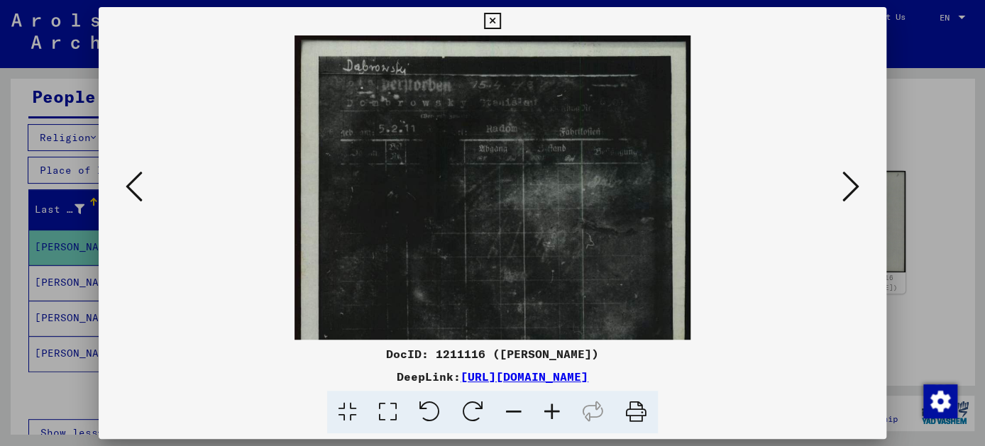
click at [554, 411] on icon at bounding box center [552, 412] width 38 height 43
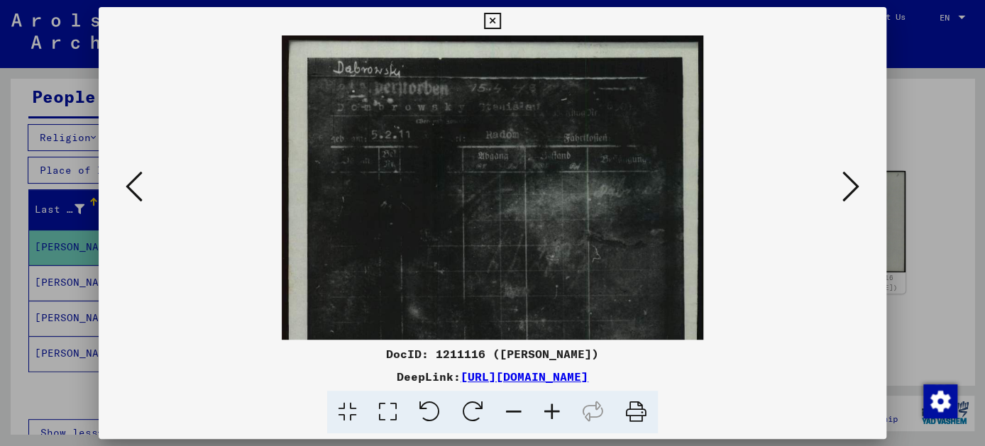
click at [554, 411] on icon at bounding box center [552, 412] width 38 height 43
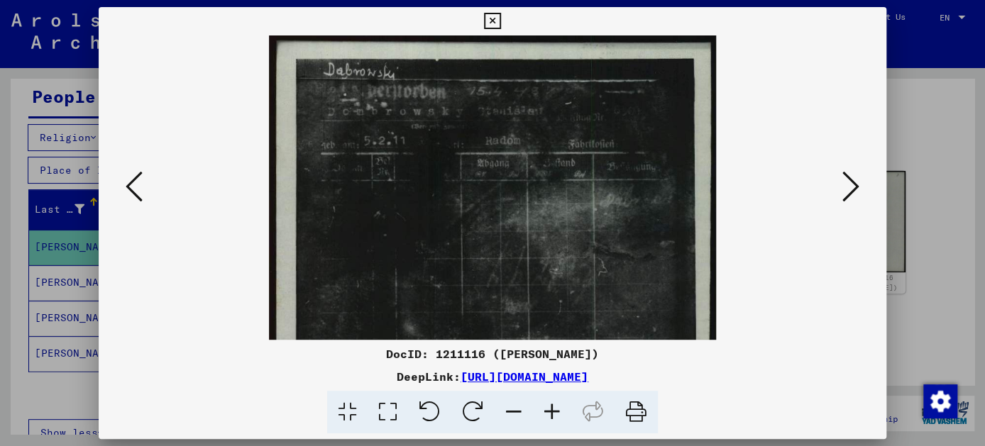
click at [554, 411] on icon at bounding box center [552, 412] width 38 height 43
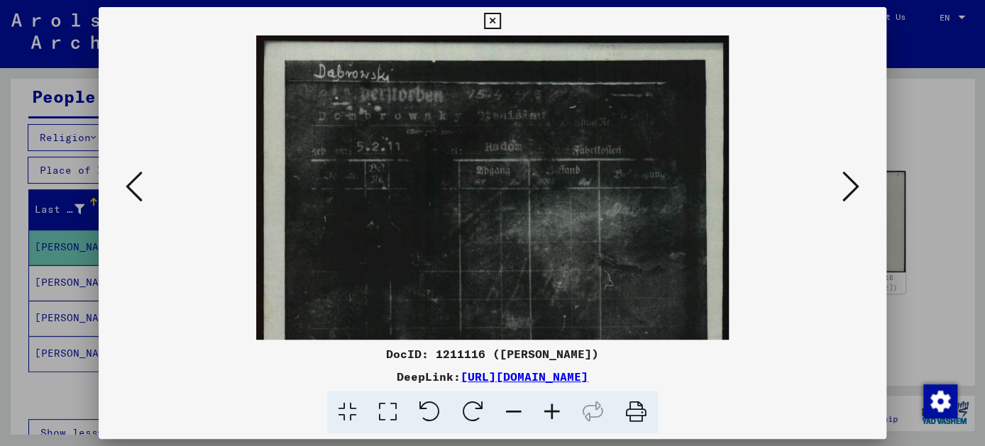
click at [554, 411] on icon at bounding box center [552, 412] width 38 height 43
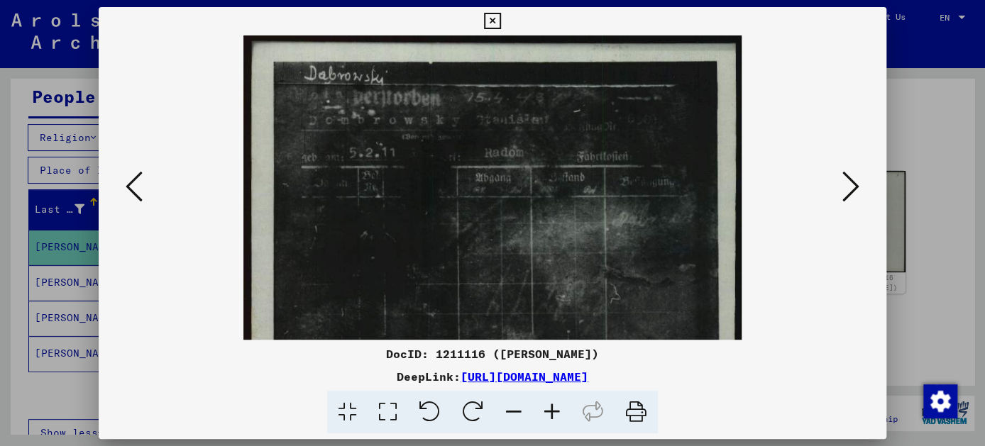
click at [554, 411] on icon at bounding box center [552, 412] width 38 height 43
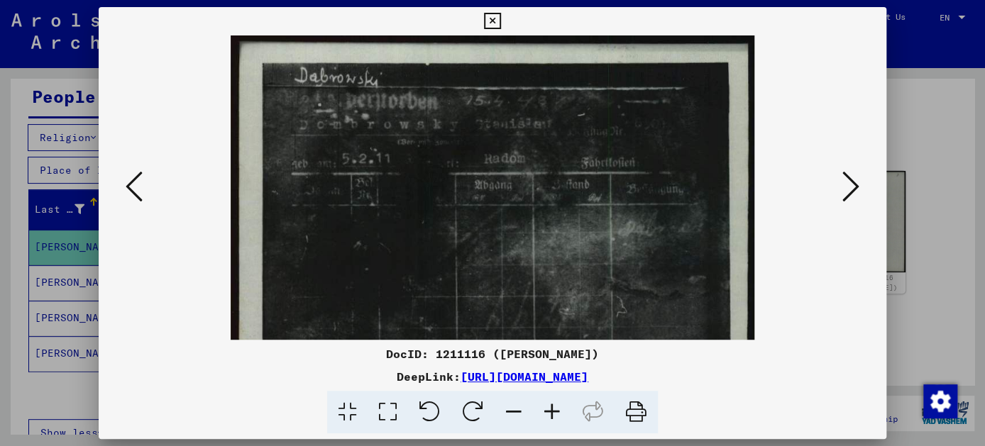
click at [554, 411] on icon at bounding box center [552, 412] width 38 height 43
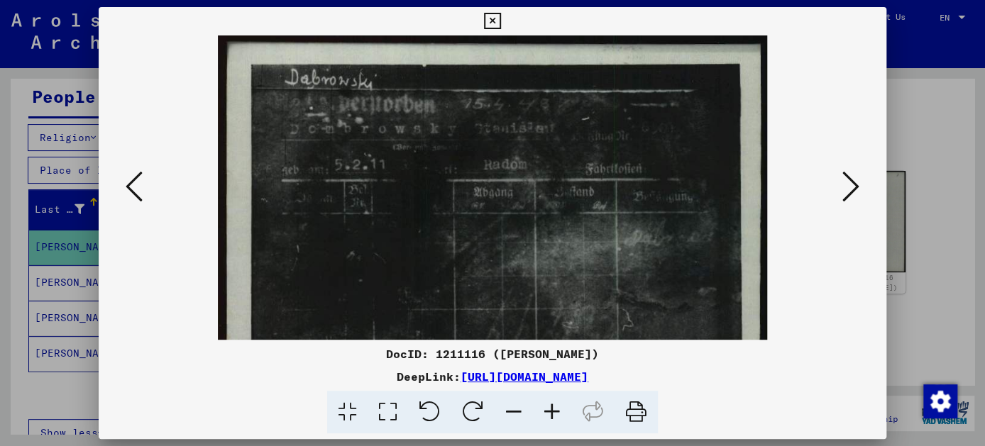
click at [554, 411] on icon at bounding box center [552, 412] width 38 height 43
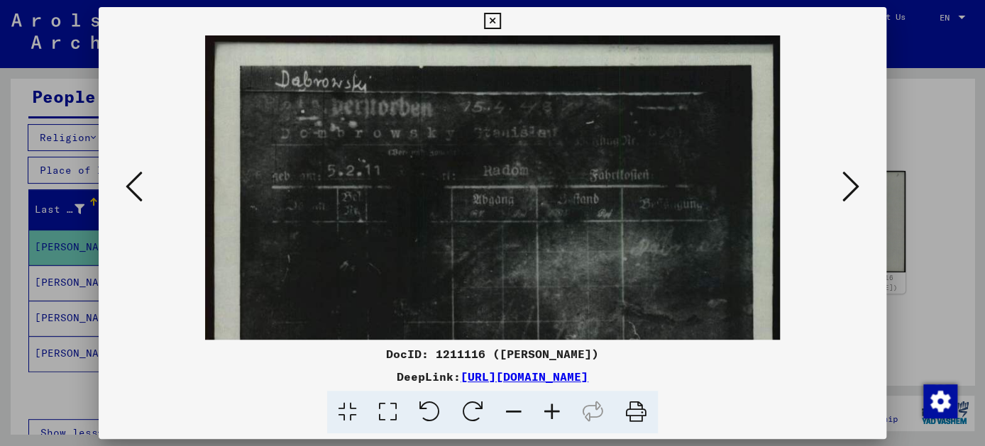
click at [553, 408] on icon at bounding box center [552, 412] width 38 height 43
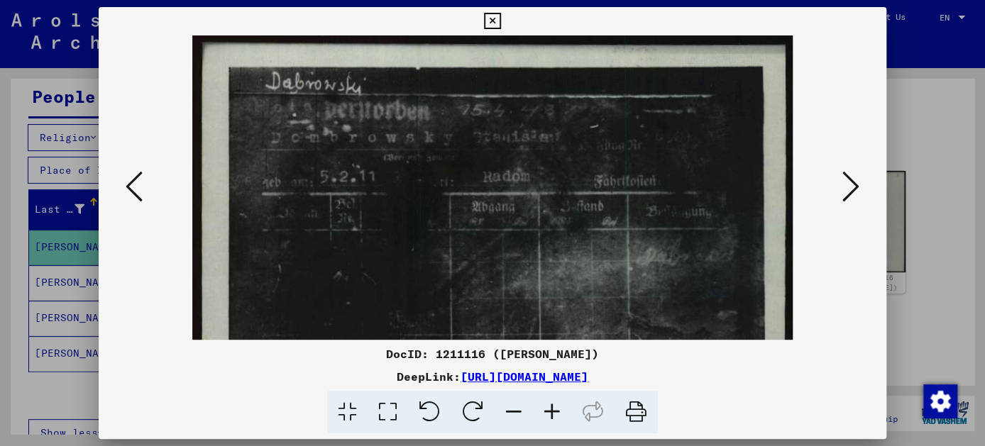
click at [553, 408] on icon at bounding box center [552, 412] width 38 height 43
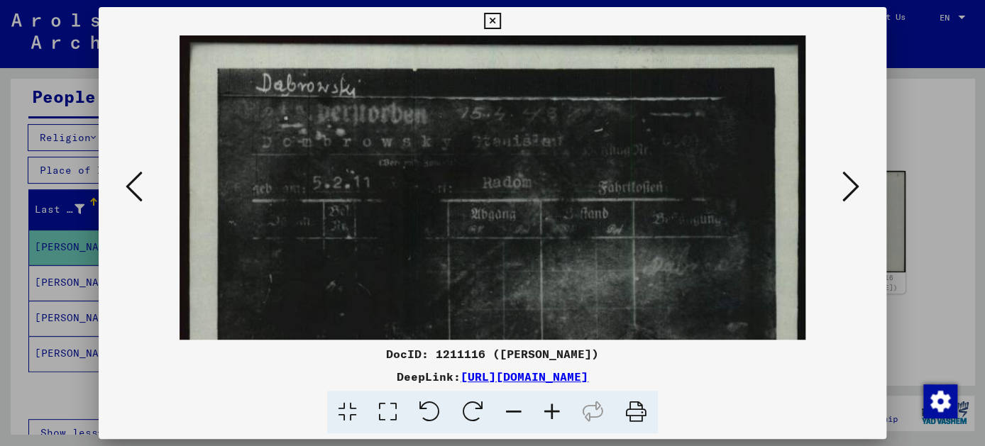
click at [492, 19] on icon at bounding box center [492, 21] width 16 height 17
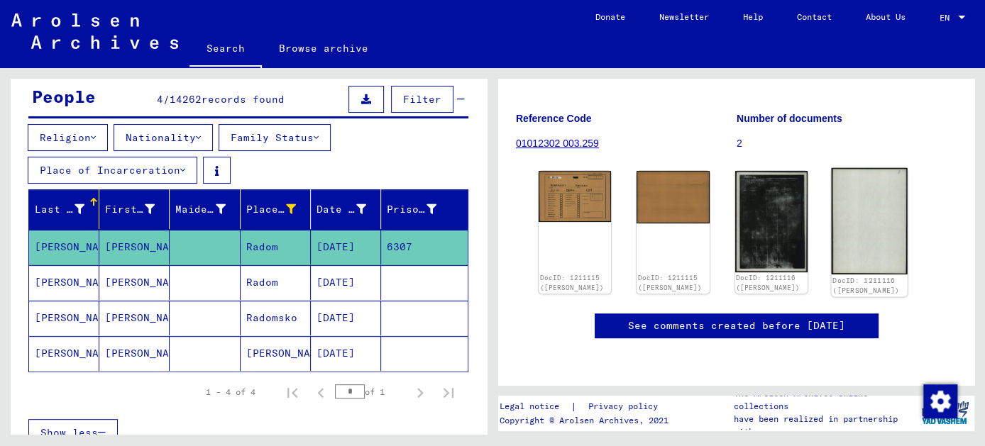
click at [849, 192] on img at bounding box center [869, 221] width 76 height 106
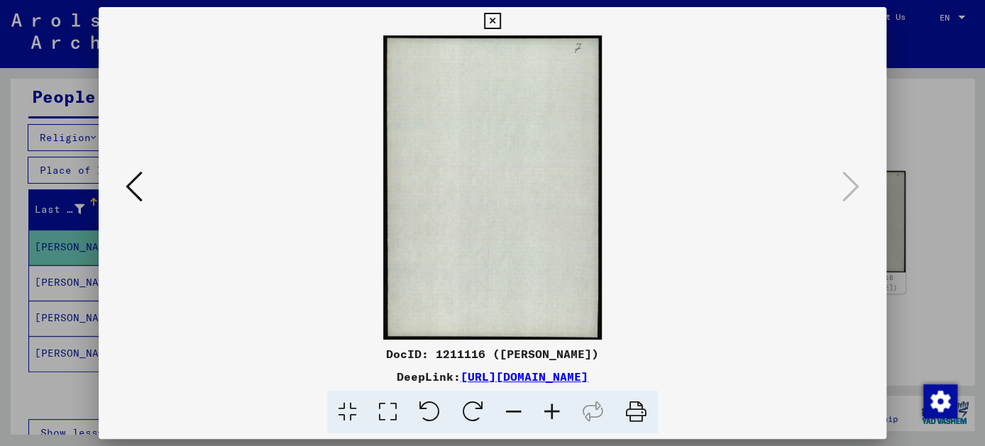
click at [485, 21] on icon at bounding box center [492, 21] width 16 height 17
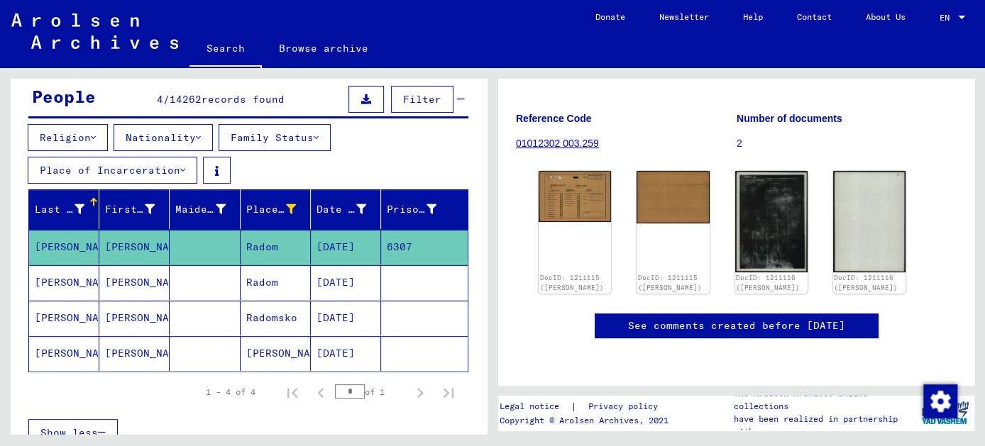
click at [114, 283] on mat-cell "[PERSON_NAME]" at bounding box center [134, 282] width 70 height 35
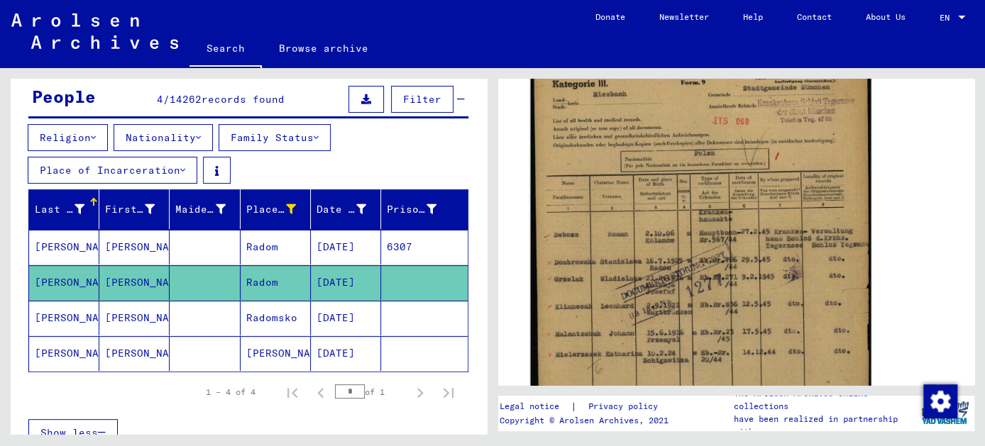
scroll to position [322, 0]
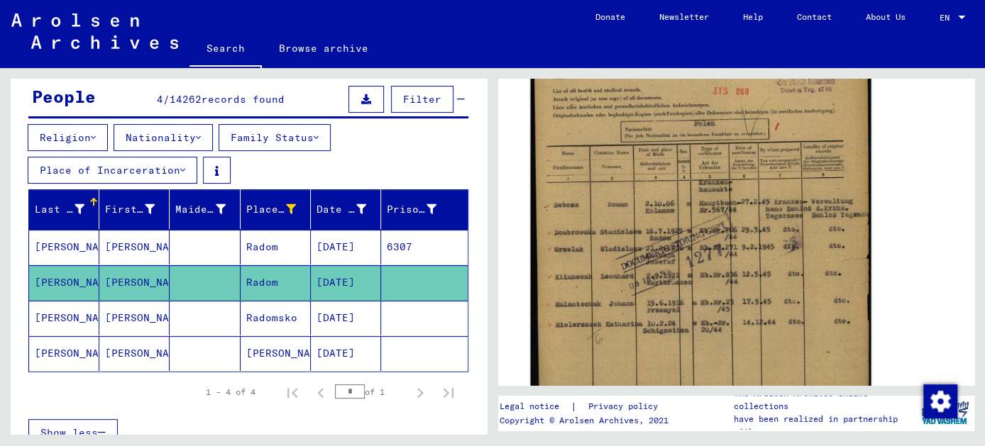
click at [709, 187] on img at bounding box center [701, 262] width 341 height 479
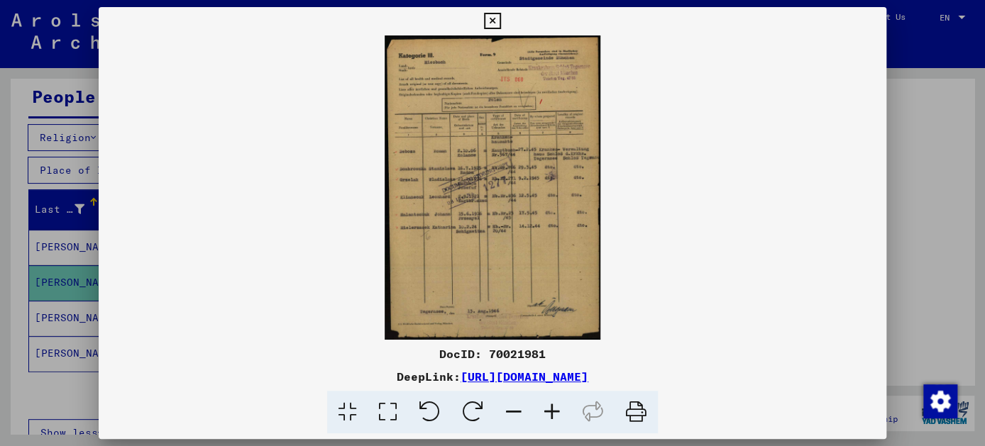
click at [554, 410] on icon at bounding box center [552, 412] width 38 height 43
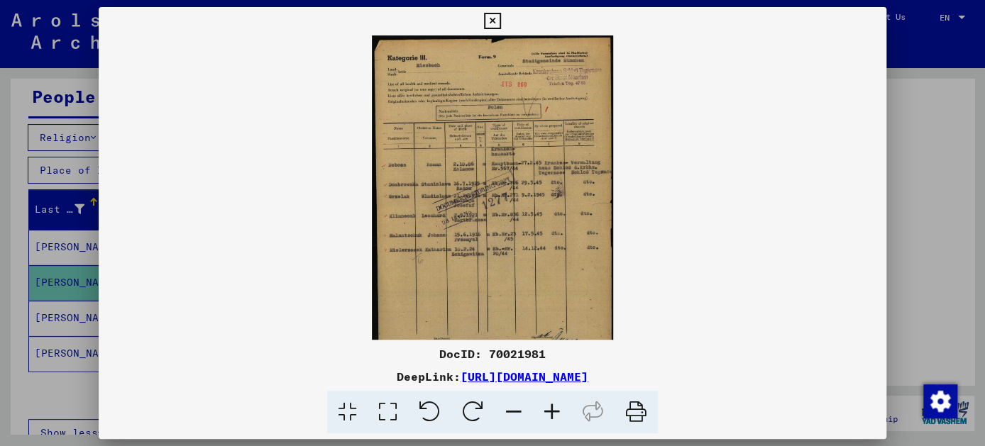
click at [554, 410] on icon at bounding box center [552, 412] width 38 height 43
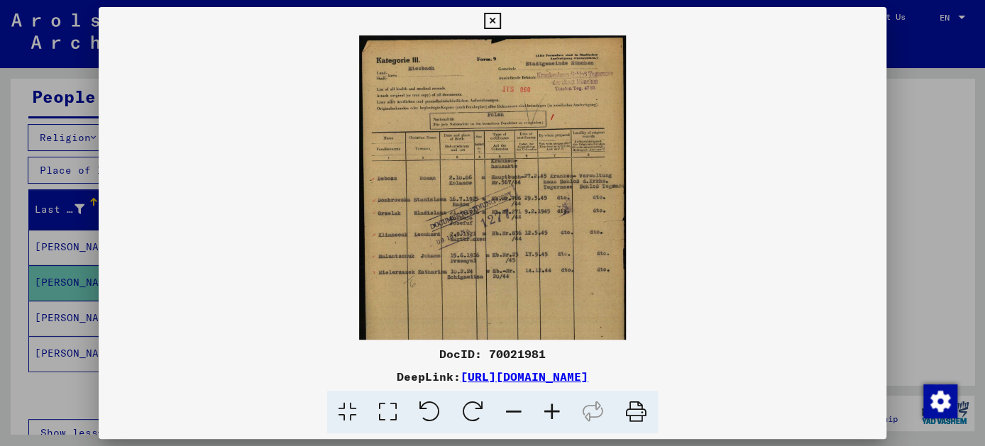
click at [554, 410] on icon at bounding box center [552, 412] width 38 height 43
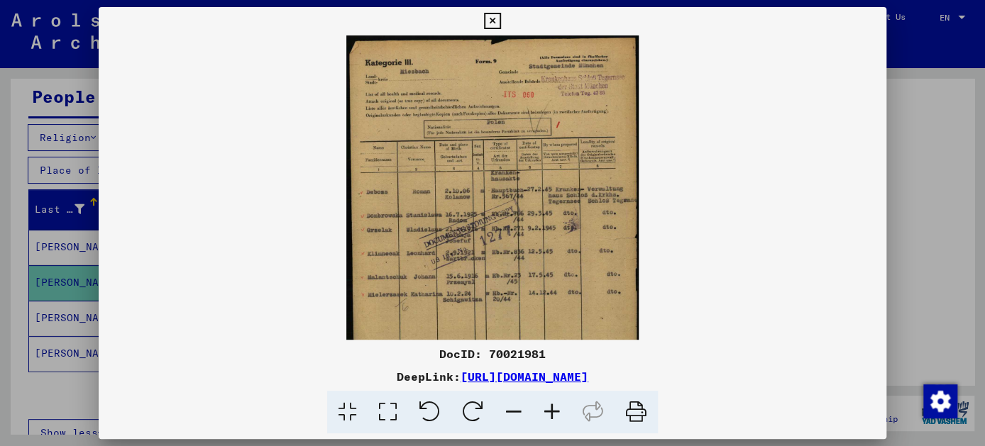
click at [554, 410] on icon at bounding box center [552, 412] width 38 height 43
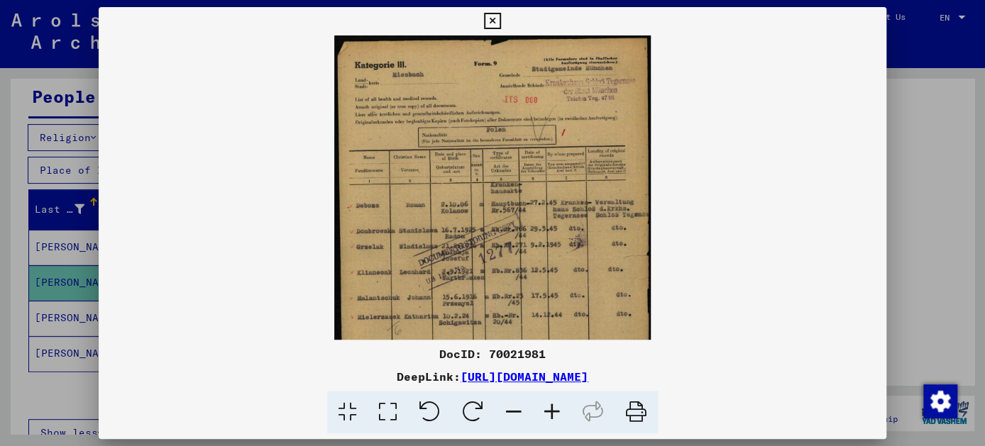
click at [554, 410] on icon at bounding box center [552, 412] width 38 height 43
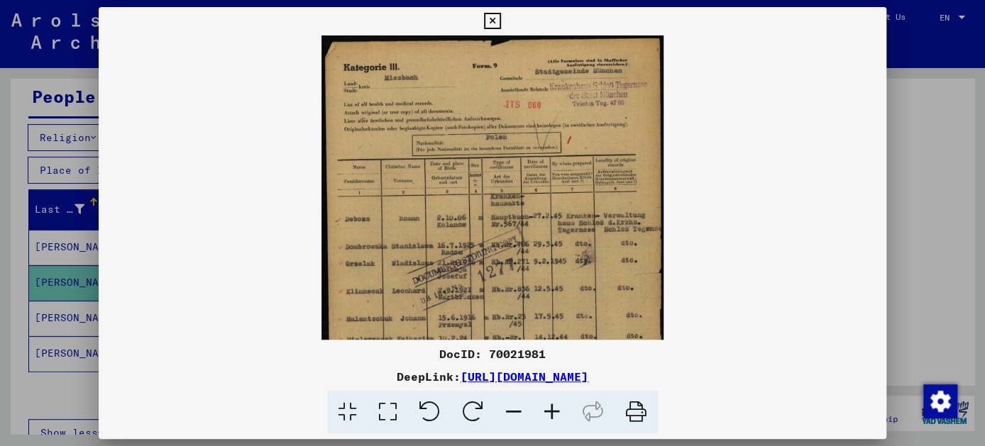
click at [554, 410] on icon at bounding box center [552, 412] width 38 height 43
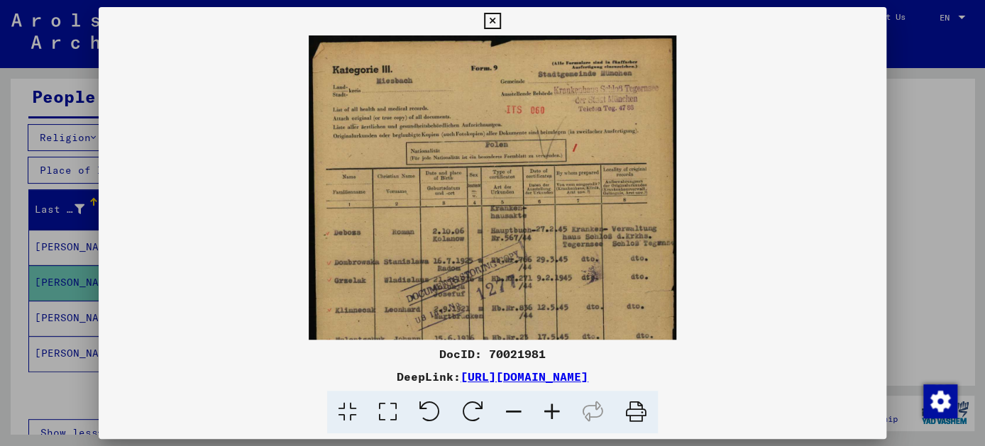
click at [554, 410] on icon at bounding box center [552, 412] width 38 height 43
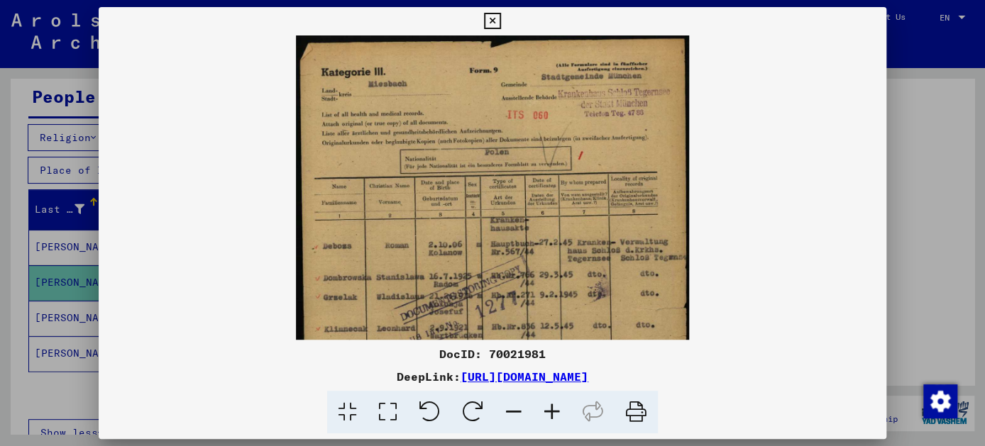
click at [554, 410] on icon at bounding box center [552, 412] width 38 height 43
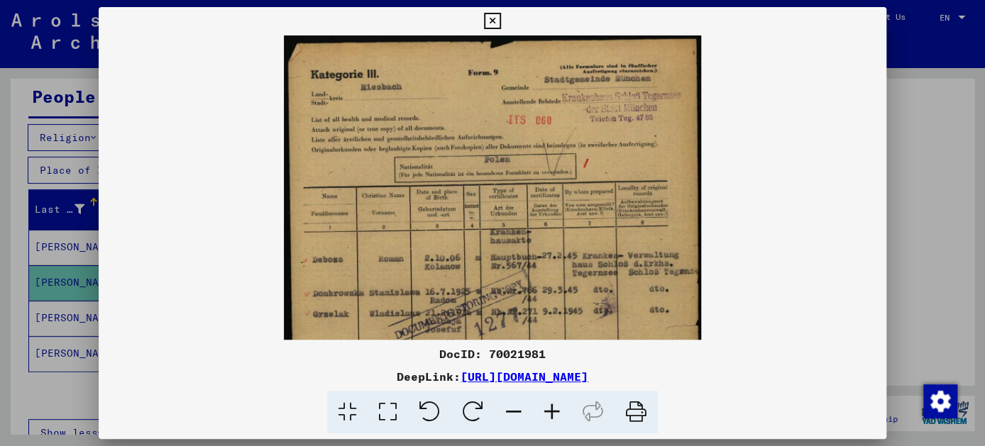
click at [554, 410] on icon at bounding box center [552, 412] width 38 height 43
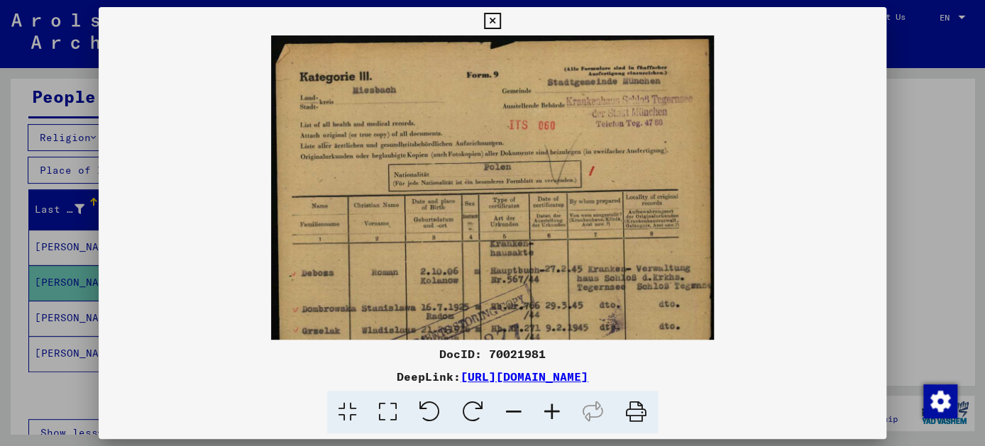
click at [554, 410] on icon at bounding box center [552, 412] width 38 height 43
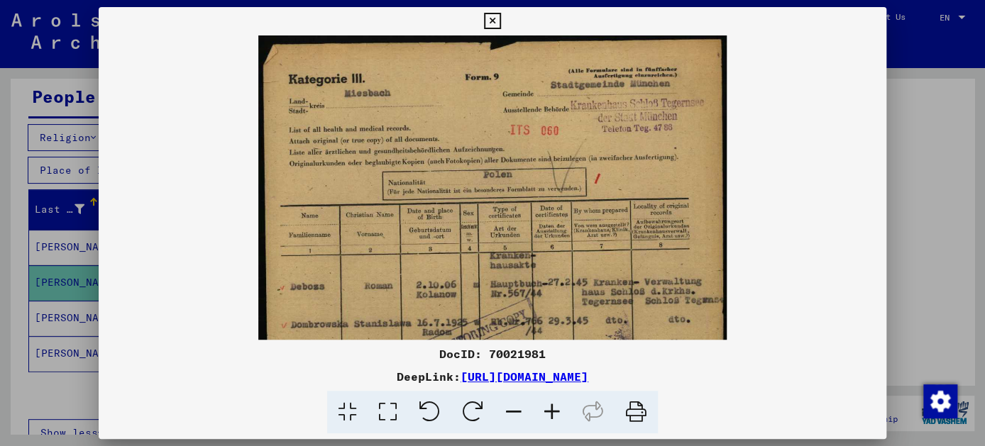
click at [554, 410] on icon at bounding box center [552, 412] width 38 height 43
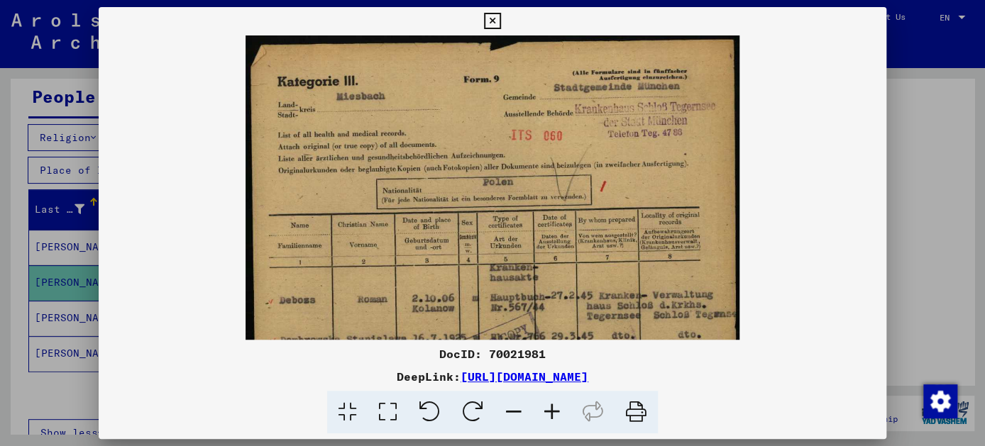
click at [554, 410] on icon at bounding box center [552, 412] width 38 height 43
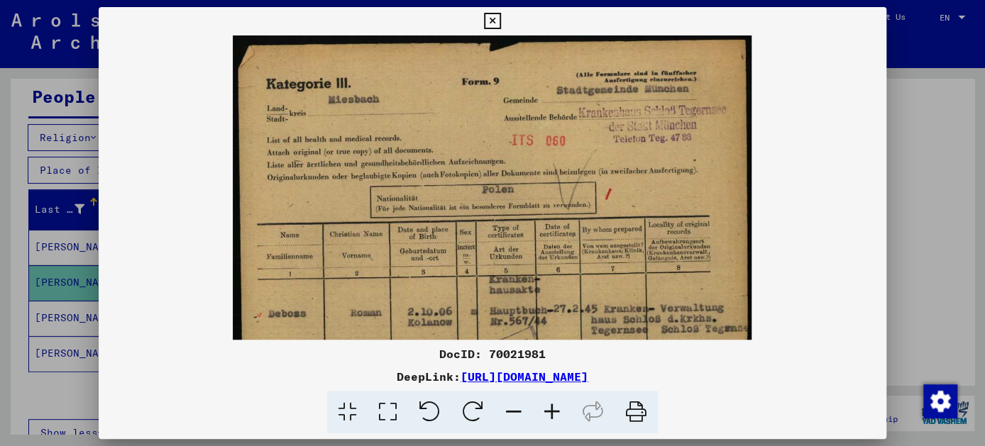
click at [554, 410] on icon at bounding box center [552, 412] width 38 height 43
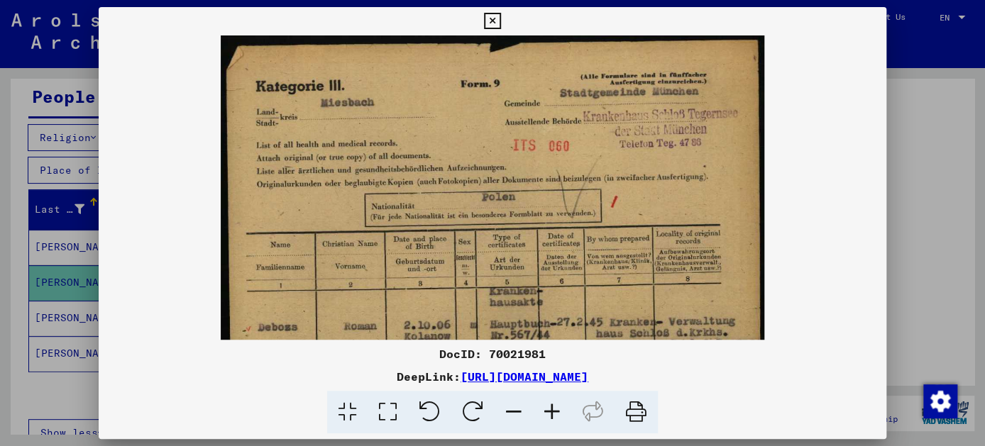
click at [554, 410] on icon at bounding box center [552, 412] width 38 height 43
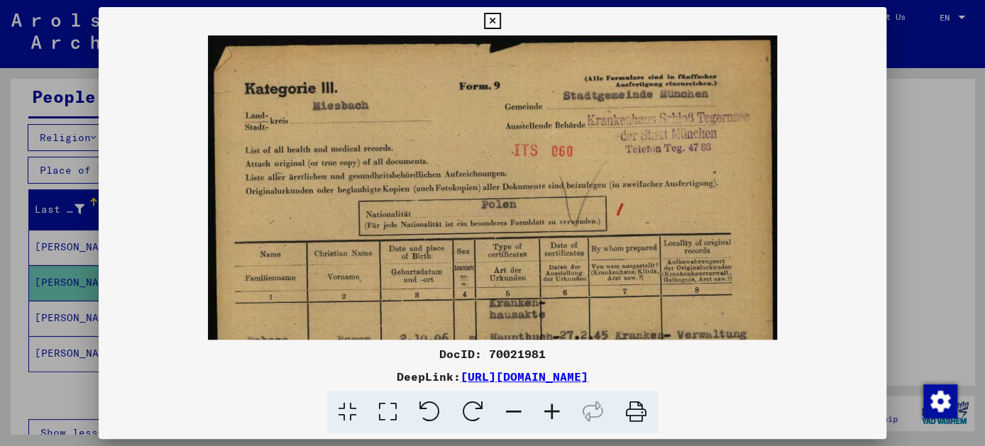
click at [554, 410] on icon at bounding box center [552, 412] width 38 height 43
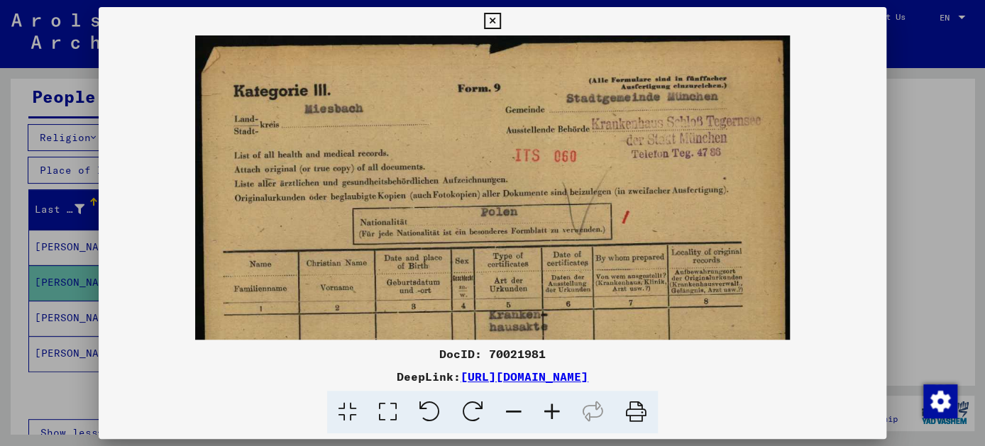
click at [514, 408] on icon at bounding box center [513, 412] width 38 height 43
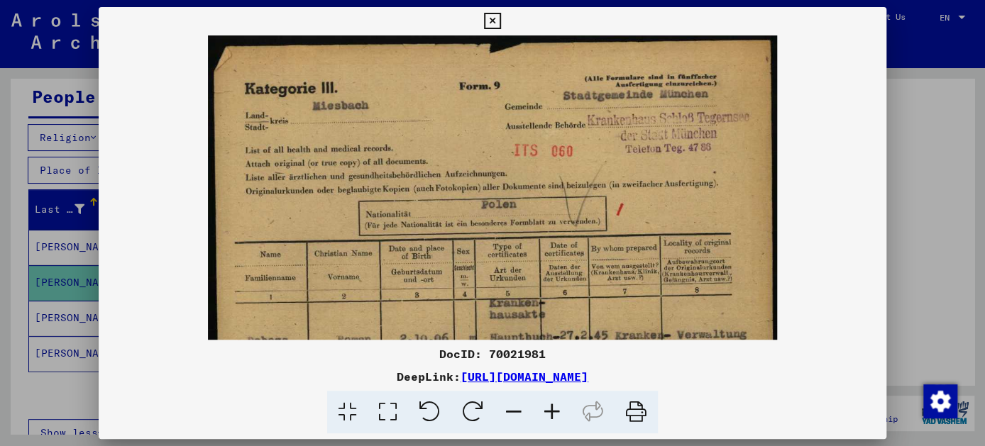
click at [514, 408] on icon at bounding box center [513, 412] width 38 height 43
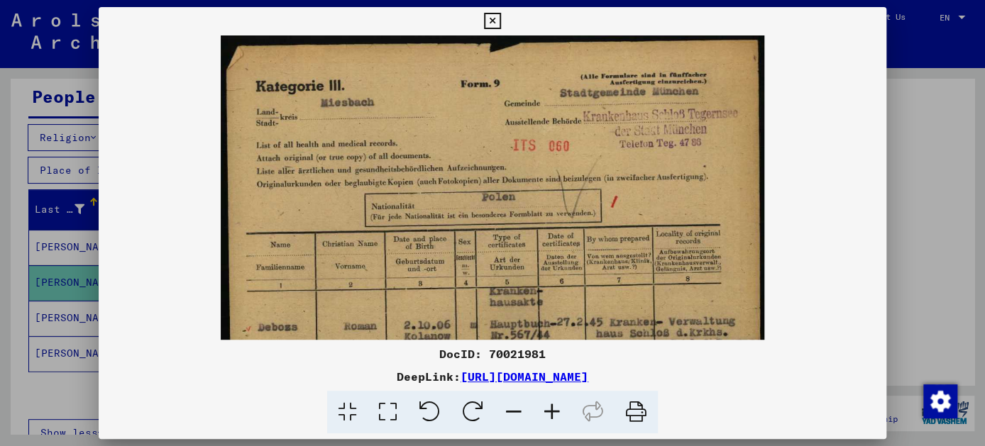
click at [514, 408] on icon at bounding box center [513, 412] width 38 height 43
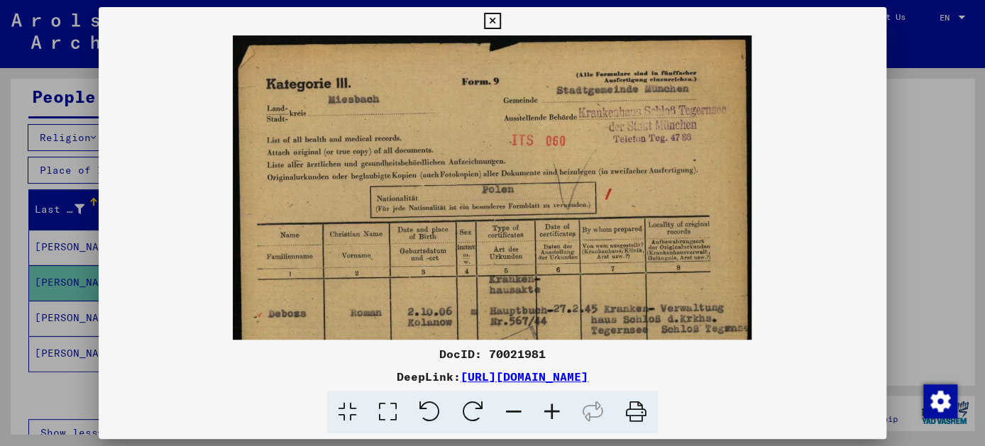
click at [512, 414] on icon at bounding box center [513, 412] width 38 height 43
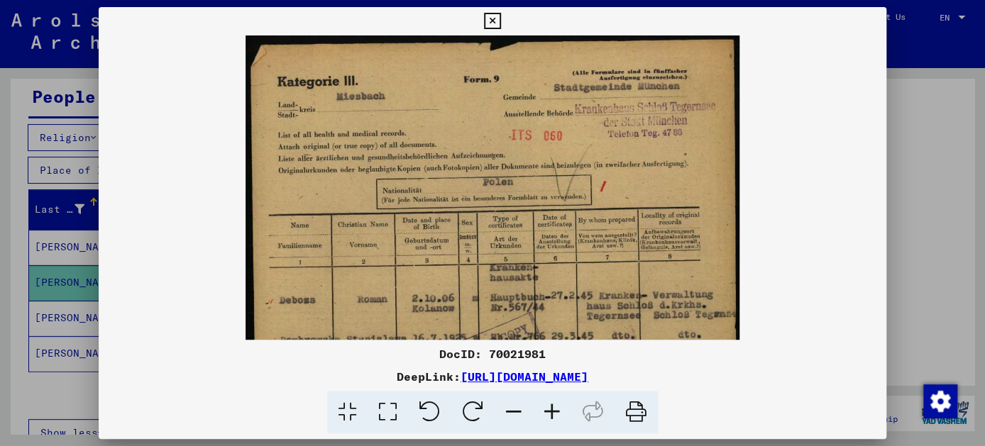
click at [512, 414] on icon at bounding box center [513, 412] width 38 height 43
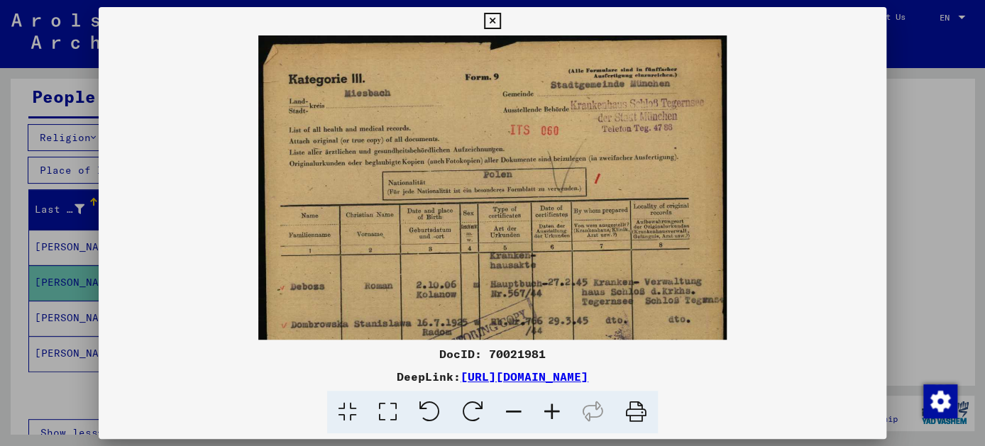
click at [512, 414] on icon at bounding box center [513, 412] width 38 height 43
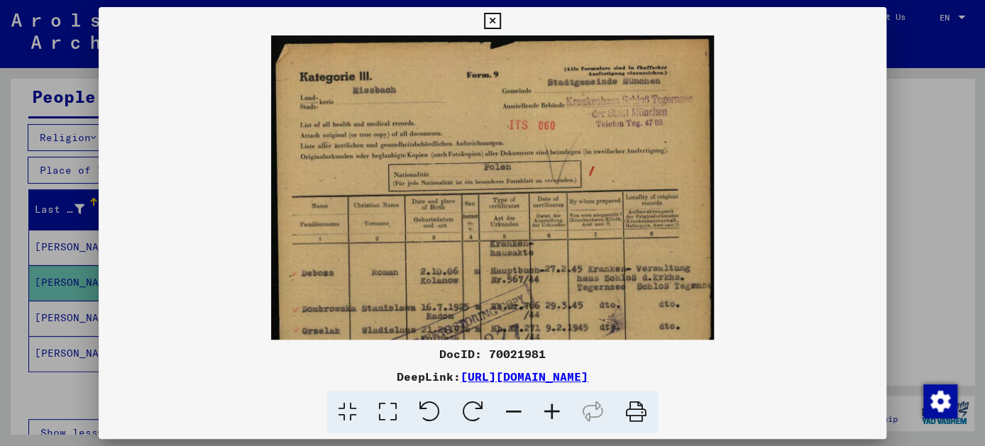
click at [512, 414] on icon at bounding box center [513, 412] width 38 height 43
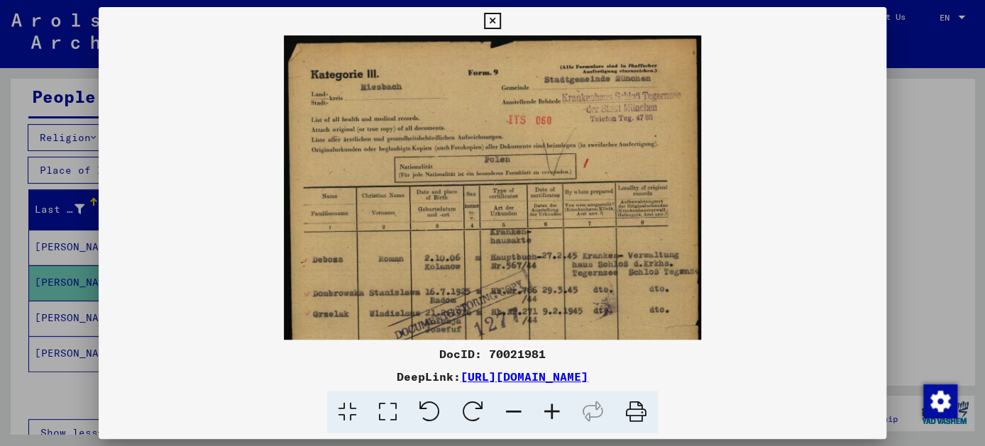
click at [512, 414] on icon at bounding box center [513, 412] width 38 height 43
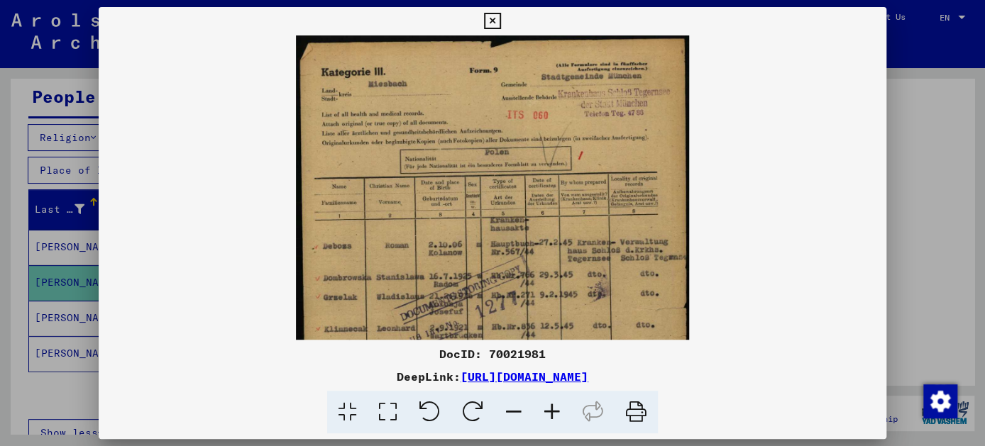
click at [512, 414] on icon at bounding box center [513, 412] width 38 height 43
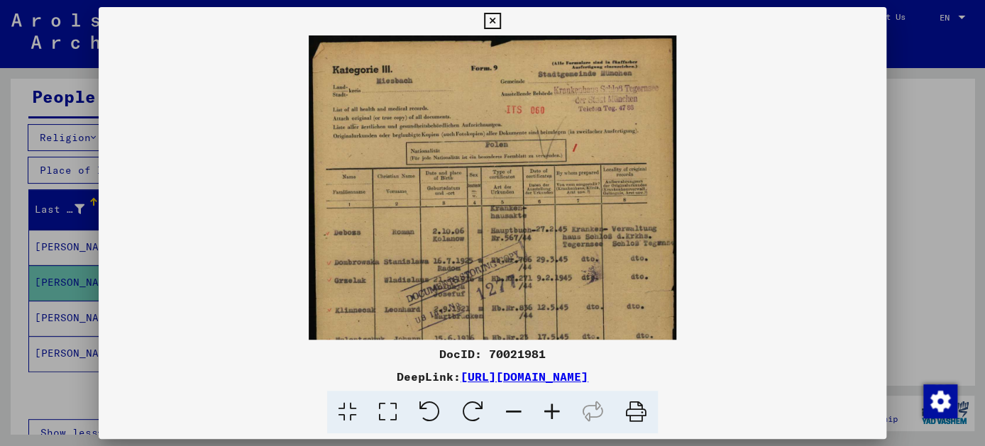
click at [512, 414] on icon at bounding box center [513, 412] width 38 height 43
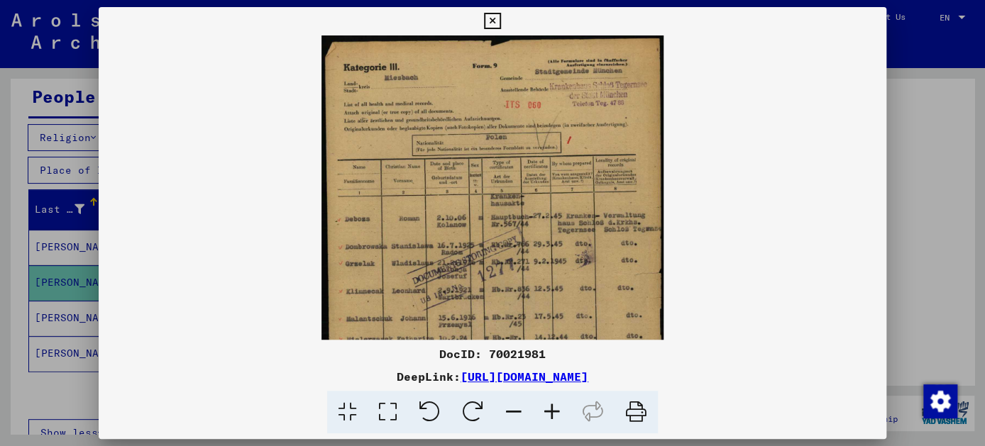
click at [512, 414] on icon at bounding box center [513, 412] width 38 height 43
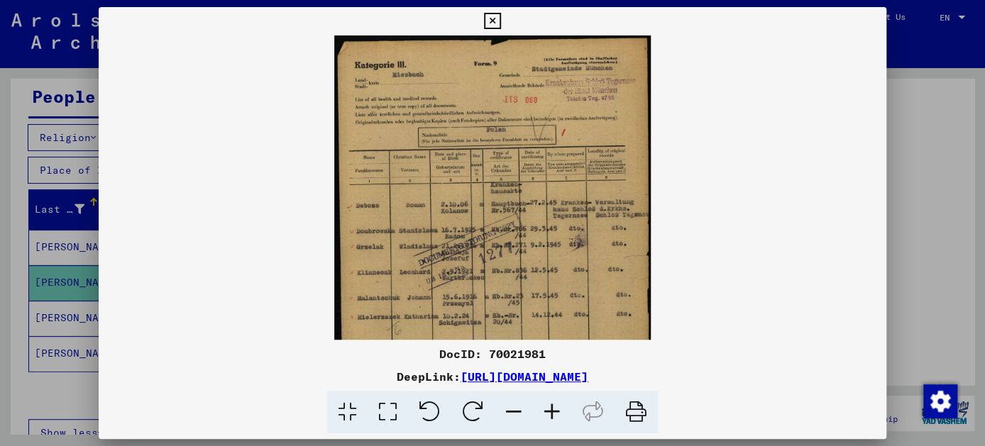
click at [492, 18] on icon at bounding box center [492, 21] width 16 height 17
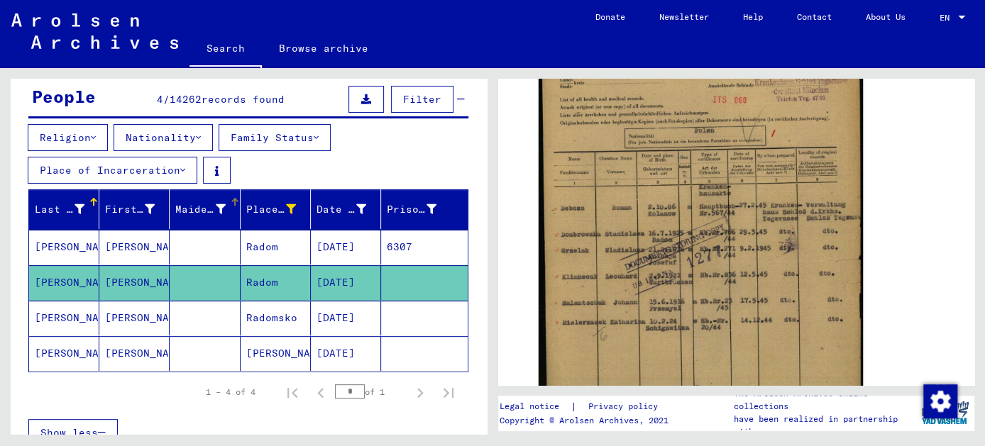
scroll to position [0, 0]
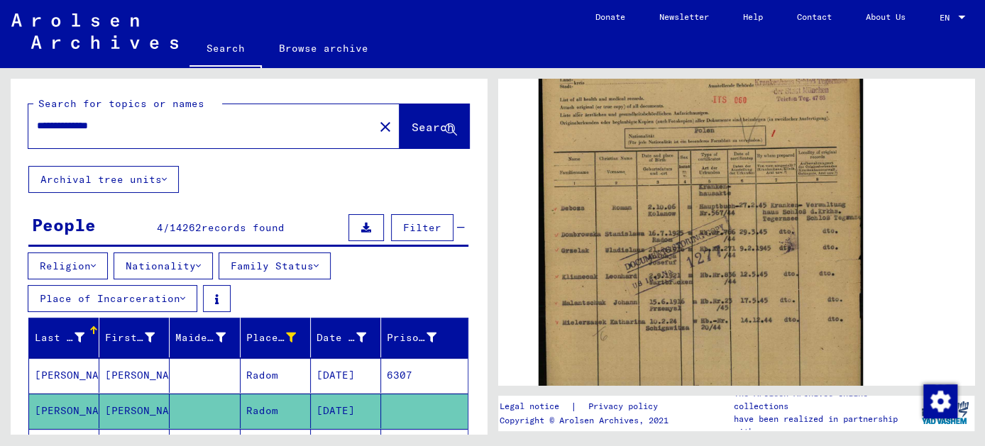
click at [111, 124] on input "**********" at bounding box center [201, 125] width 328 height 15
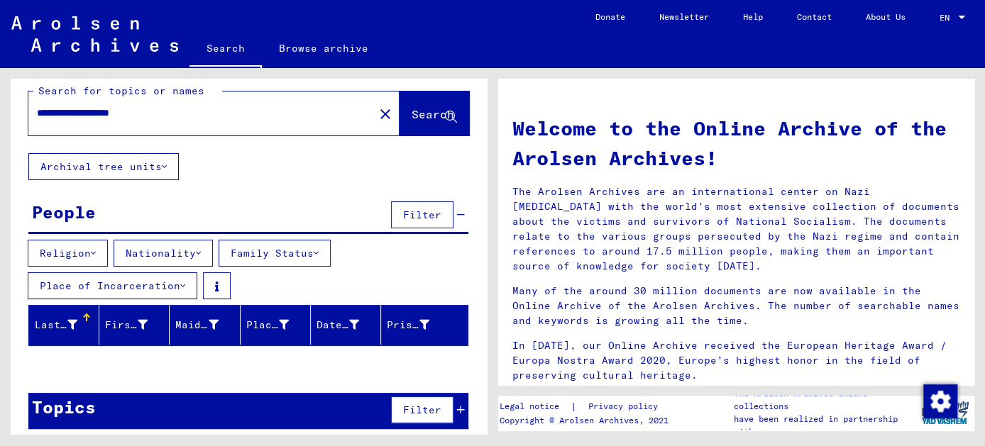
scroll to position [20, 0]
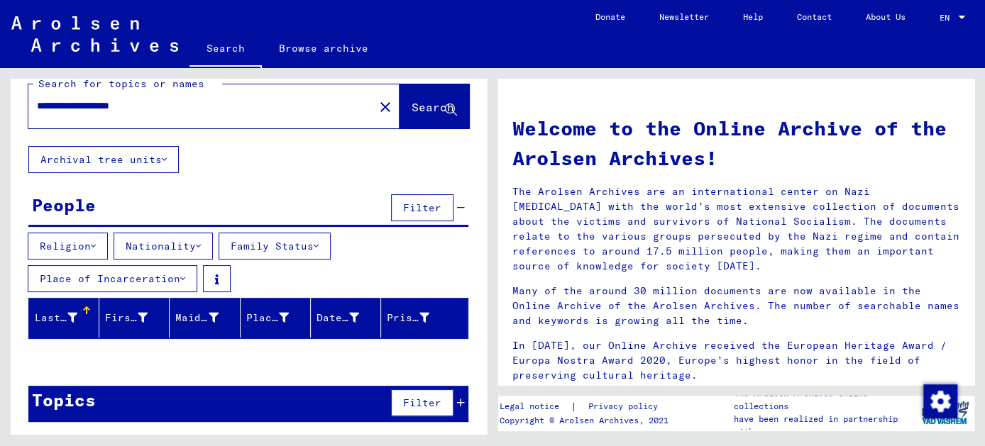
click at [138, 107] on input "**********" at bounding box center [197, 106] width 320 height 15
drag, startPoint x: 140, startPoint y: 105, endPoint x: 170, endPoint y: 101, distance: 30.0
click at [170, 101] on input "**********" at bounding box center [197, 106] width 320 height 15
click at [411, 105] on span "Search" at bounding box center [432, 107] width 43 height 14
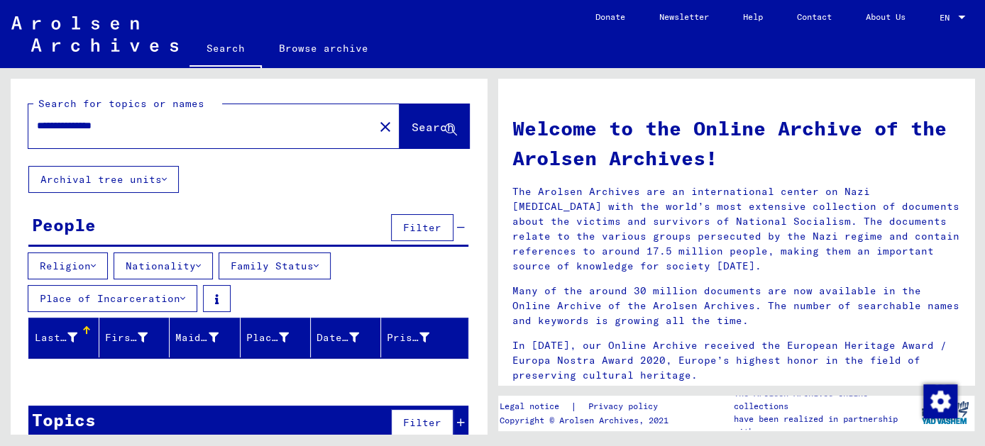
scroll to position [20, 0]
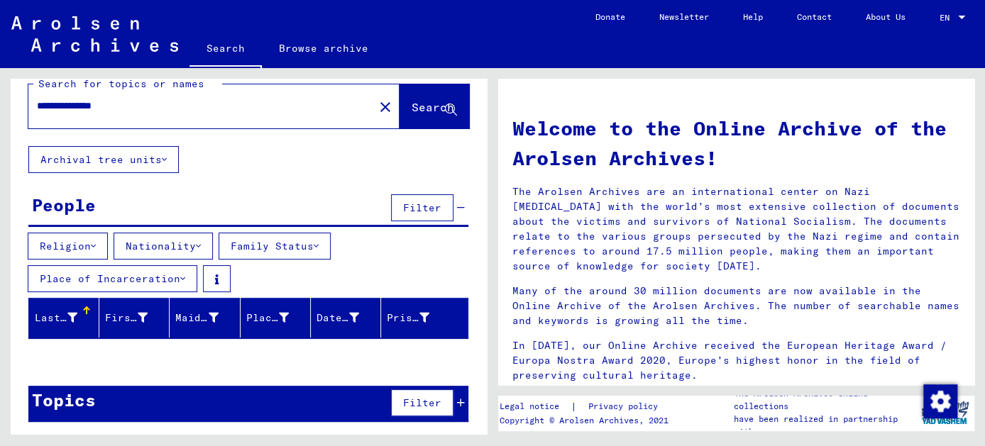
drag, startPoint x: 131, startPoint y: 108, endPoint x: 108, endPoint y: 109, distance: 22.7
click at [108, 109] on input "**********" at bounding box center [197, 106] width 320 height 15
drag, startPoint x: 104, startPoint y: 104, endPoint x: 41, endPoint y: 120, distance: 64.4
click at [41, 120] on div "**********" at bounding box center [192, 106] width 328 height 32
type input "******"
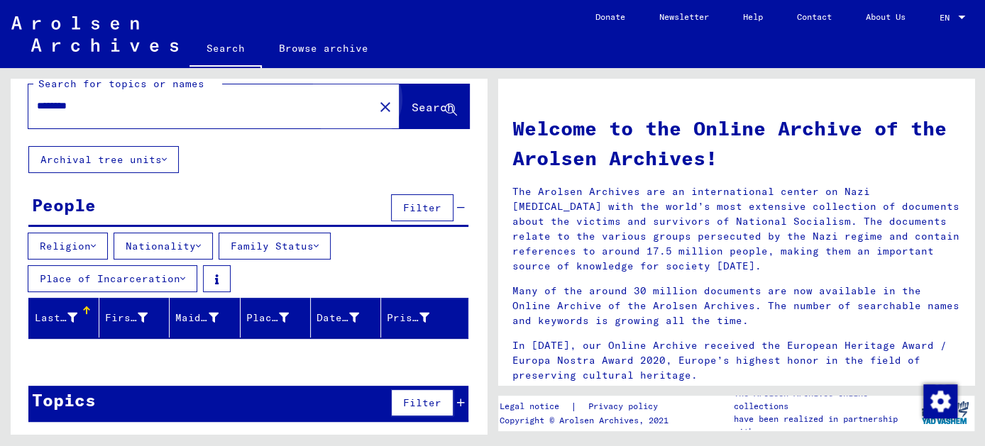
click at [404, 116] on button "Search" at bounding box center [434, 106] width 70 height 44
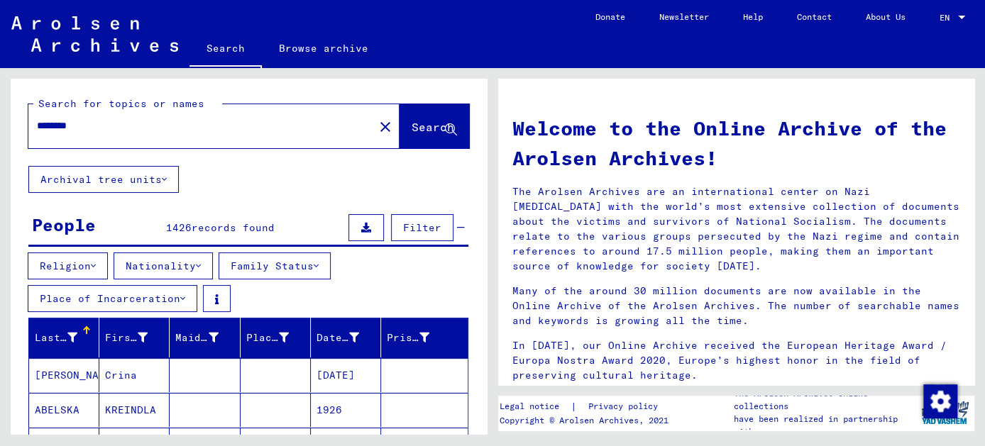
scroll to position [193, 0]
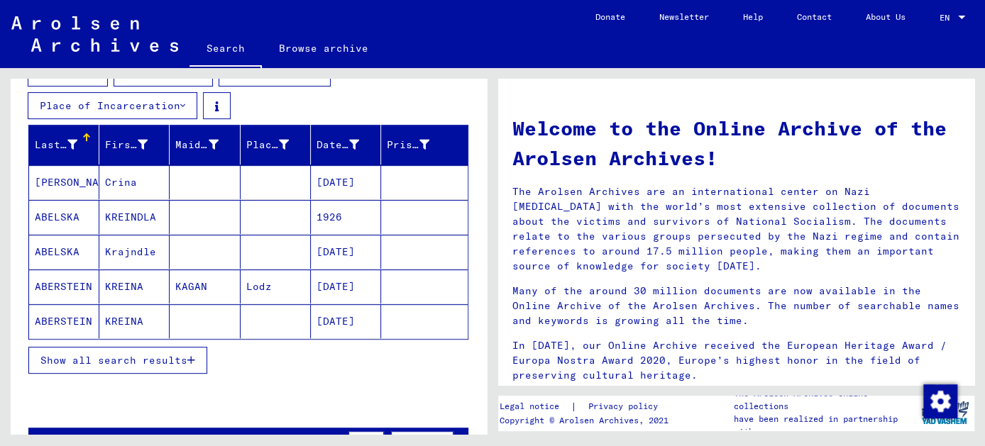
click at [136, 358] on span "Show all search results" at bounding box center [113, 360] width 147 height 13
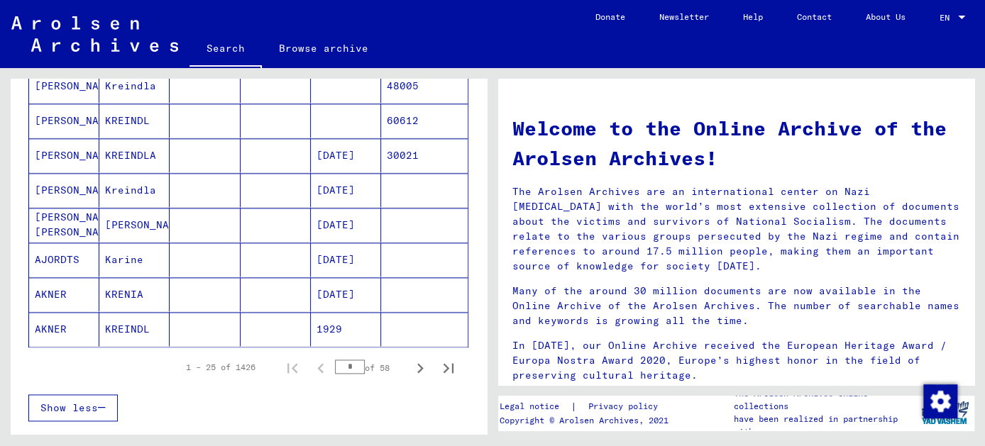
scroll to position [902, 0]
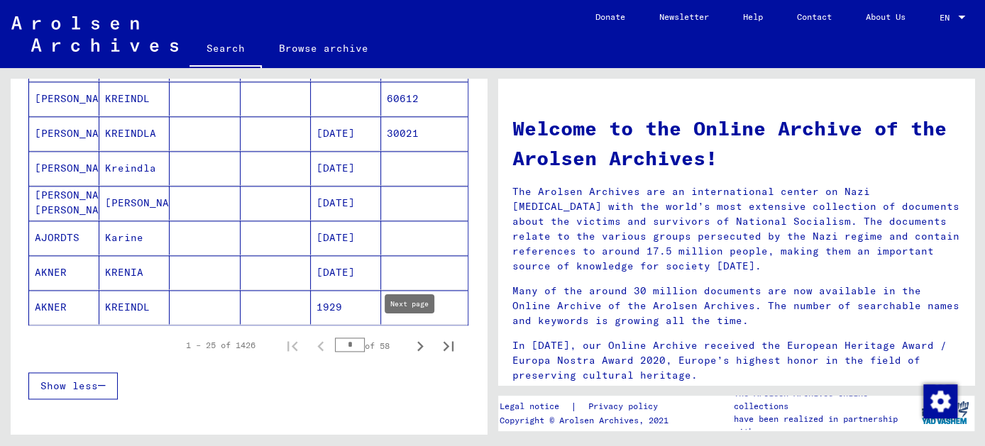
click at [410, 336] on icon "Next page" at bounding box center [420, 346] width 20 height 20
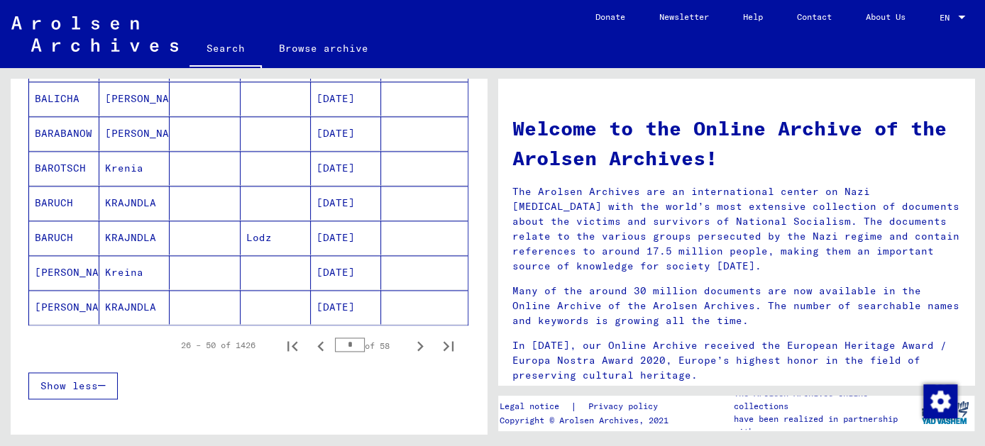
click at [410, 336] on icon "Next page" at bounding box center [420, 346] width 20 height 20
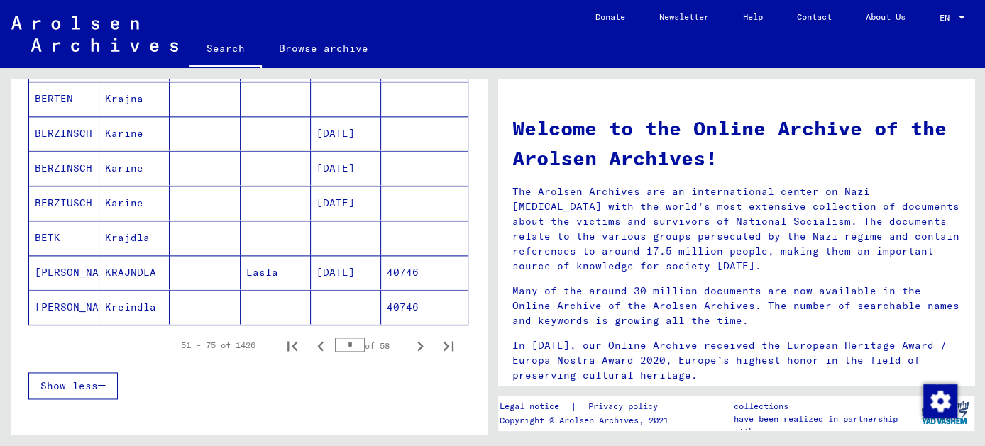
click at [410, 336] on icon "Next page" at bounding box center [420, 346] width 20 height 20
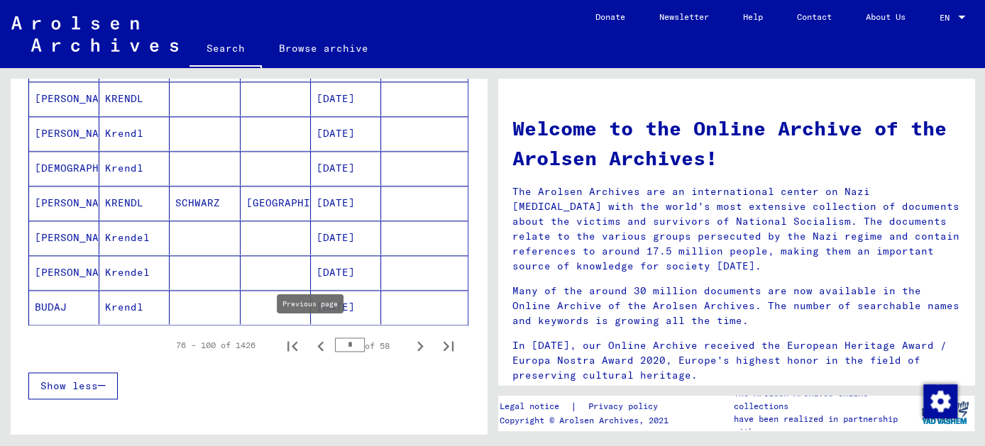
click at [311, 338] on icon "Previous page" at bounding box center [321, 346] width 20 height 20
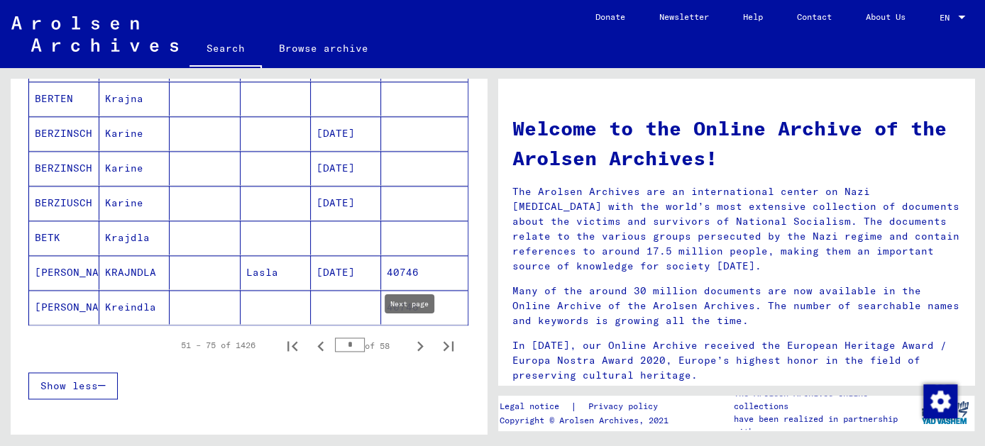
click at [414, 336] on icon "Next page" at bounding box center [420, 346] width 20 height 20
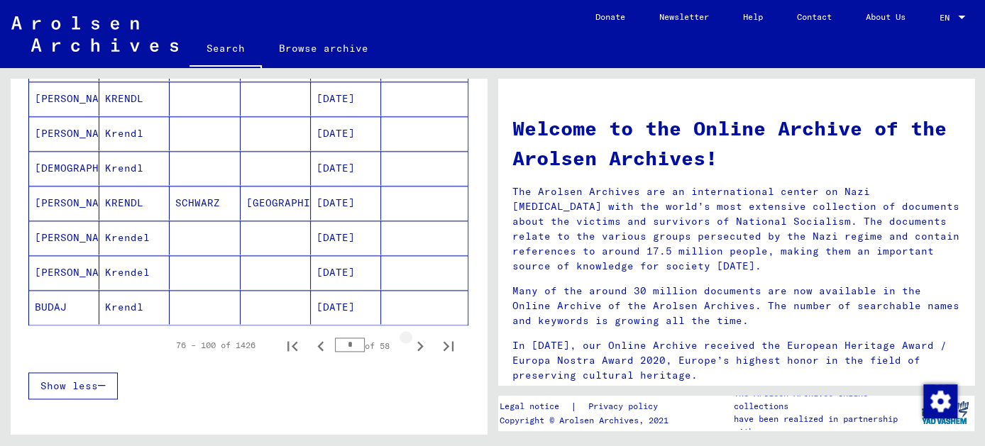
click at [410, 336] on icon "Next page" at bounding box center [420, 346] width 20 height 20
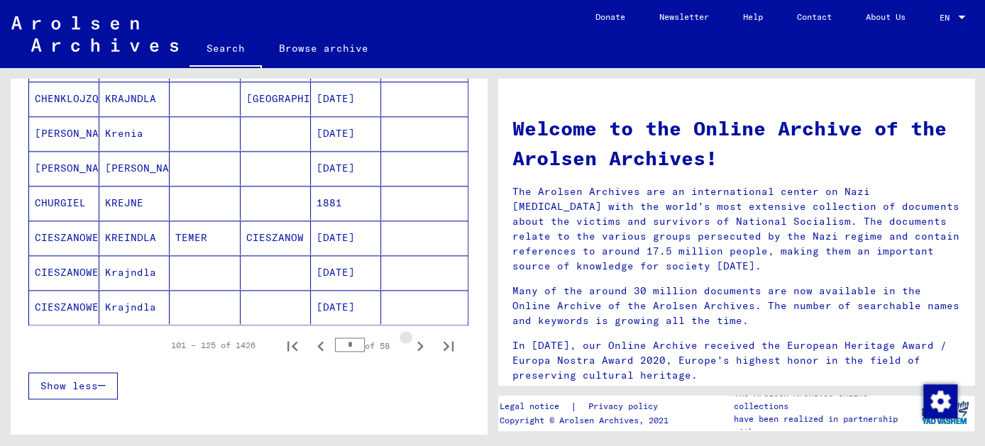
click at [410, 336] on icon "Next page" at bounding box center [420, 346] width 20 height 20
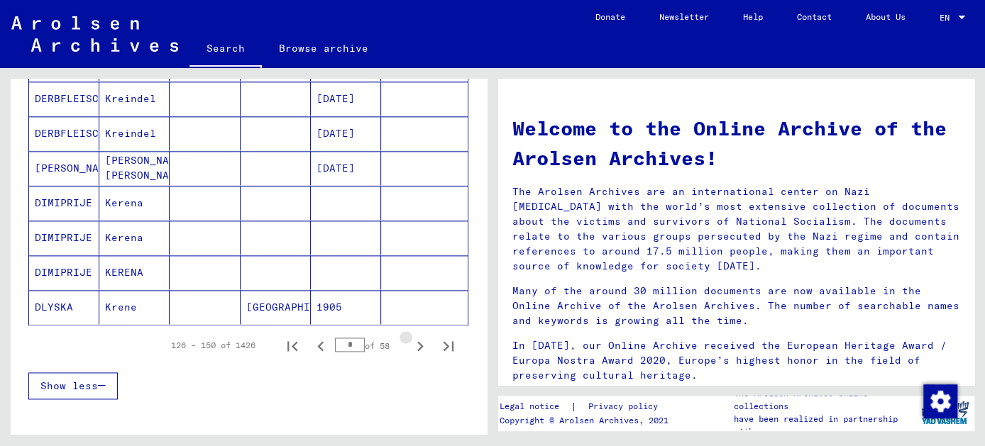
click at [410, 336] on icon "Next page" at bounding box center [420, 346] width 20 height 20
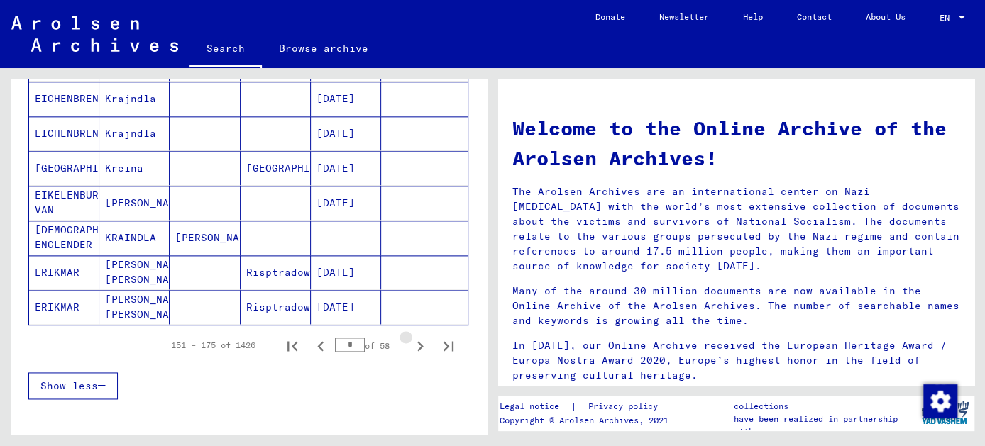
click at [410, 336] on icon "Next page" at bounding box center [420, 346] width 20 height 20
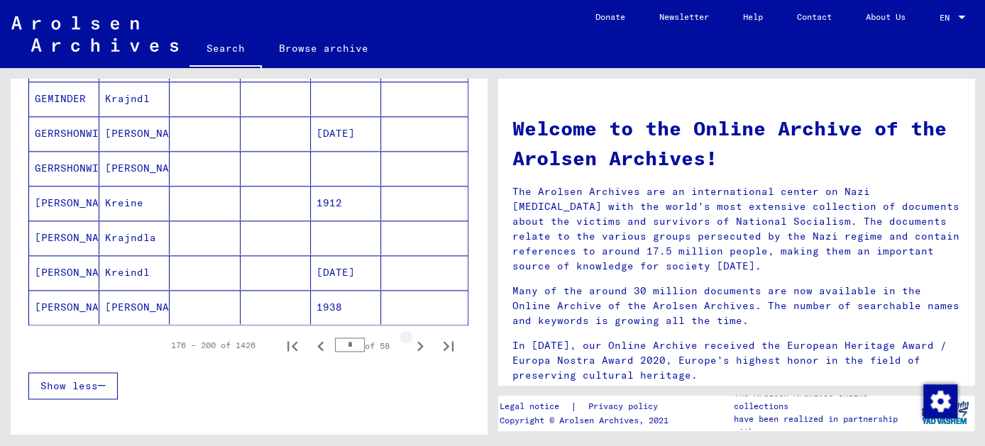
click at [410, 336] on icon "Next page" at bounding box center [420, 346] width 20 height 20
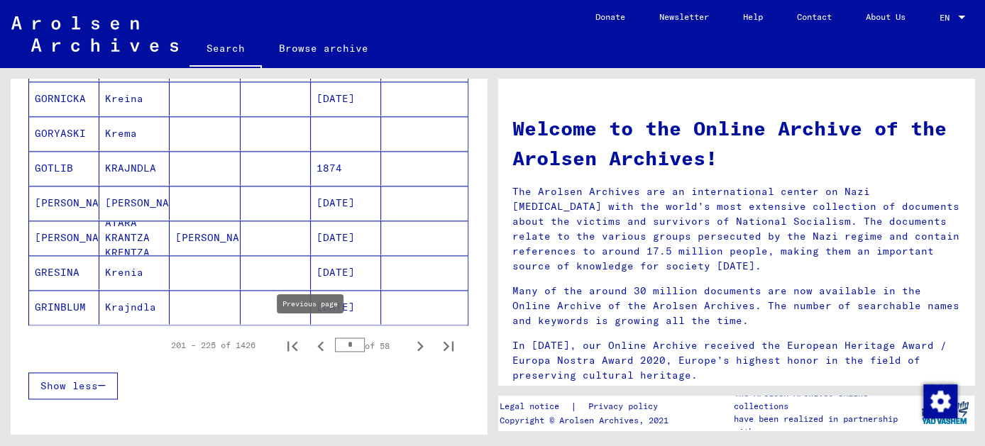
click at [312, 340] on icon "Previous page" at bounding box center [321, 346] width 20 height 20
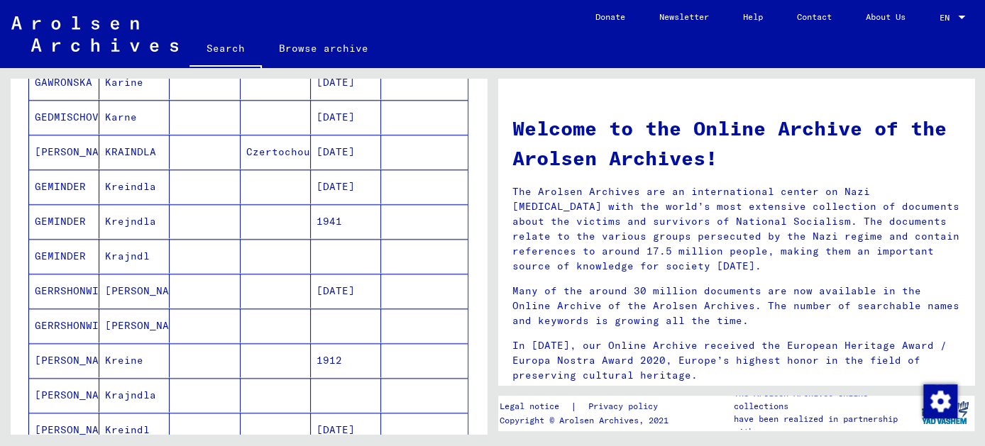
scroll to position [838, 0]
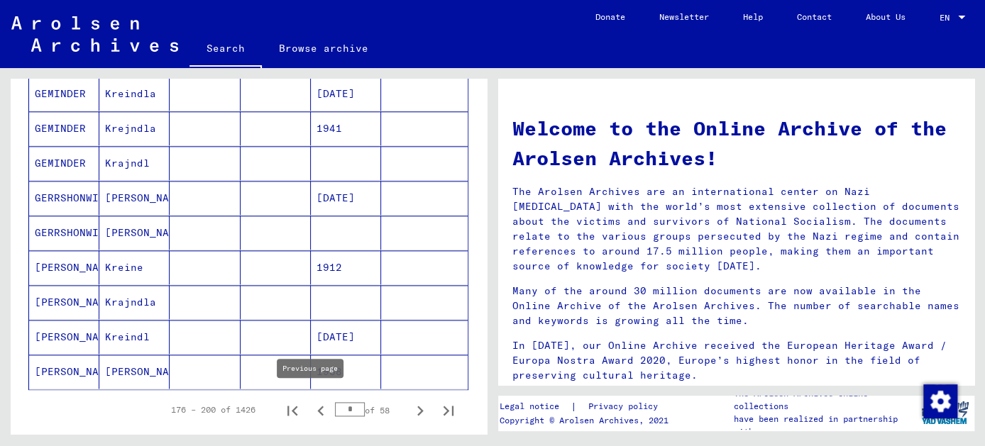
click at [311, 402] on icon "Previous page" at bounding box center [321, 411] width 20 height 20
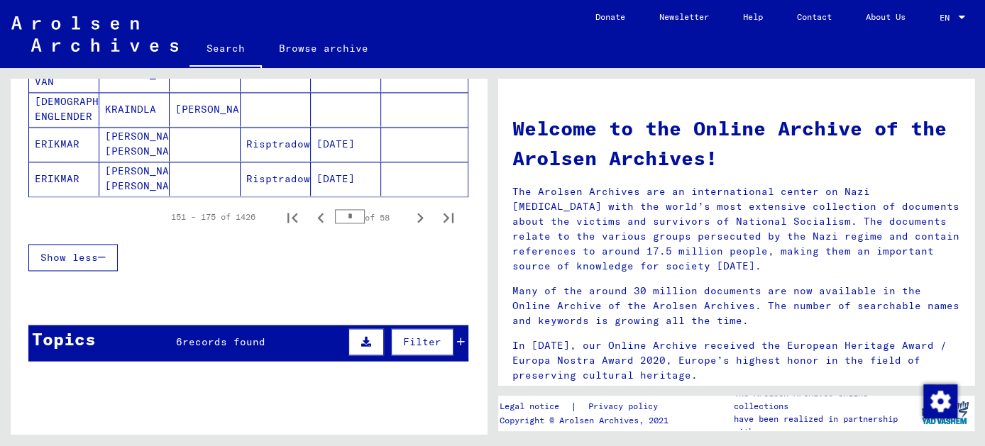
scroll to position [1032, 0]
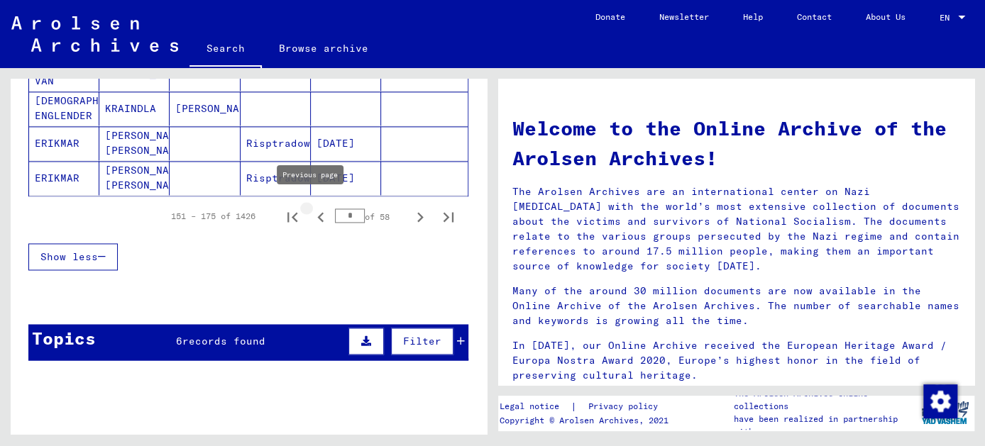
click at [311, 207] on icon "Previous page" at bounding box center [321, 217] width 20 height 20
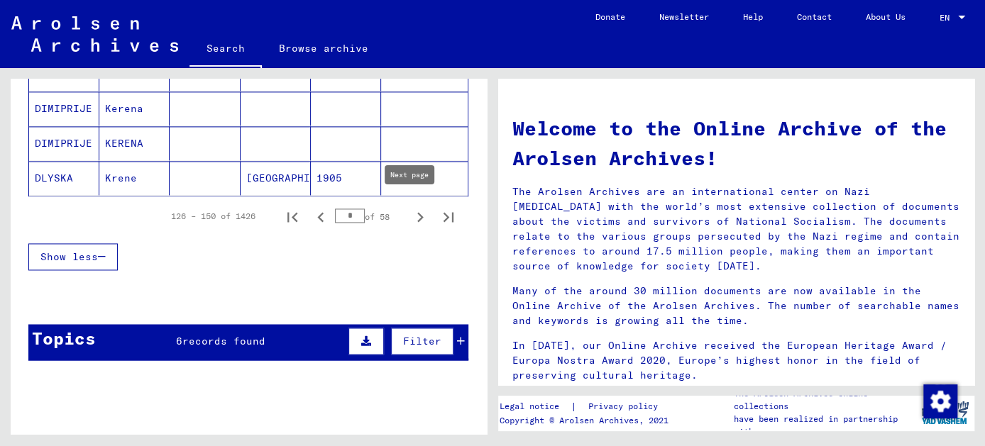
click at [410, 209] on icon "Next page" at bounding box center [420, 217] width 20 height 20
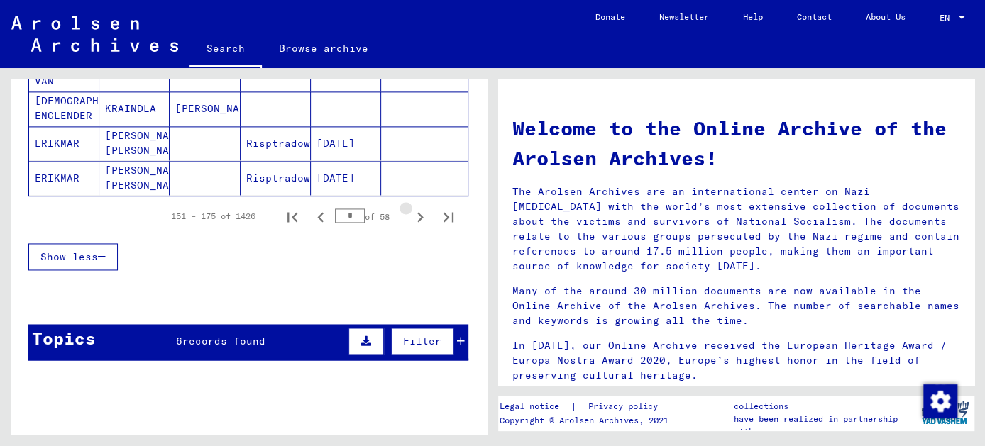
click at [410, 209] on icon "Next page" at bounding box center [420, 217] width 20 height 20
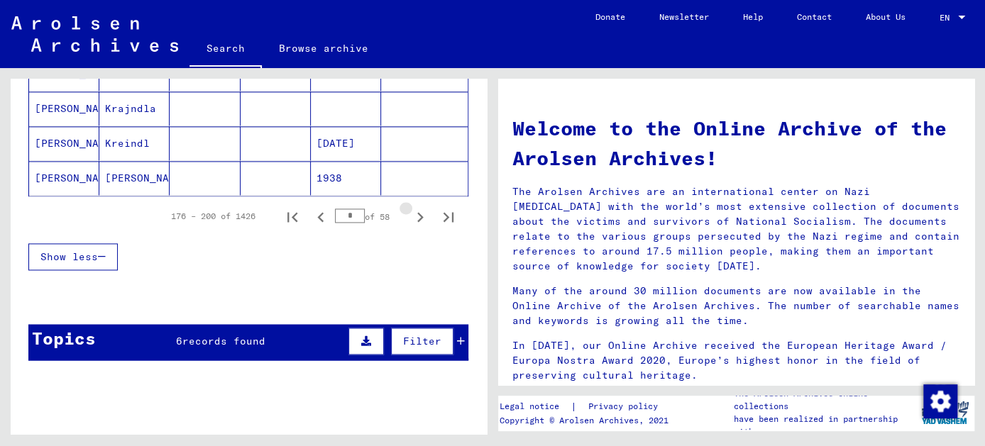
click at [410, 209] on icon "Next page" at bounding box center [420, 217] width 20 height 20
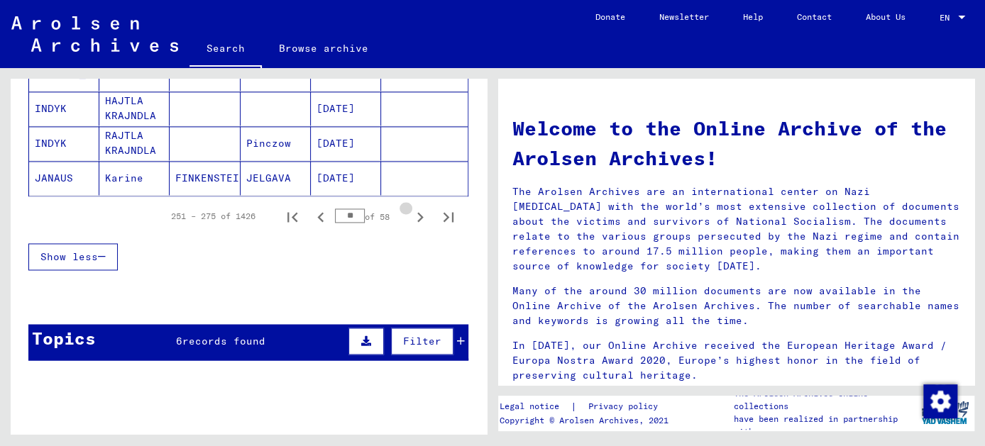
click at [410, 209] on icon "Next page" at bounding box center [420, 217] width 20 height 20
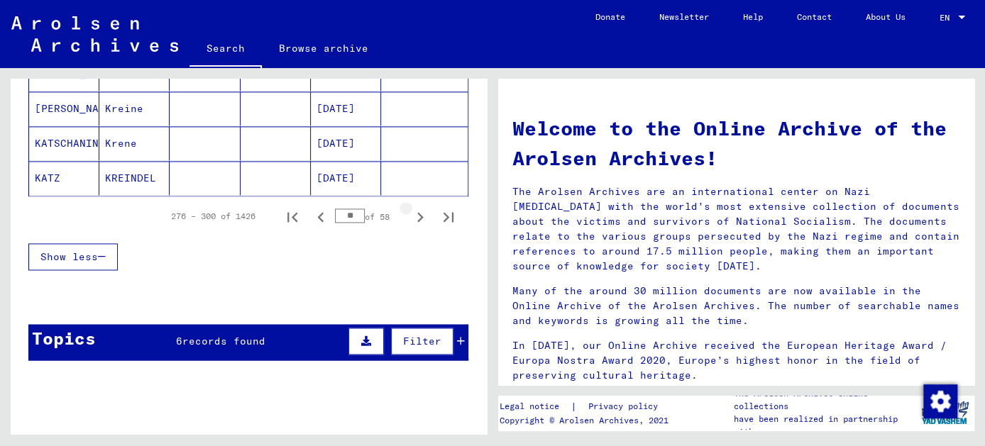
click at [410, 209] on icon "Next page" at bounding box center [420, 217] width 20 height 20
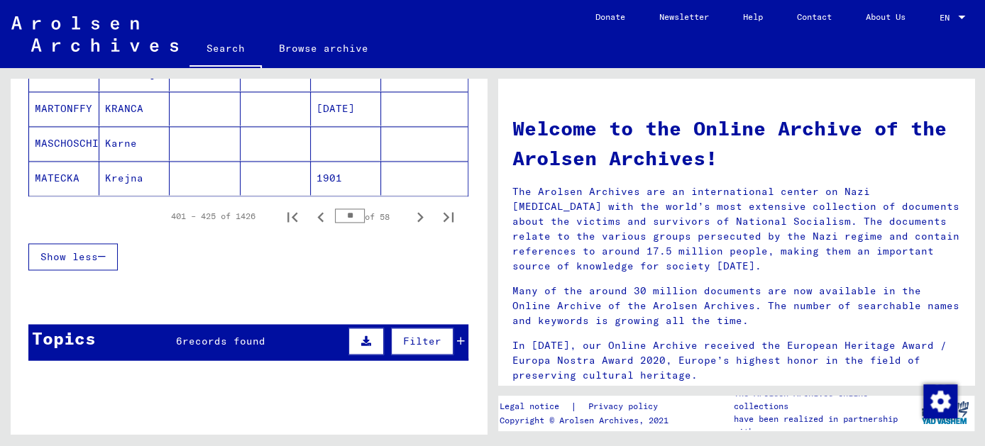
click at [410, 209] on icon "Next page" at bounding box center [420, 217] width 20 height 20
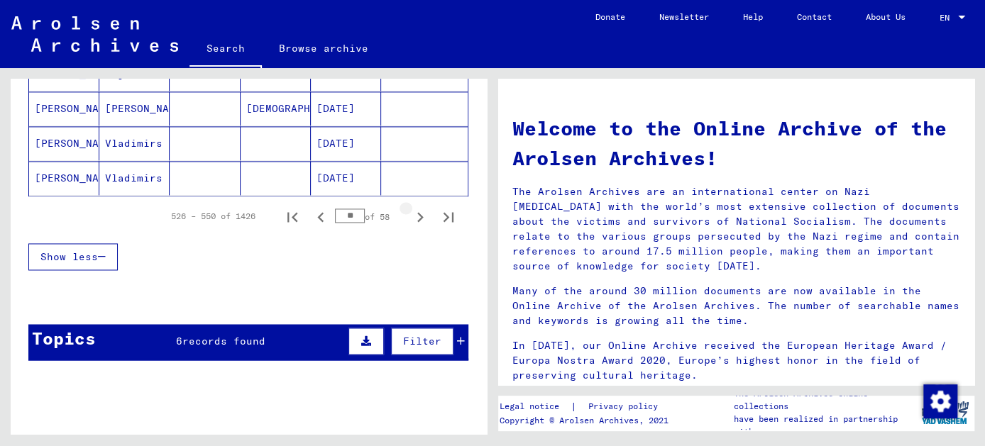
click at [410, 209] on icon "Next page" at bounding box center [420, 217] width 20 height 20
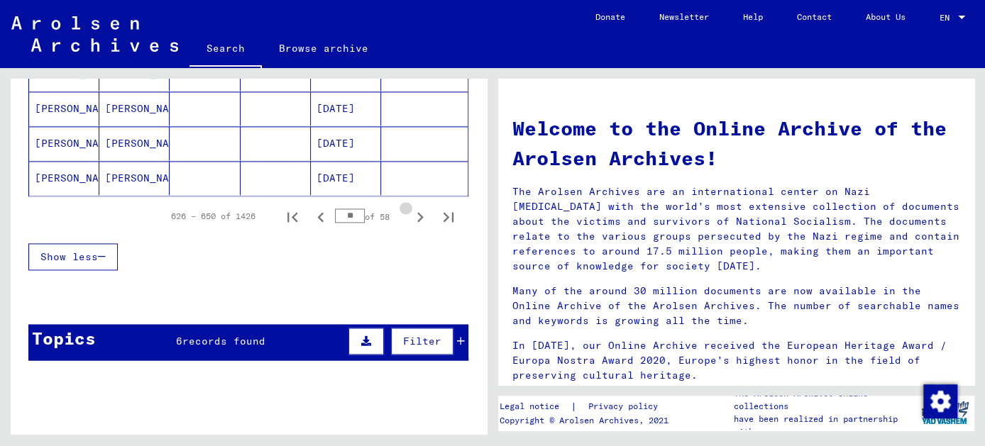
click at [410, 209] on icon "Next page" at bounding box center [420, 217] width 20 height 20
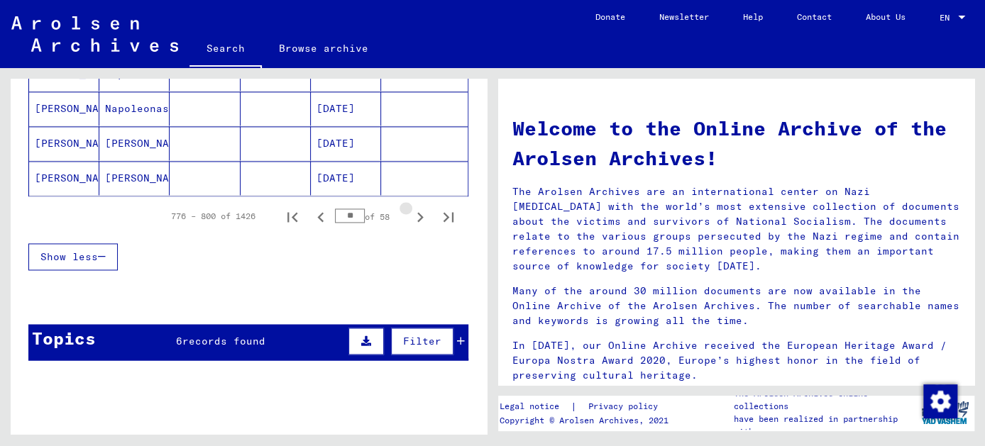
click at [410, 209] on icon "Next page" at bounding box center [420, 217] width 20 height 20
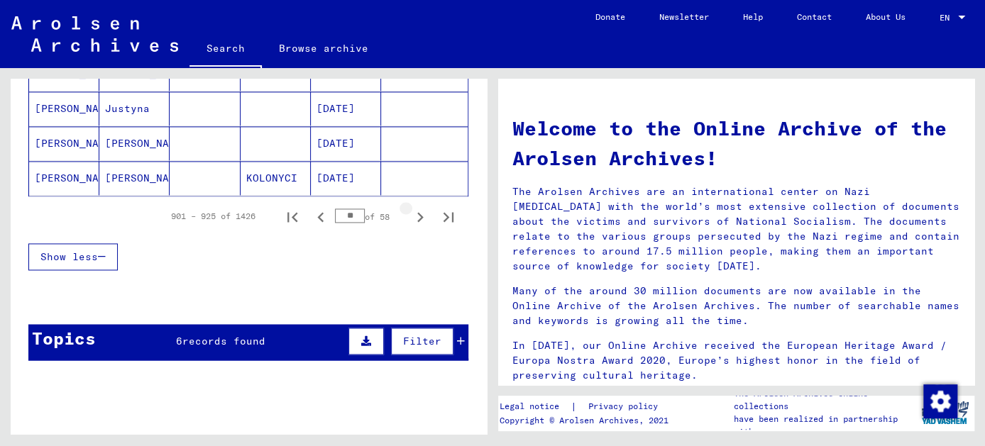
click at [410, 209] on icon "Next page" at bounding box center [420, 217] width 20 height 20
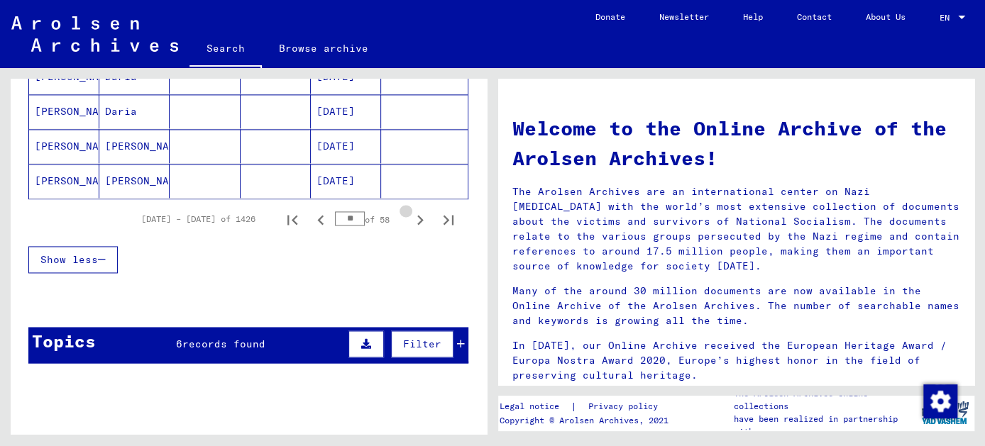
scroll to position [1034, 0]
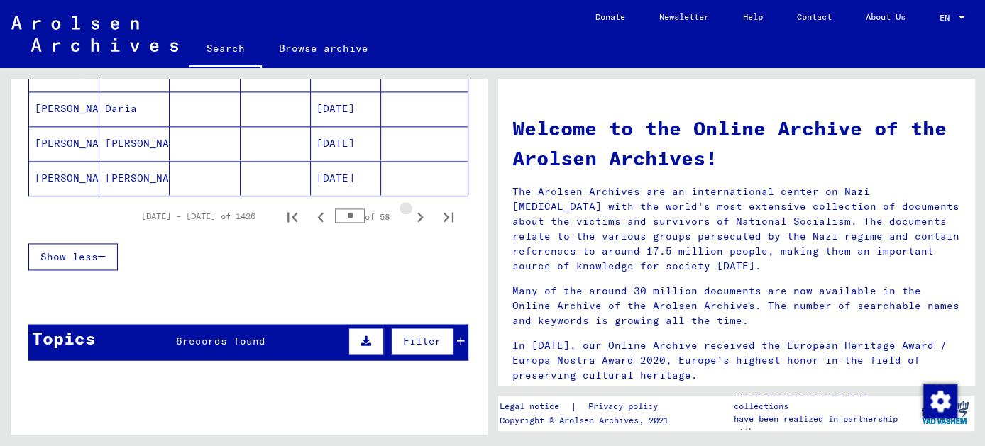
click at [410, 209] on icon "Next page" at bounding box center [420, 217] width 20 height 20
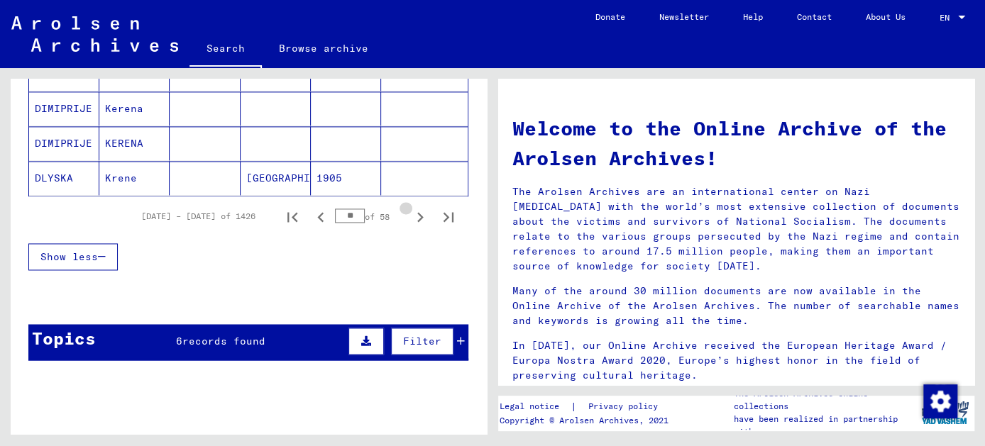
click at [410, 209] on icon "Next page" at bounding box center [420, 217] width 20 height 20
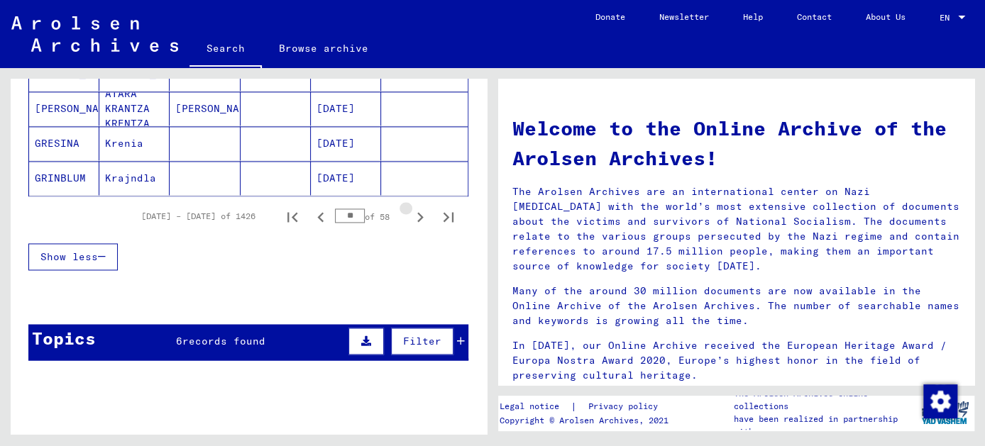
click at [410, 209] on icon "Next page" at bounding box center [420, 217] width 20 height 20
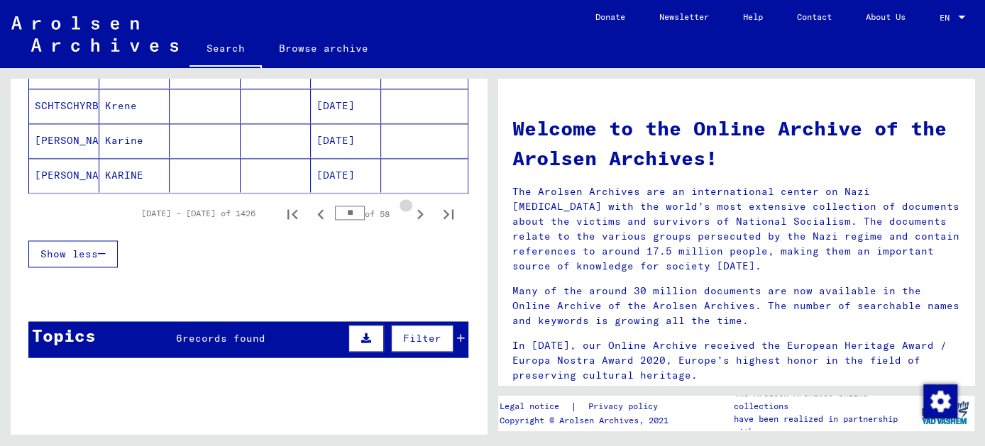
scroll to position [1032, 0]
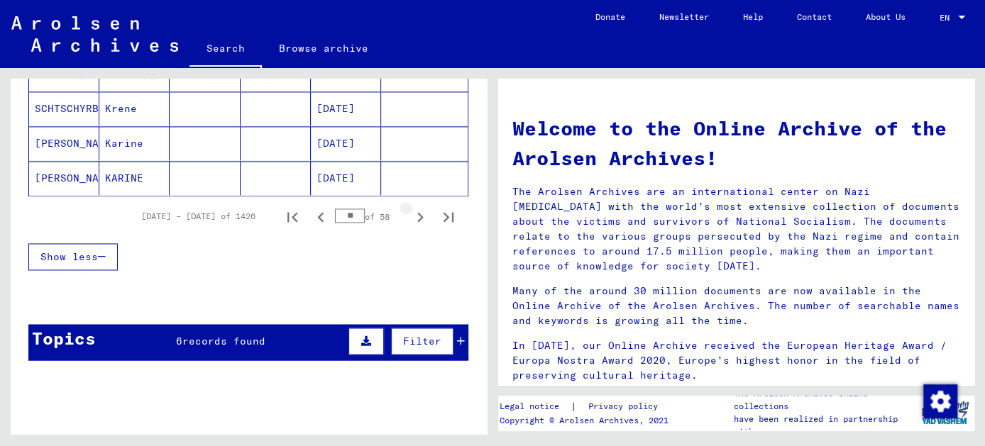
click at [410, 209] on icon "Next page" at bounding box center [420, 217] width 20 height 20
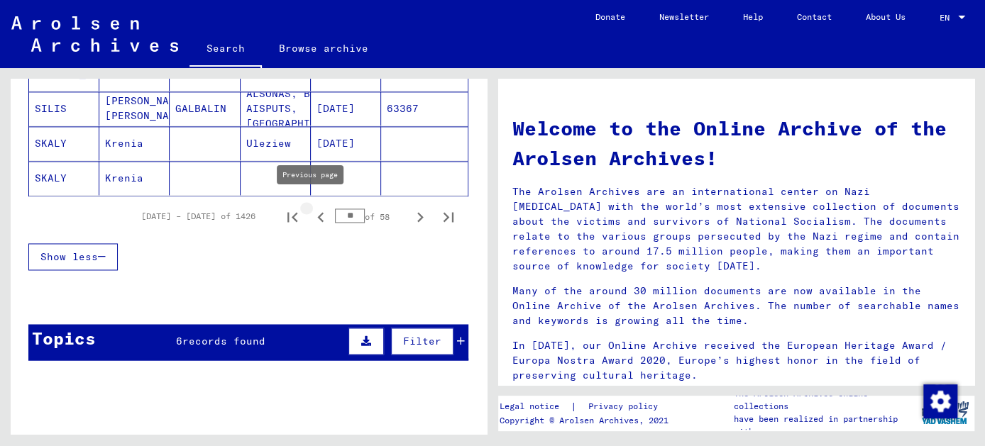
click at [311, 210] on icon "Previous page" at bounding box center [321, 217] width 20 height 20
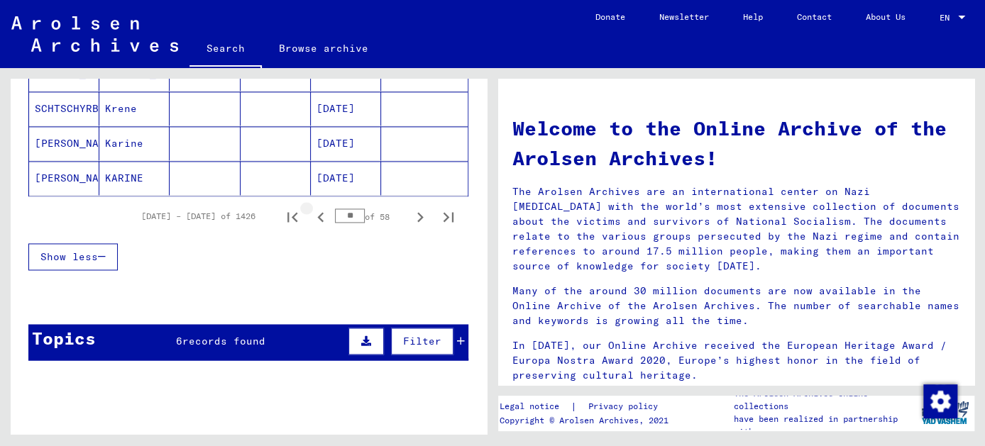
click at [311, 210] on icon "Previous page" at bounding box center [321, 217] width 20 height 20
type input "**"
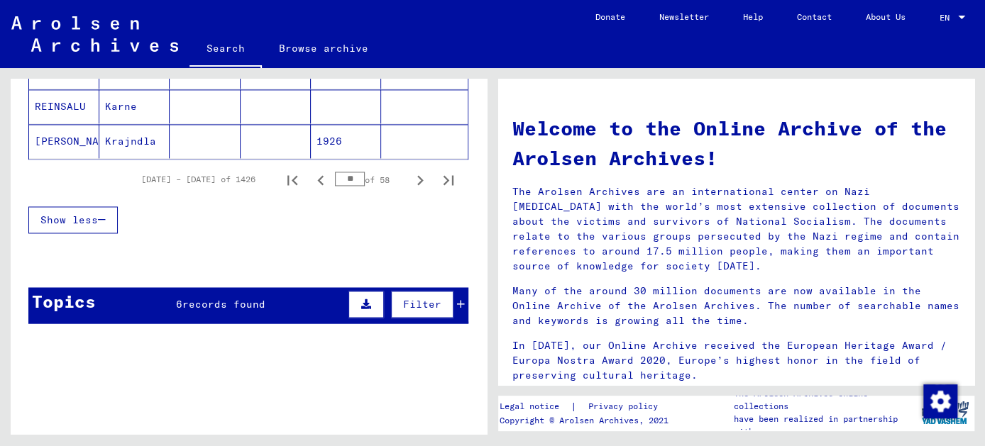
scroll to position [967, 0]
